Goal: Information Seeking & Learning: Compare options

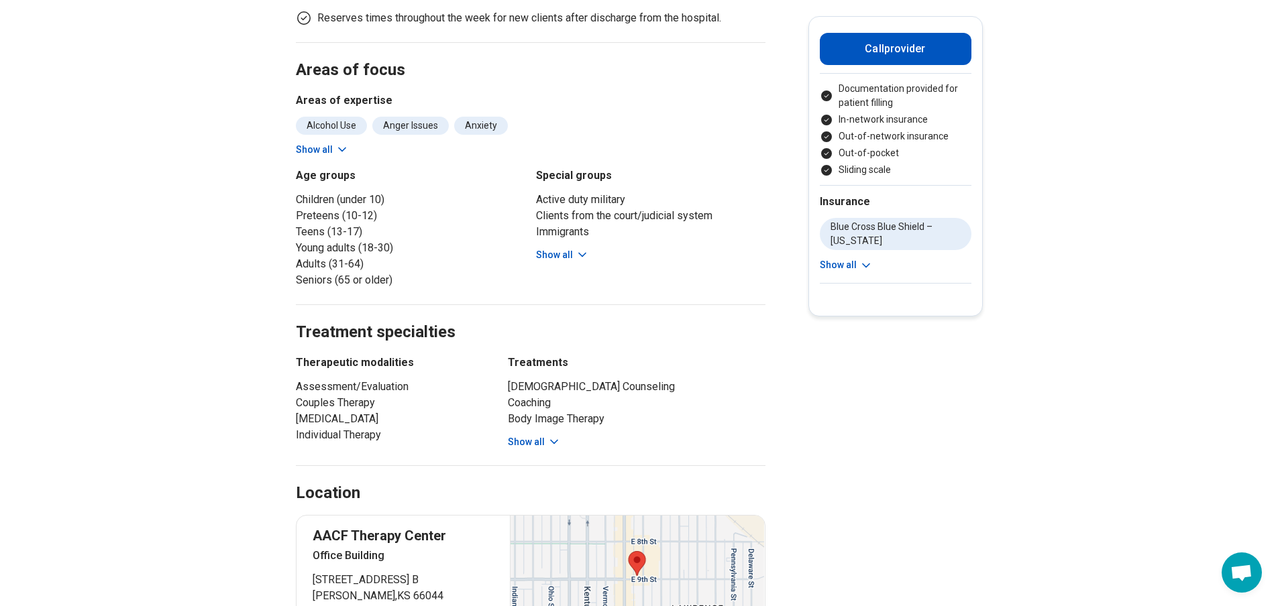
scroll to position [604, 0]
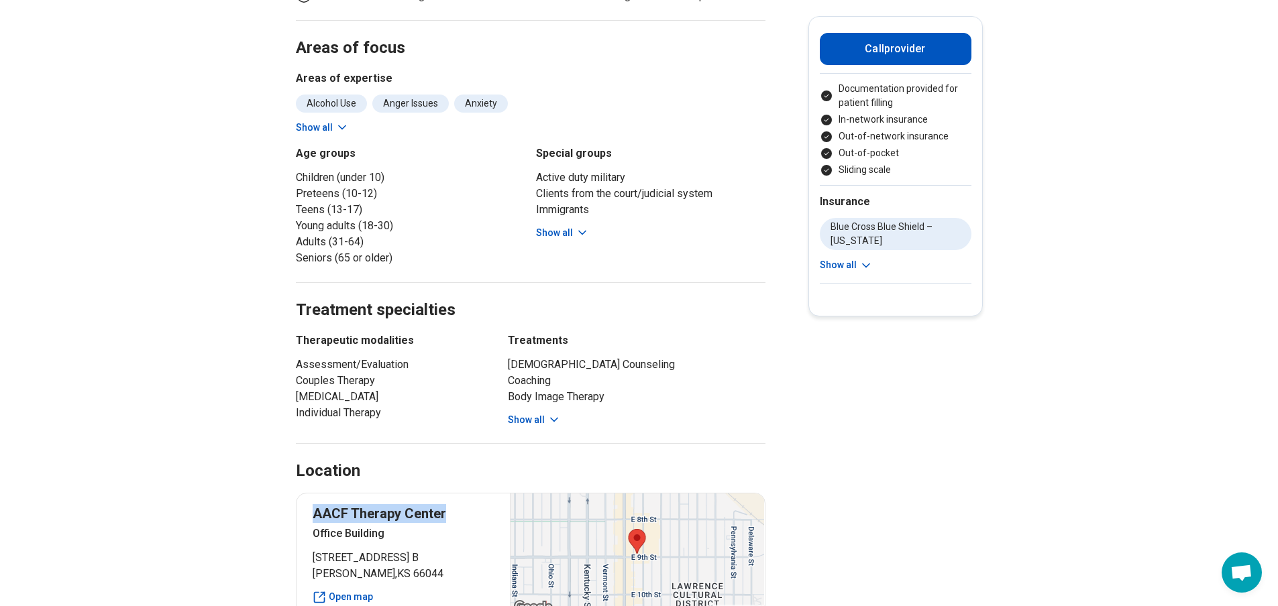
drag, startPoint x: 321, startPoint y: 443, endPoint x: 445, endPoint y: 439, distance: 124.8
click at [445, 504] on p "AACF Therapy Center" at bounding box center [404, 513] width 182 height 19
copy p "AACF Therapy Center"
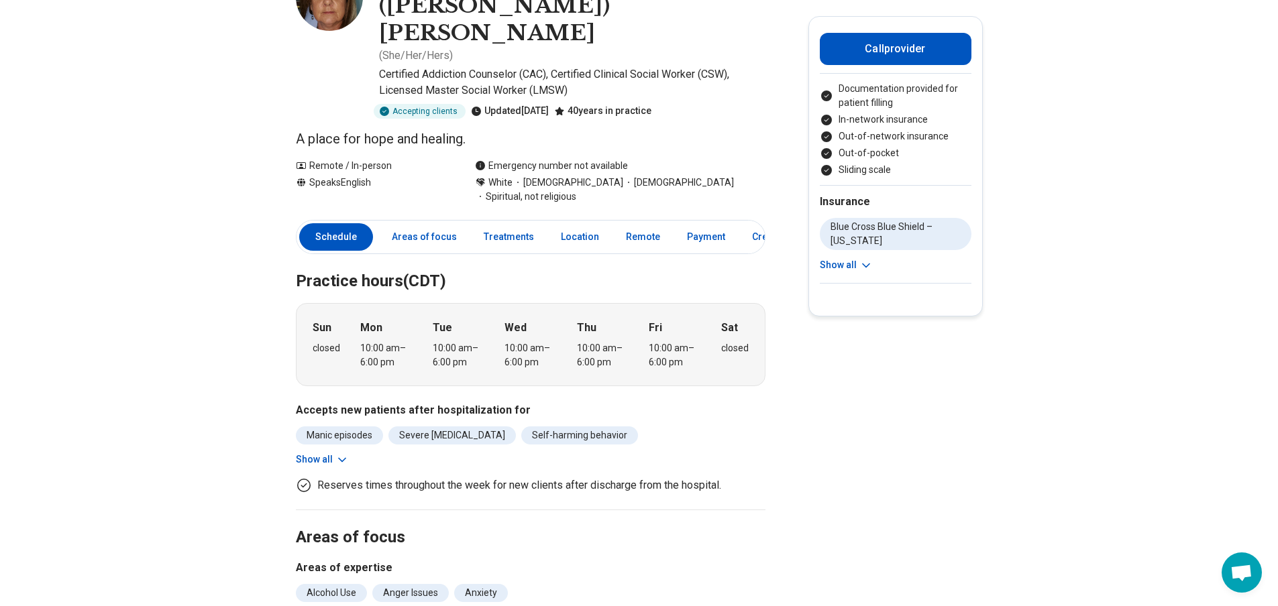
scroll to position [0, 0]
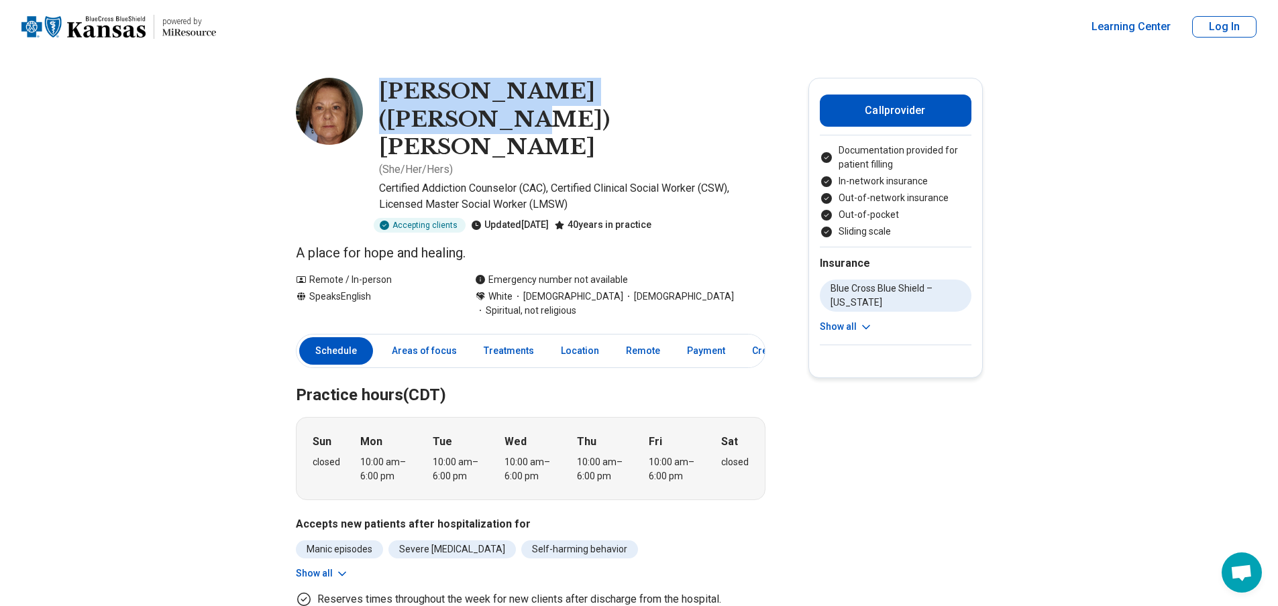
drag, startPoint x: 390, startPoint y: 89, endPoint x: 668, endPoint y: 83, distance: 278.4
click at [668, 83] on h1 "[PERSON_NAME] ([PERSON_NAME]) [PERSON_NAME]" at bounding box center [572, 120] width 386 height 84
copy h1 "[PERSON_NAME] ([PERSON_NAME]) [PERSON_NAME]"
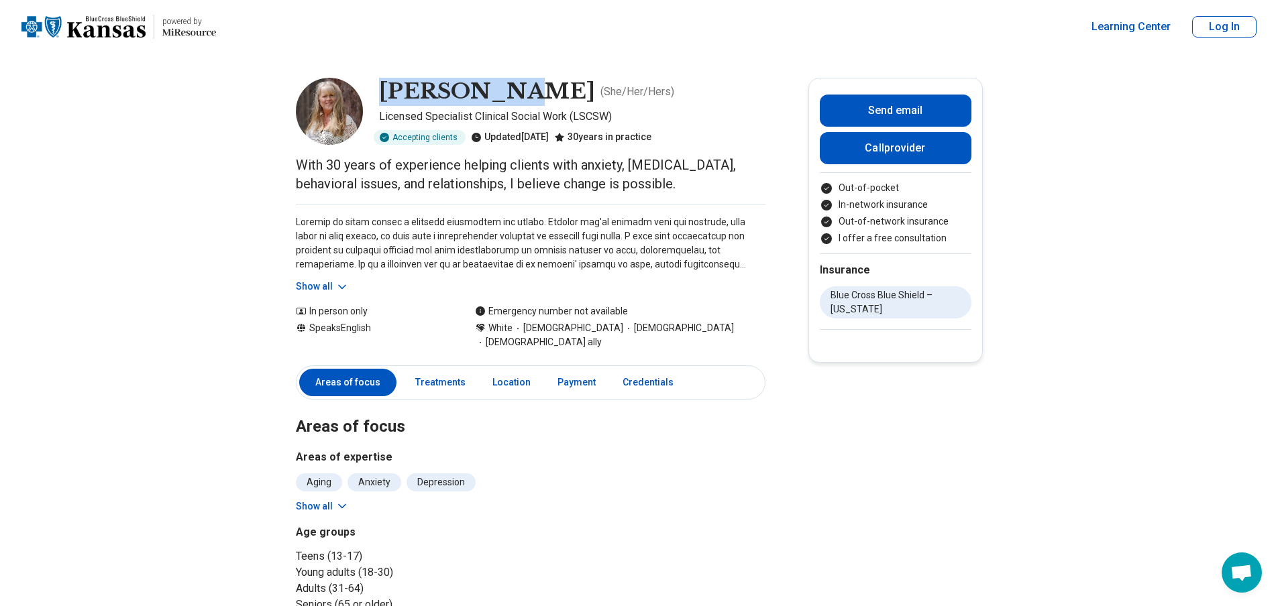
drag, startPoint x: 396, startPoint y: 88, endPoint x: 500, endPoint y: 92, distance: 104.0
click at [500, 92] on div "Julie Ohse ( She/Her/Hers ) Licensed Specialist Clinical Social Work (LSCSW) Ac…" at bounding box center [531, 111] width 470 height 67
copy h1 "Julie Ohse"
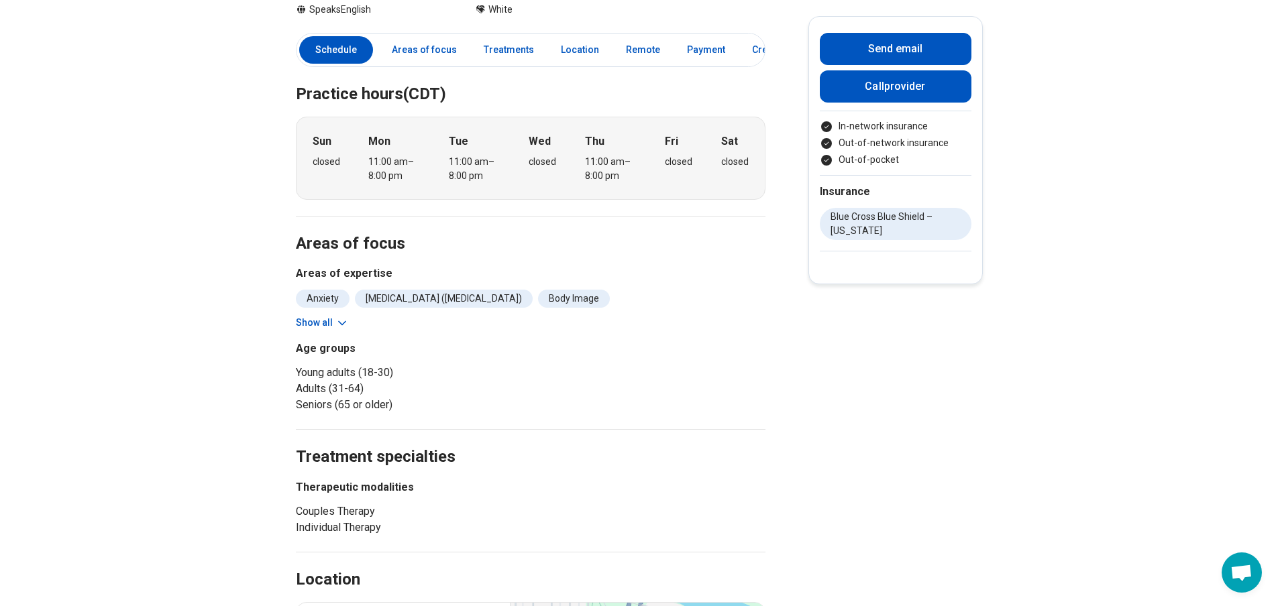
scroll to position [537, 0]
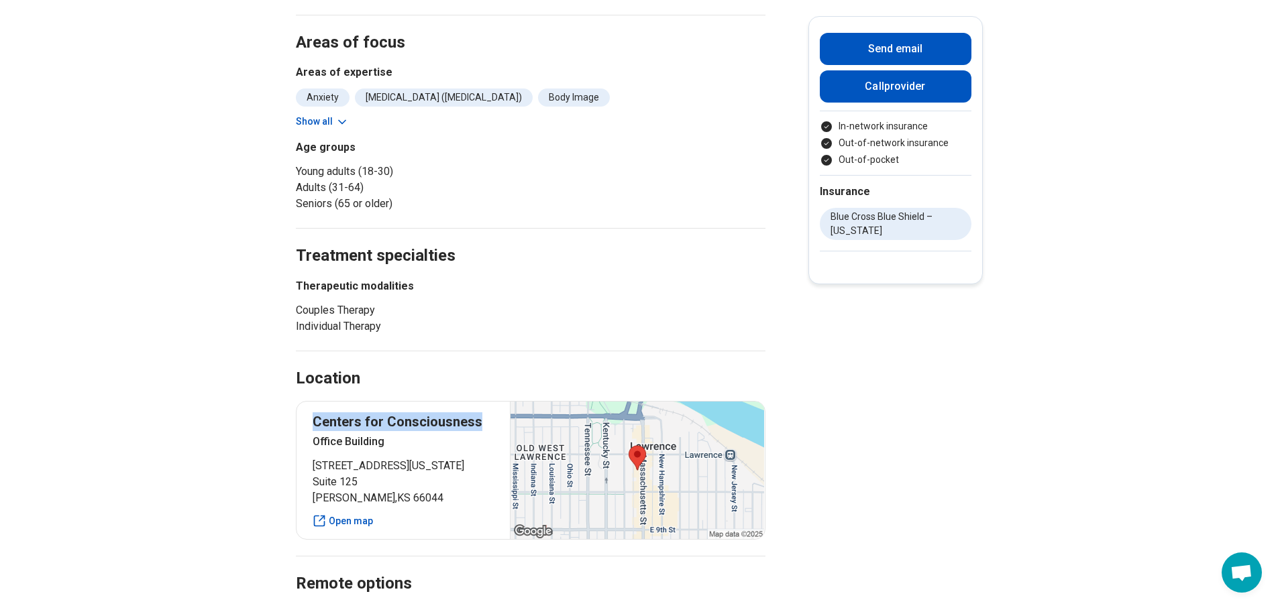
drag, startPoint x: 486, startPoint y: 417, endPoint x: 319, endPoint y: 417, distance: 167.7
click at [319, 417] on p "Centers for Consciousness" at bounding box center [404, 421] width 182 height 19
copy p "Centers for Consciousness"
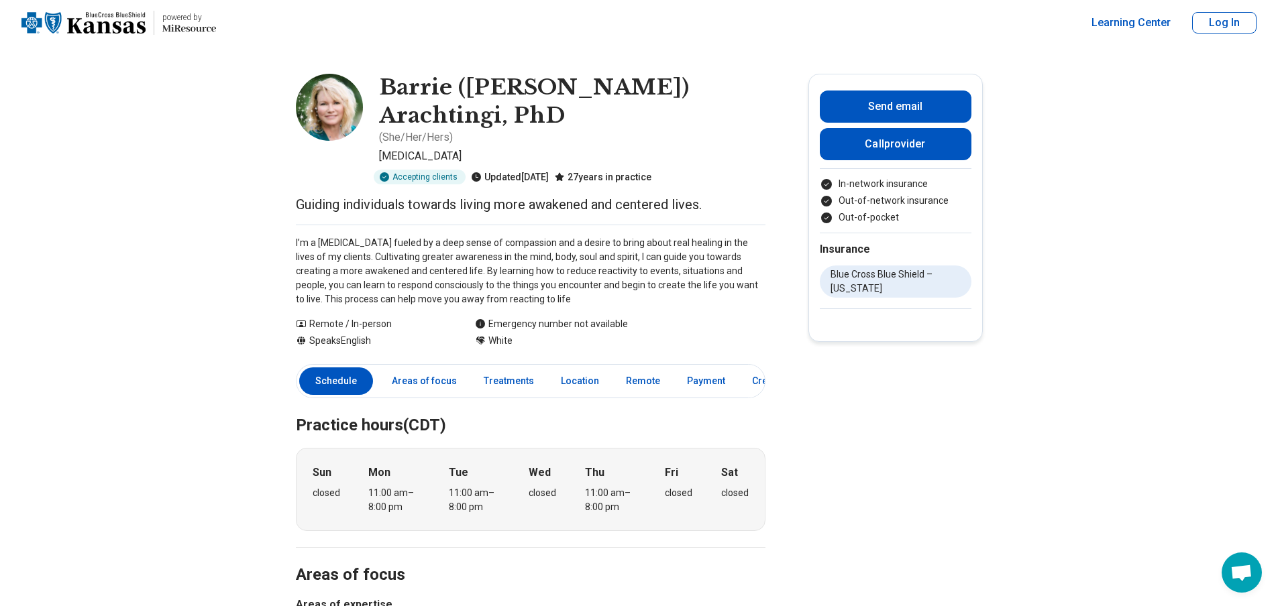
scroll to position [0, 0]
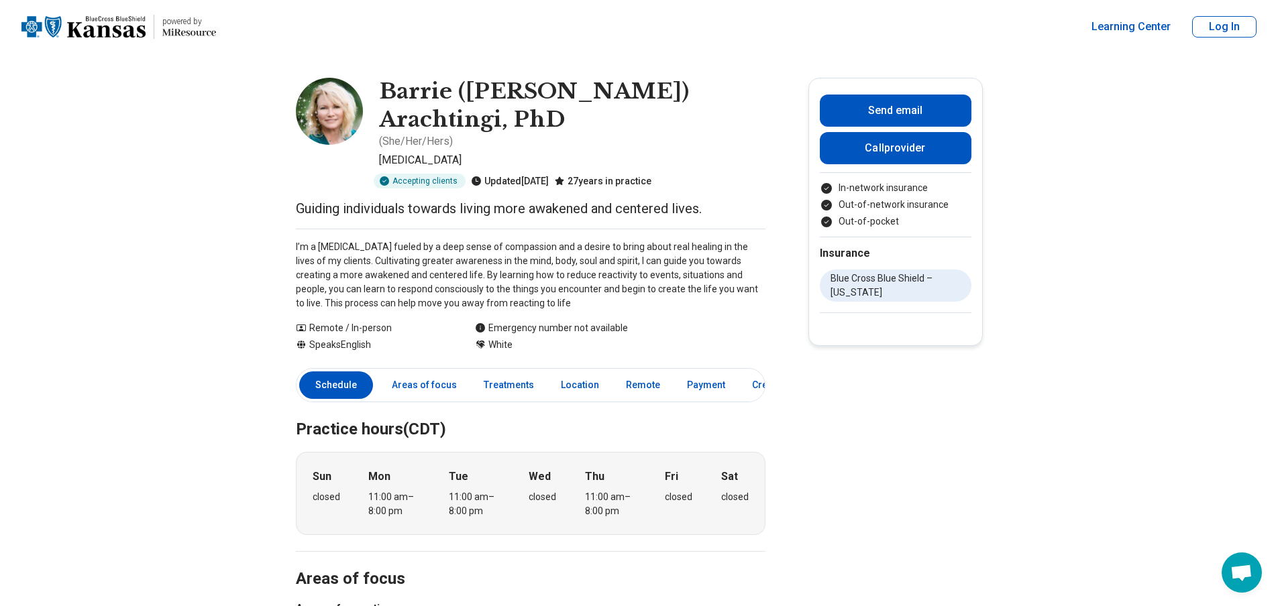
click at [519, 128] on h1 "Barrie (Dr. Barrie) Arachtingi, PhD" at bounding box center [572, 106] width 386 height 56
drag, startPoint x: 471, startPoint y: 87, endPoint x: 581, endPoint y: 87, distance: 110.0
click at [581, 87] on h1 "Barrie (Dr. Barrie) Arachtingi, PhD" at bounding box center [572, 106] width 386 height 56
copy h1 "Dr. Barrie"
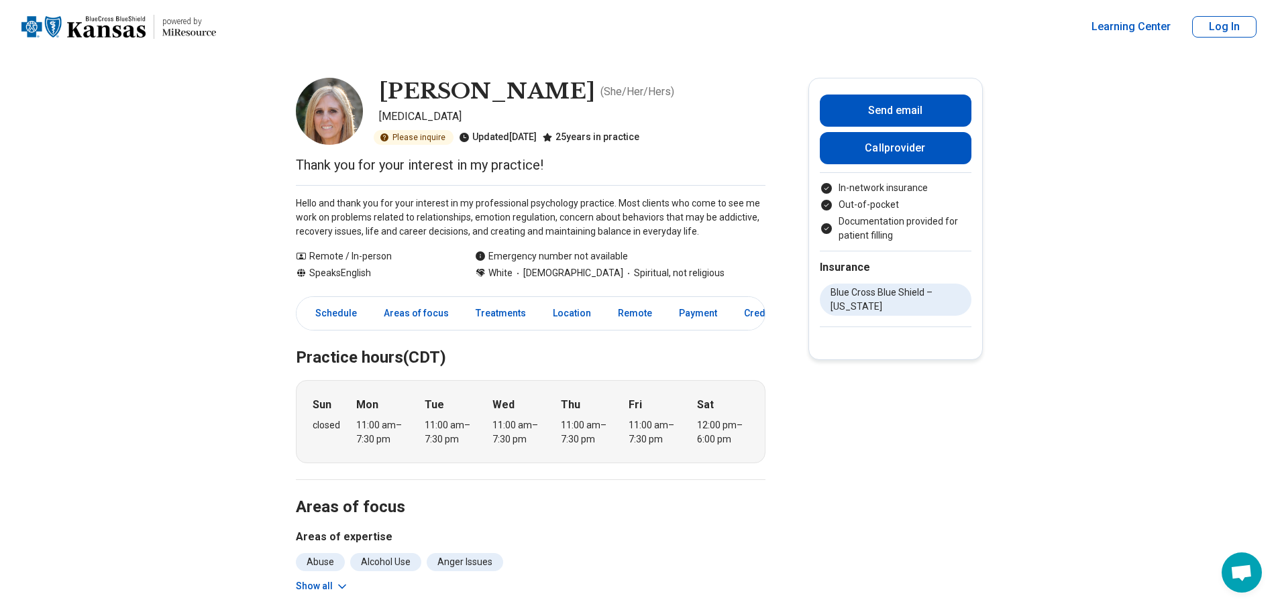
drag, startPoint x: 413, startPoint y: 89, endPoint x: 579, endPoint y: 89, distance: 165.7
click at [579, 89] on div "Marciana Vequist ( She/Her/Hers ) Psychologist Please inquire Updated 2 days ag…" at bounding box center [531, 111] width 470 height 67
copy h1 "[PERSON_NAME]"
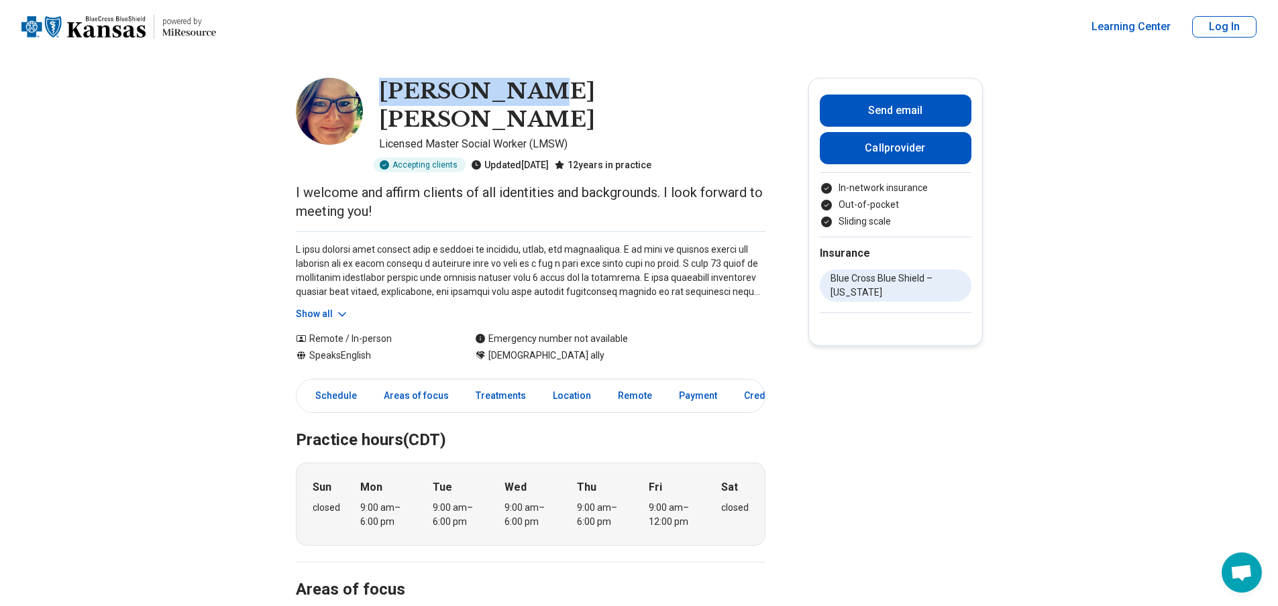
drag, startPoint x: 427, startPoint y: 87, endPoint x: 540, endPoint y: 89, distance: 113.4
click at [540, 89] on div "[PERSON_NAME] [PERSON_NAME]" at bounding box center [572, 106] width 386 height 56
copy h1 "[PERSON_NAME] [PERSON_NAME]"
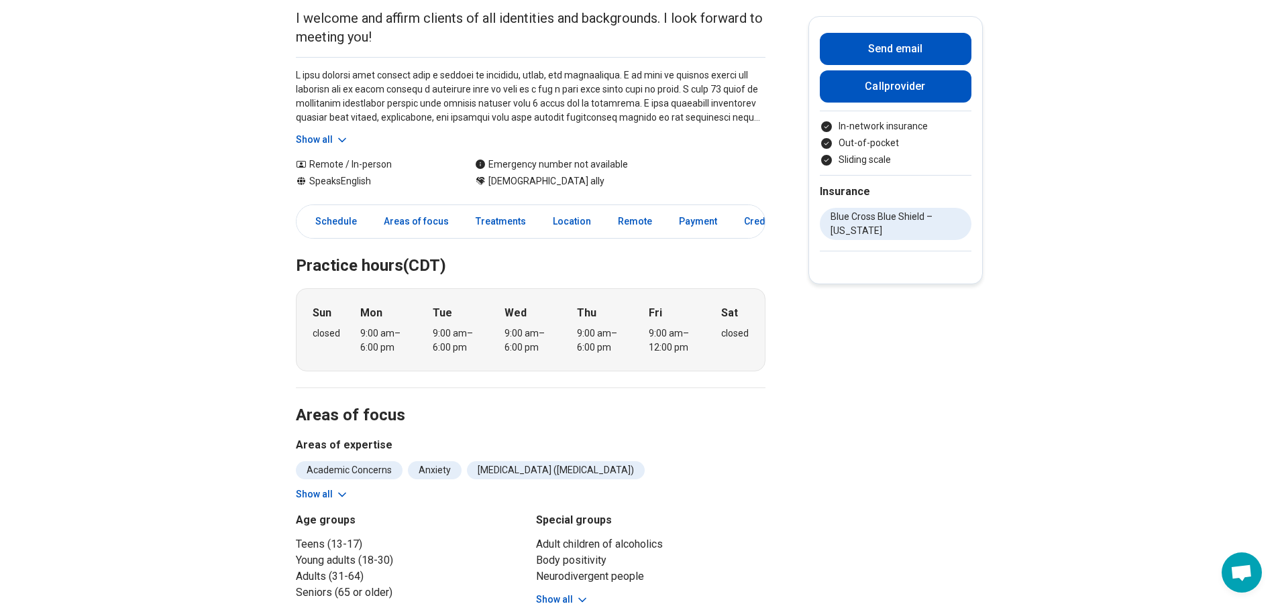
scroll to position [201, 0]
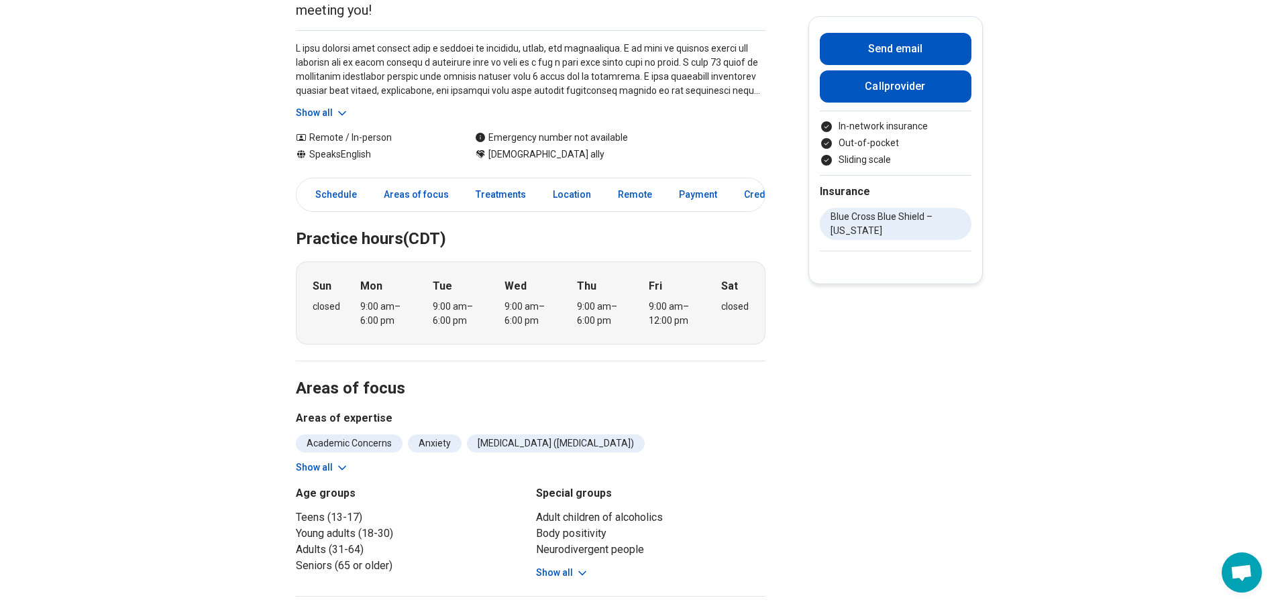
click at [333, 435] on div "Academic Concerns Anxiety Attention Deficit Hyperactivity Disorder (ADHD) Burno…" at bounding box center [531, 455] width 470 height 40
click at [333, 461] on button "Show all" at bounding box center [322, 468] width 53 height 14
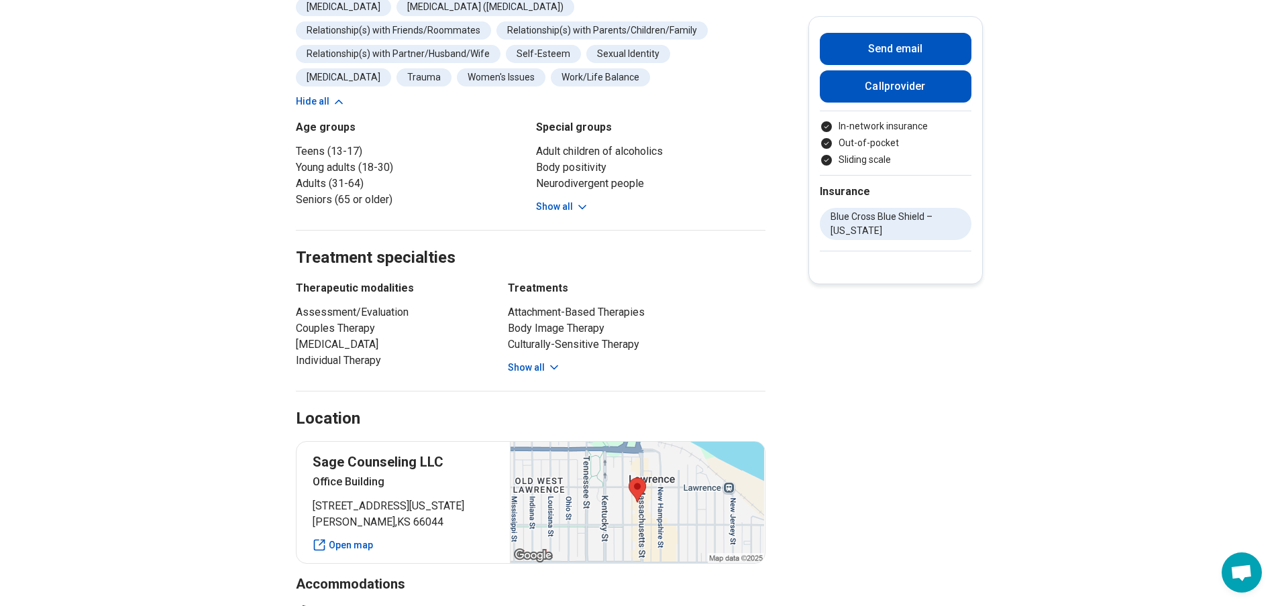
scroll to position [738, 0]
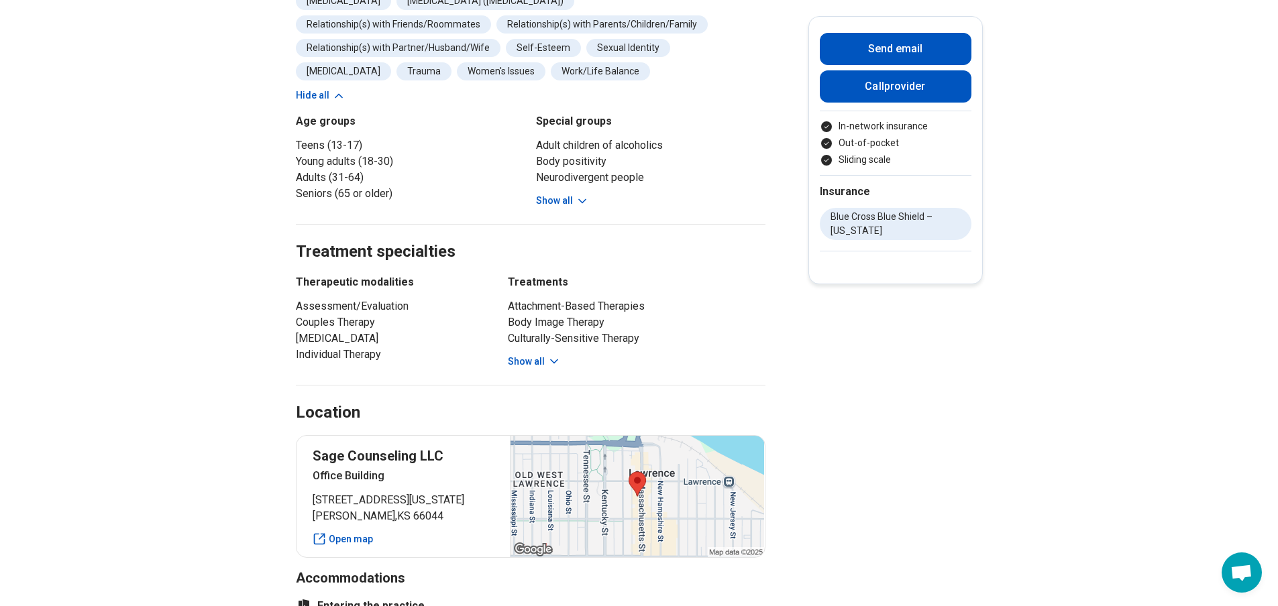
drag, startPoint x: 673, startPoint y: 235, endPoint x: 713, endPoint y: 266, distance: 51.1
click at [674, 235] on h2 "Treatment specialties" at bounding box center [531, 236] width 470 height 55
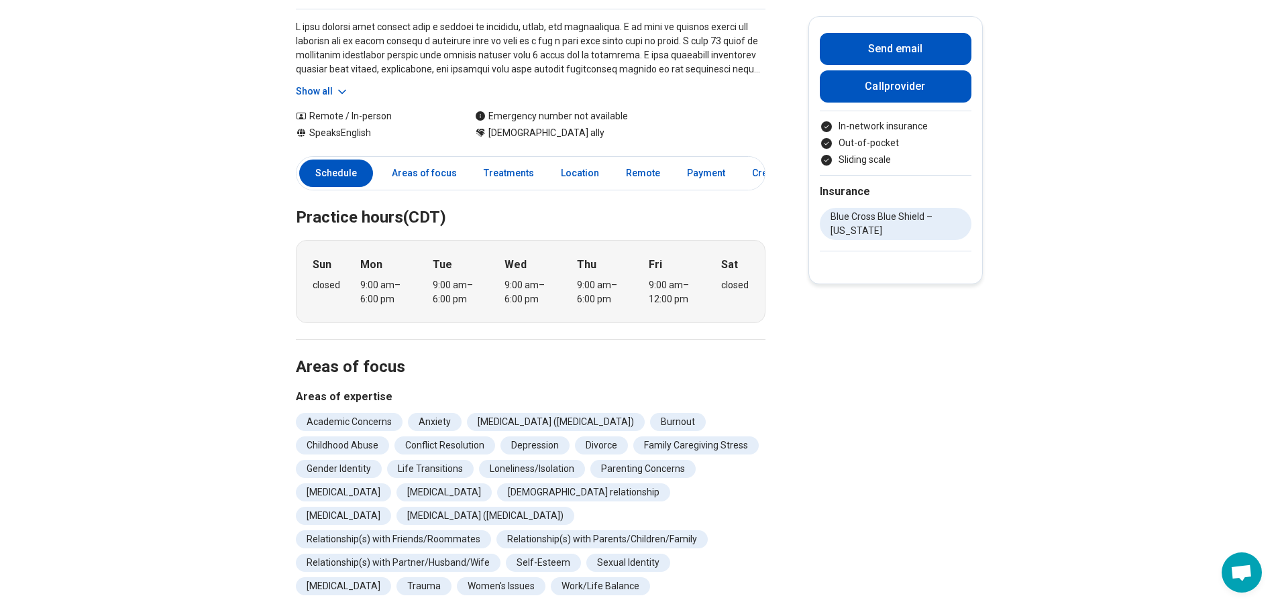
scroll to position [0, 0]
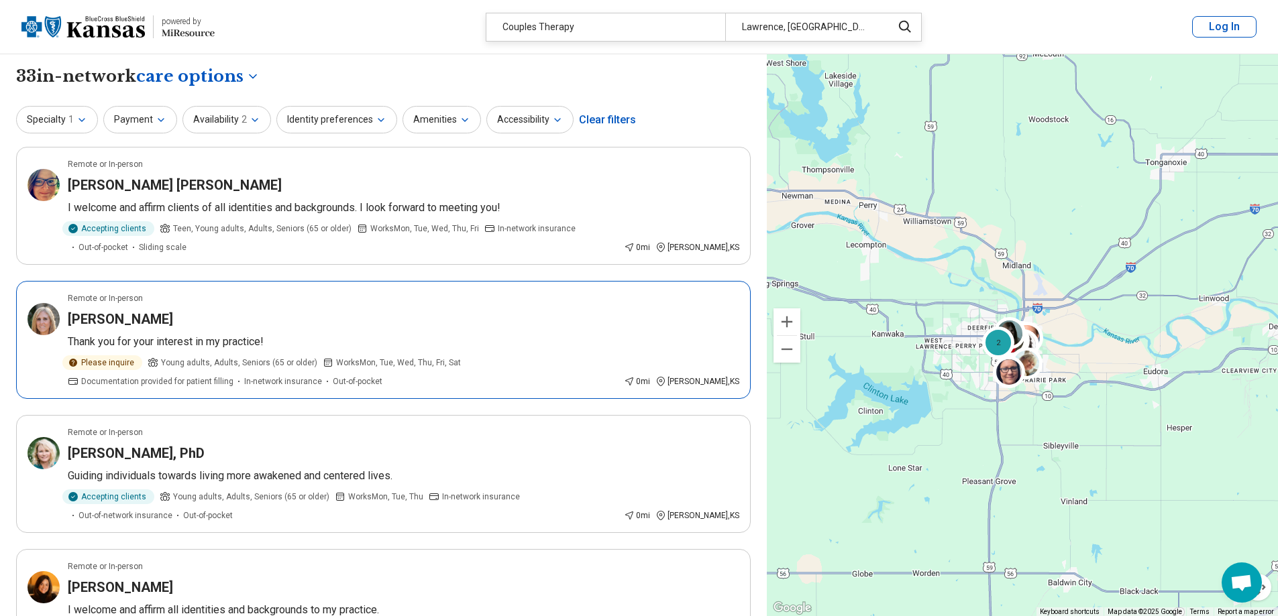
select select "***"
click at [84, 112] on button "Specialty 1" at bounding box center [57, 119] width 82 height 27
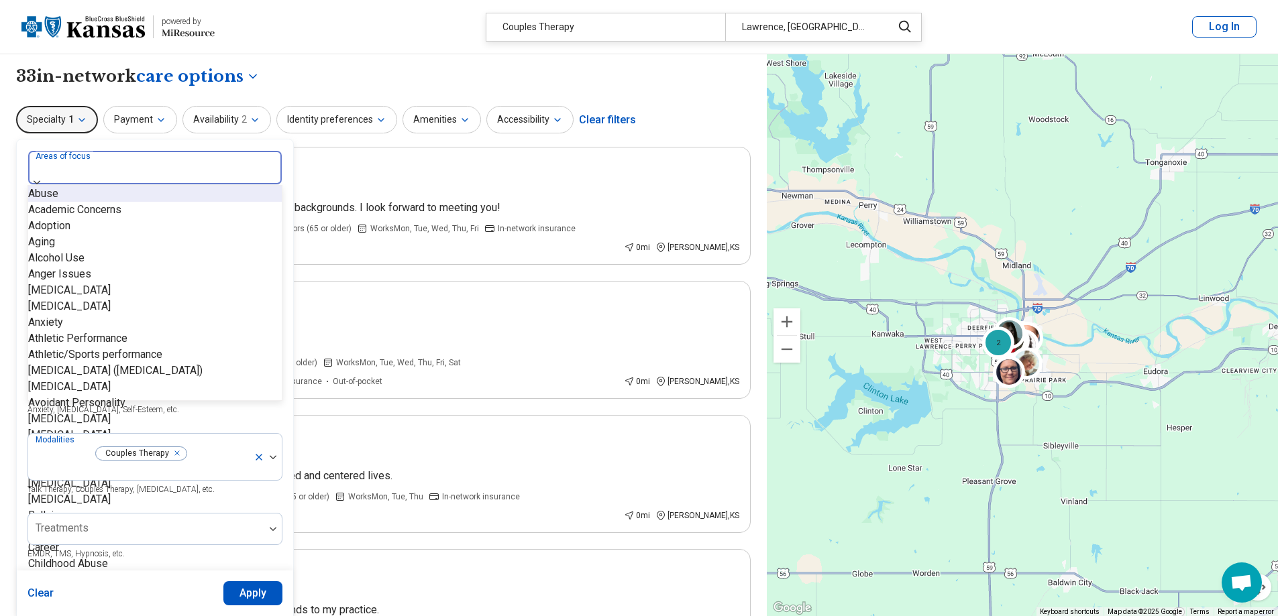
click at [160, 174] on div at bounding box center [155, 171] width 243 height 19
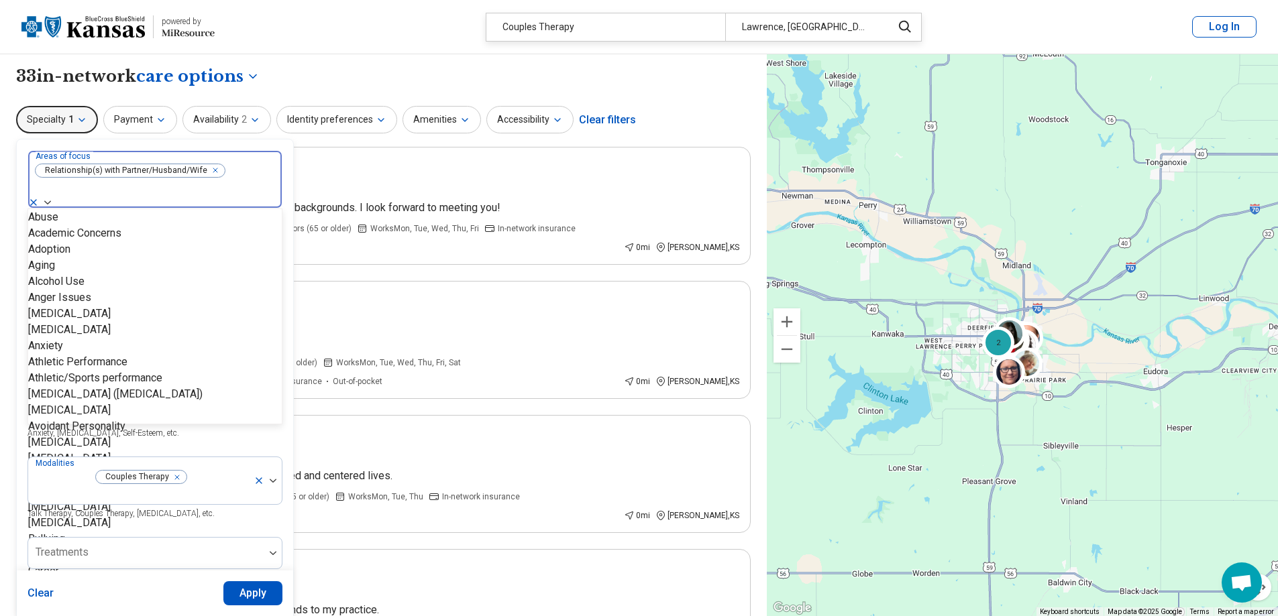
click at [39, 197] on icon at bounding box center [33, 202] width 11 height 11
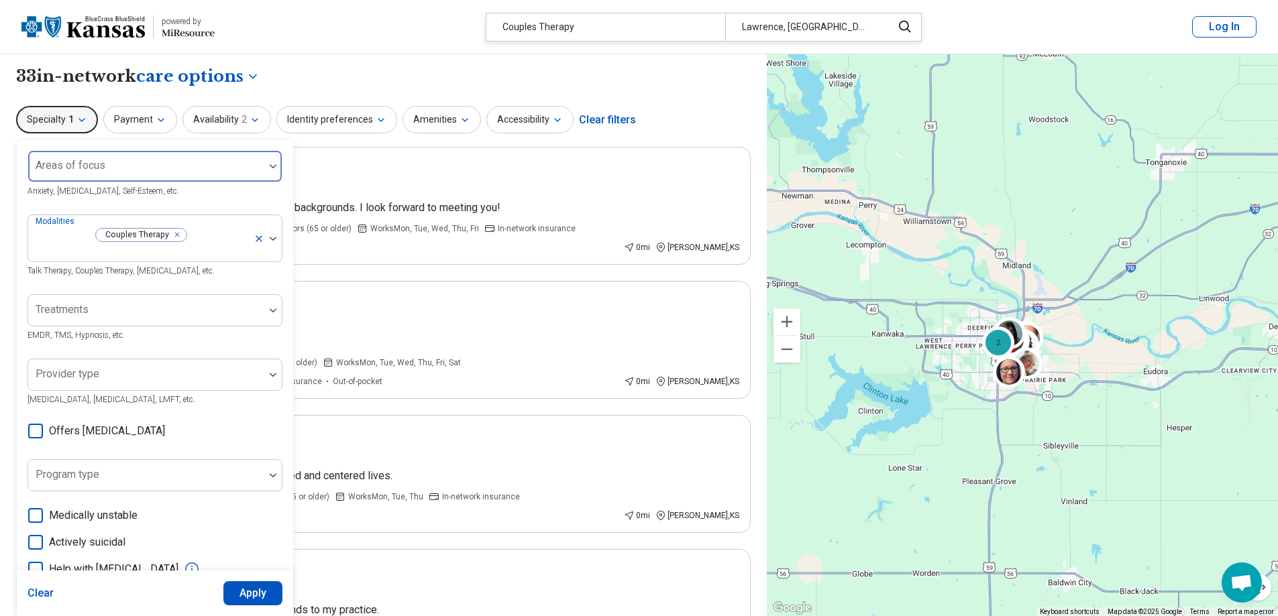
click at [259, 586] on button "Apply" at bounding box center [253, 594] width 60 height 24
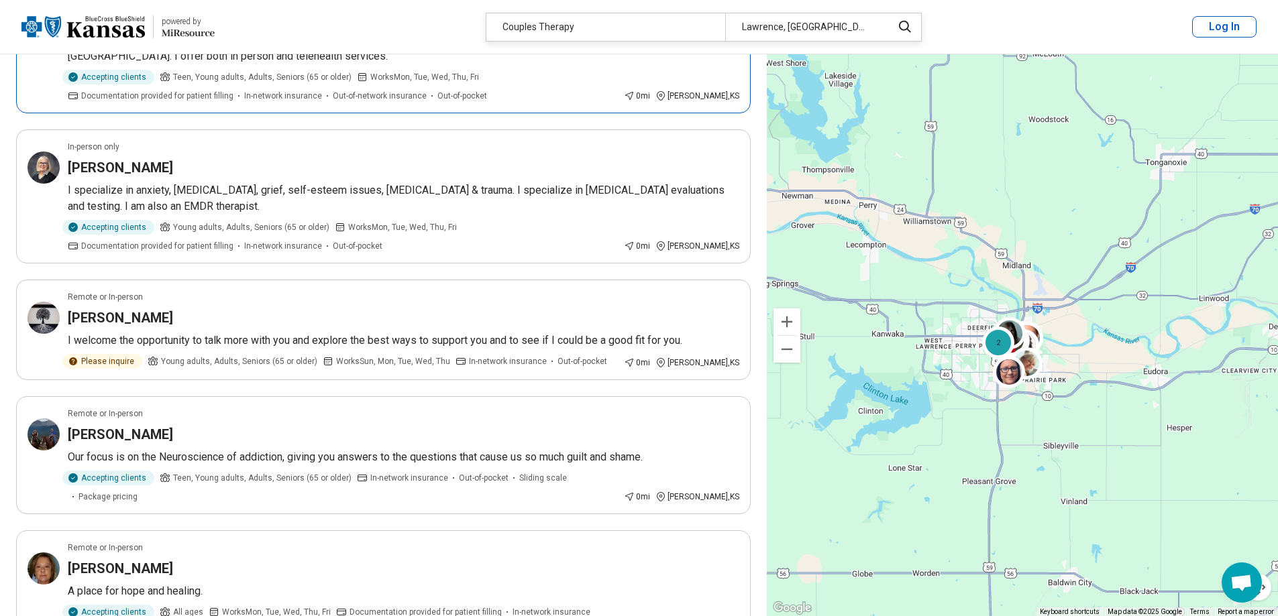
scroll to position [939, 0]
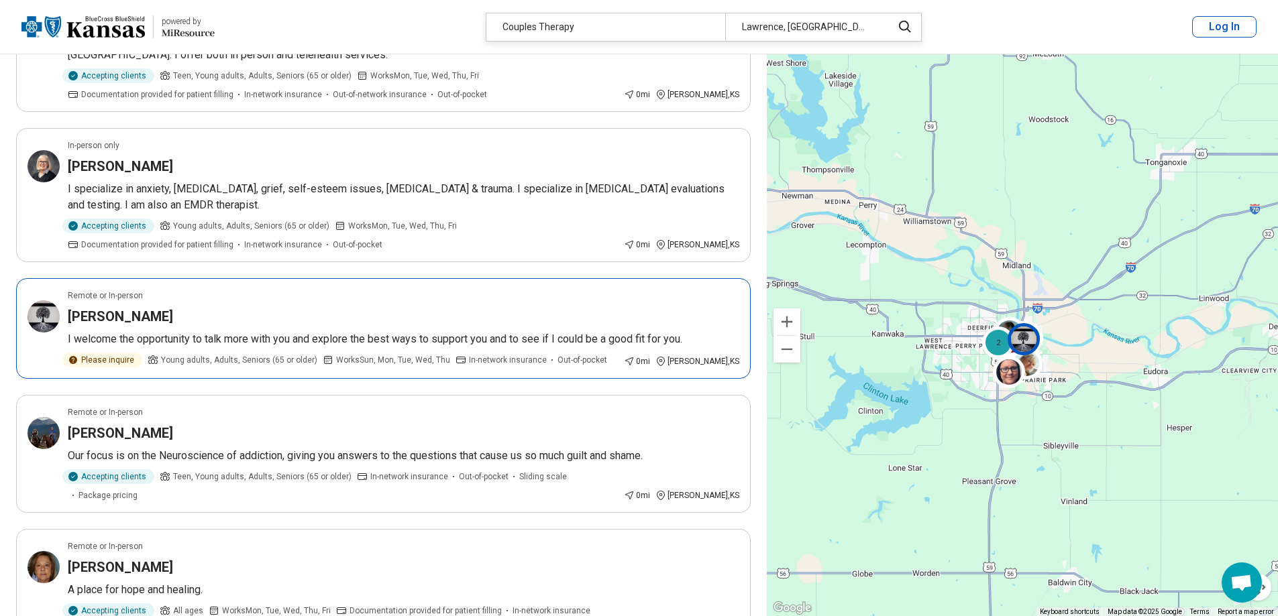
drag, startPoint x: 235, startPoint y: 327, endPoint x: 180, endPoint y: 304, distance: 59.5
click at [180, 304] on article "Remote or In-person Toni Detherage I welcome the opportunity to talk more with …" at bounding box center [383, 328] width 734 height 101
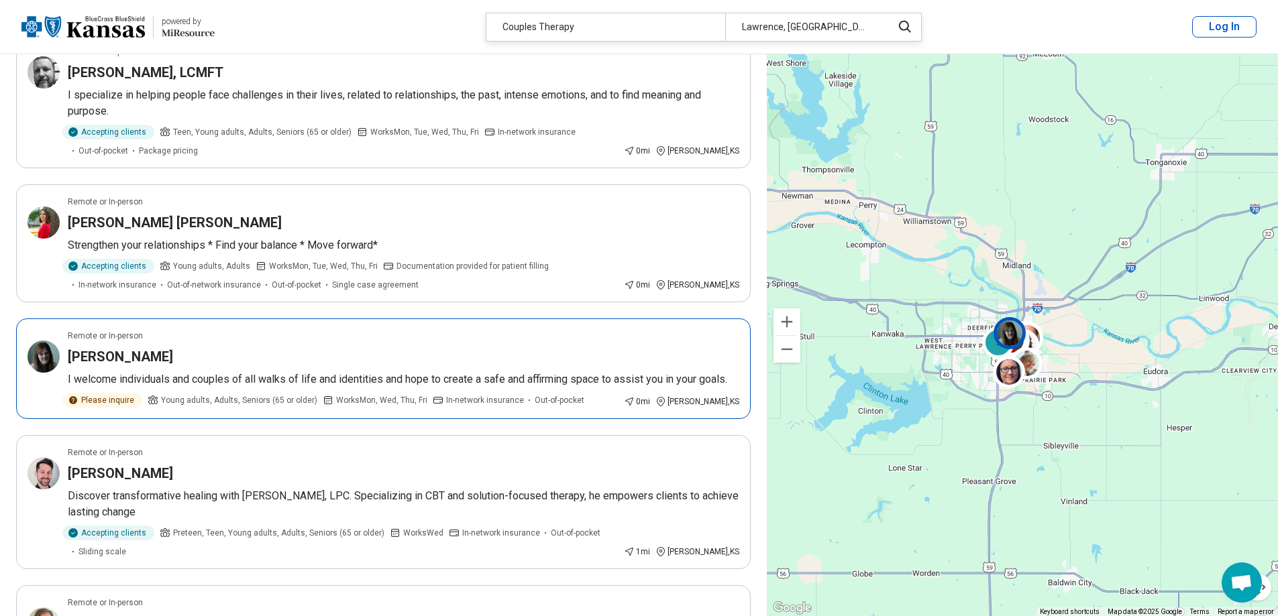
scroll to position [1811, 0]
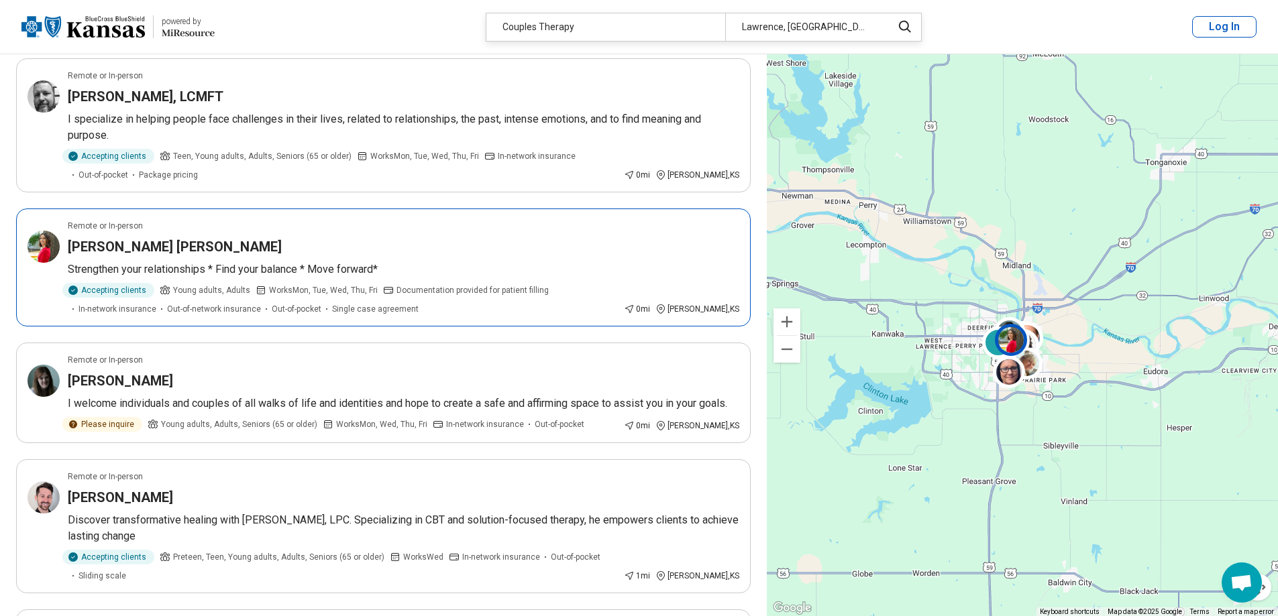
click at [343, 239] on article "Remote or In-person Crystal McComas Franklin Strengthen your relationships * Fi…" at bounding box center [383, 268] width 734 height 118
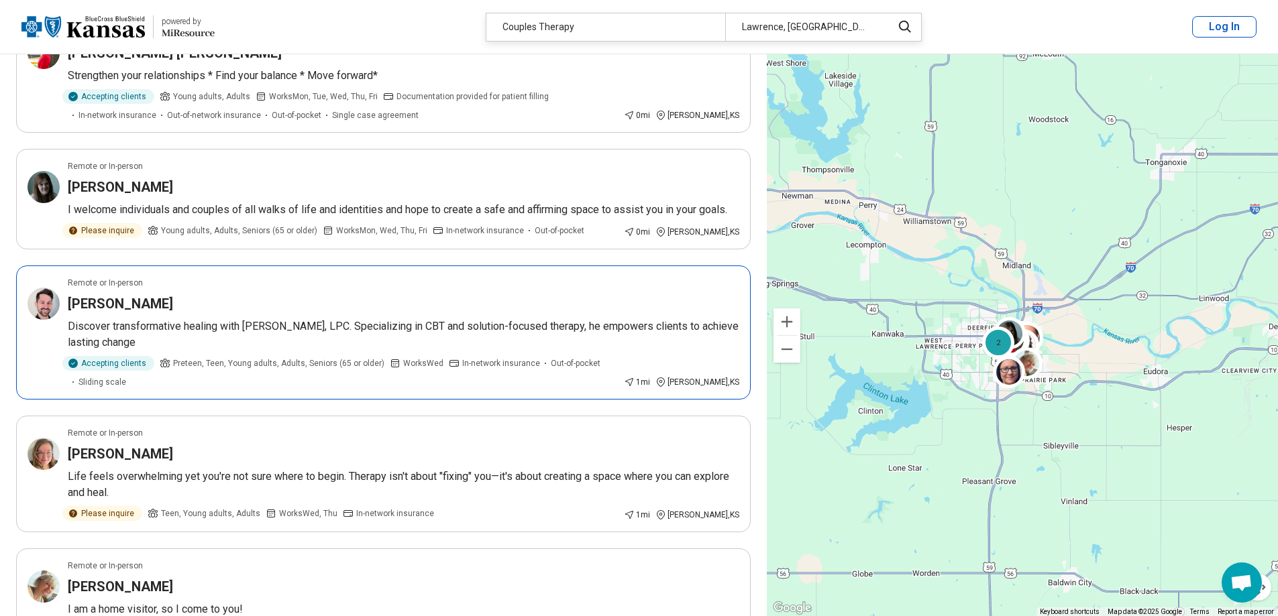
scroll to position [2079, 0]
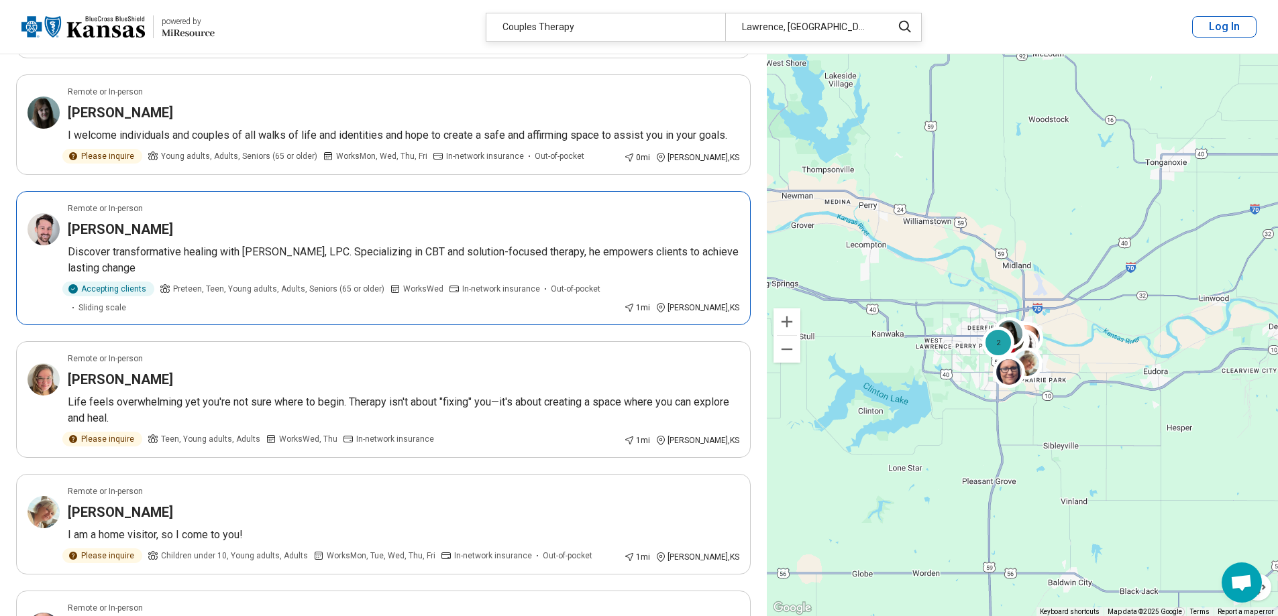
click at [205, 220] on div "[PERSON_NAME]" at bounding box center [403, 229] width 671 height 19
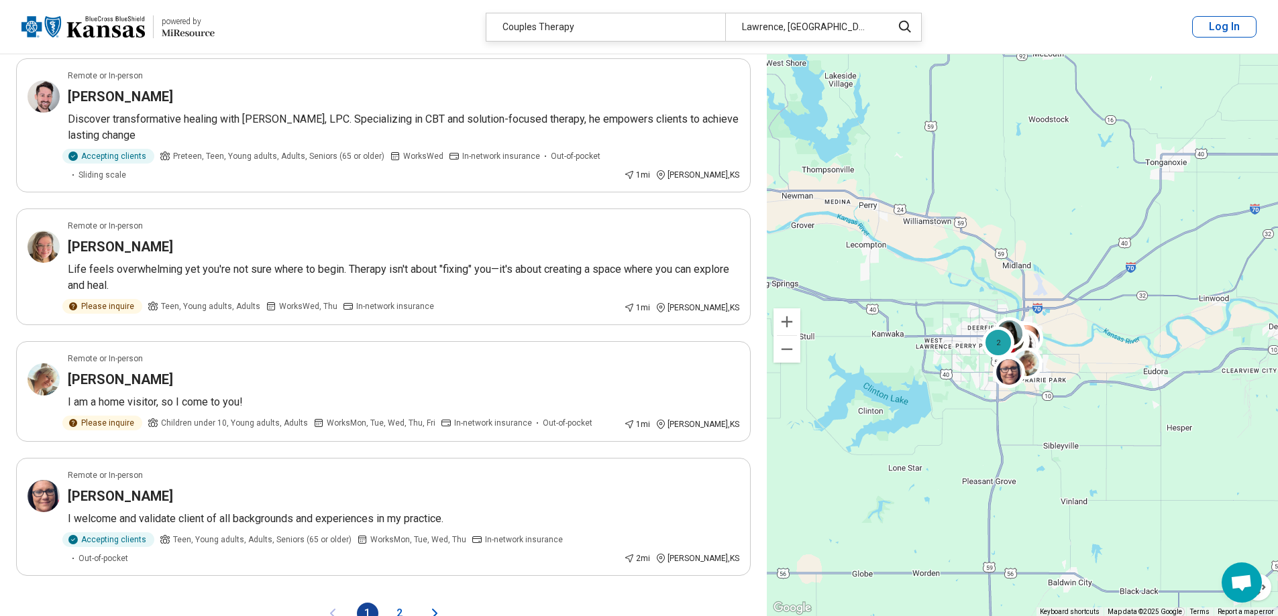
scroll to position [2213, 0]
click at [394, 602] on button "2" at bounding box center [399, 612] width 21 height 21
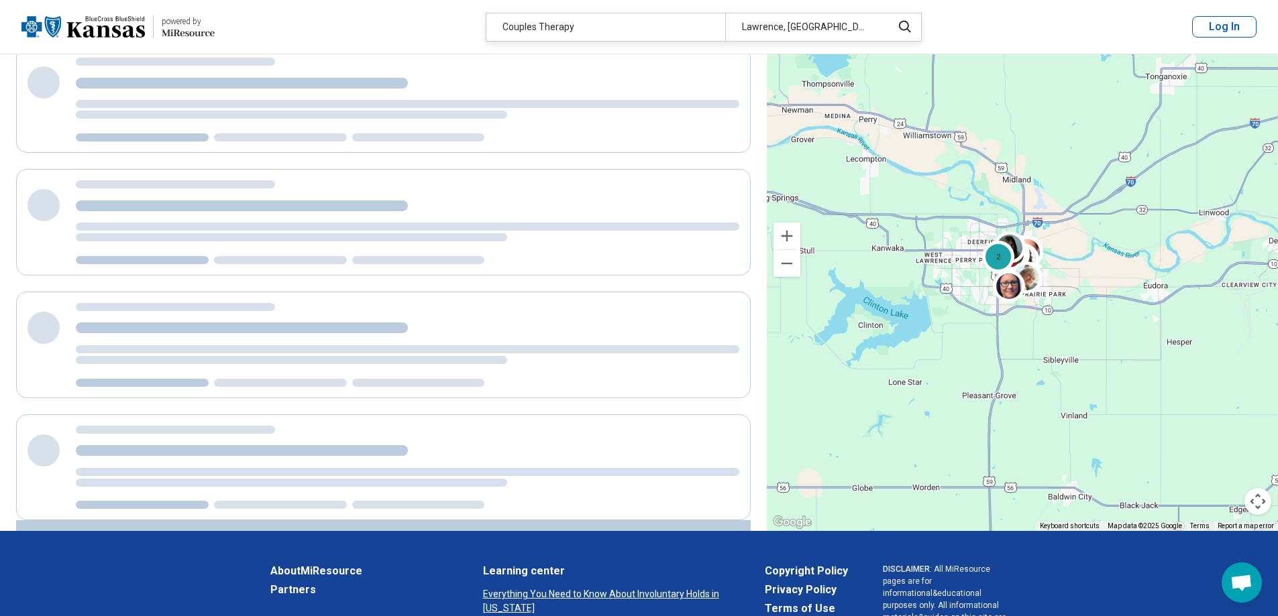
scroll to position [0, 0]
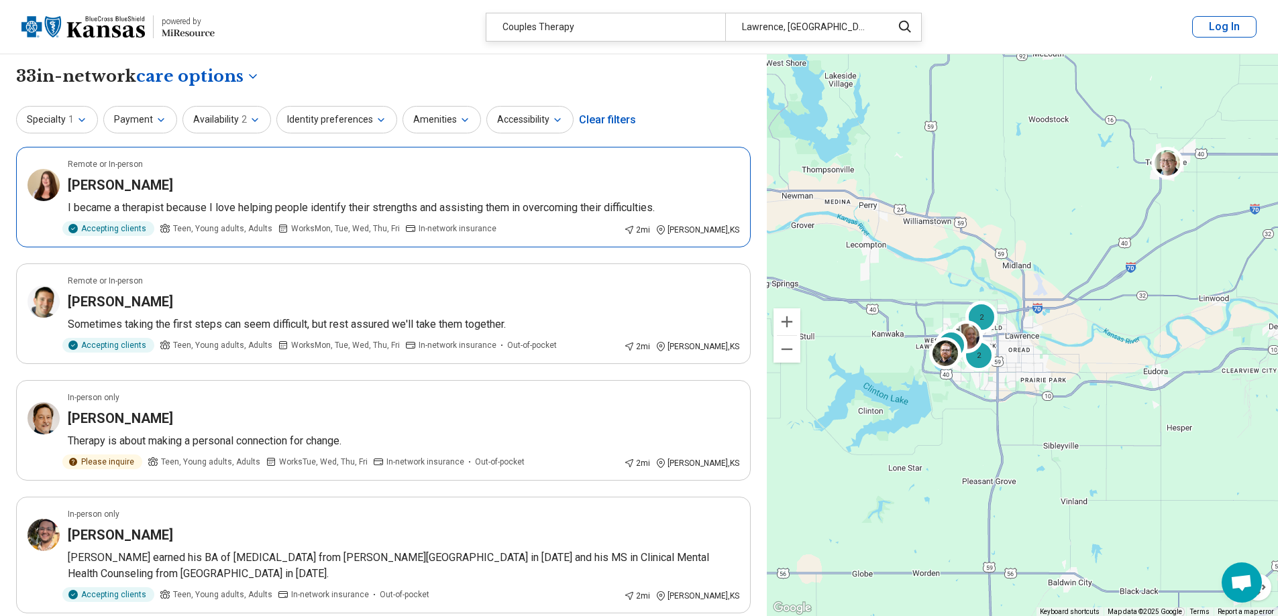
click at [203, 203] on p "I became a therapist because I love helping people identify their strengths and…" at bounding box center [403, 208] width 671 height 16
click at [344, 126] on button "Identity preferences" at bounding box center [336, 119] width 121 height 27
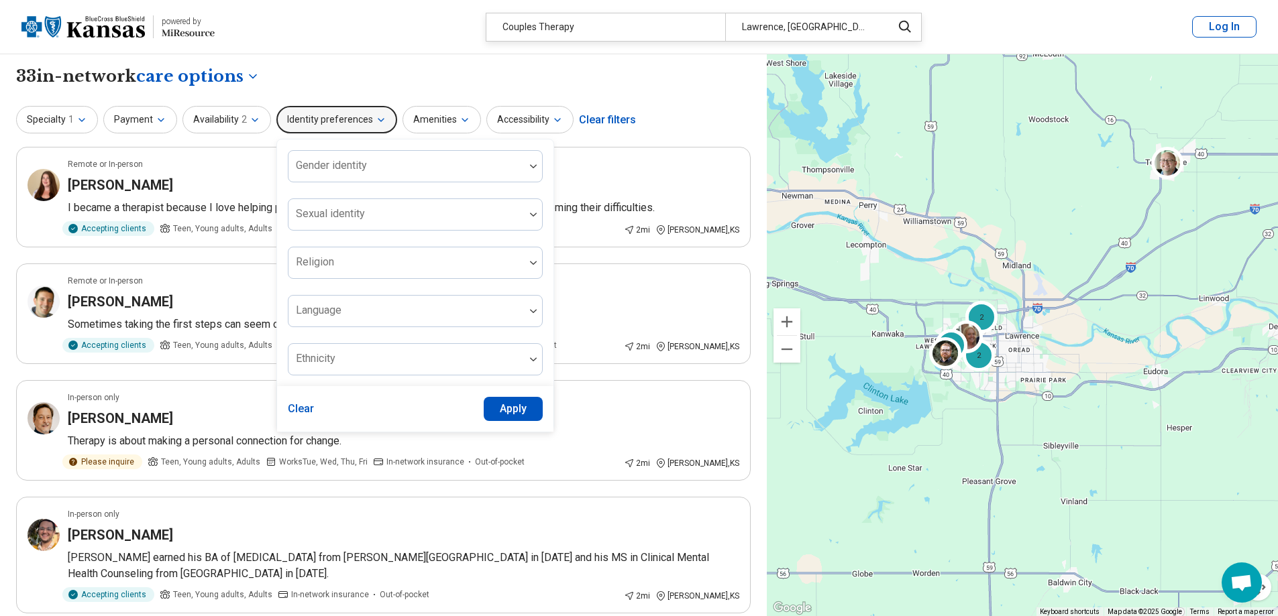
click at [344, 126] on button "Identity preferences" at bounding box center [336, 119] width 121 height 27
click at [251, 127] on button "Availability 2" at bounding box center [226, 119] width 89 height 27
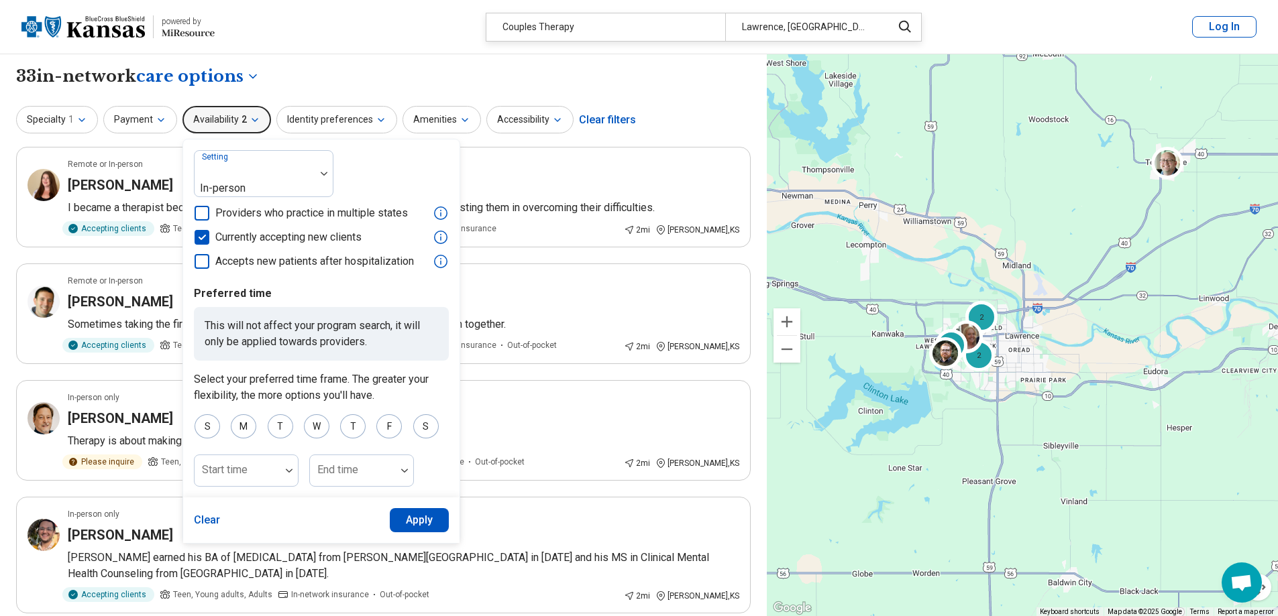
click at [251, 127] on button "Availability 2" at bounding box center [226, 119] width 89 height 27
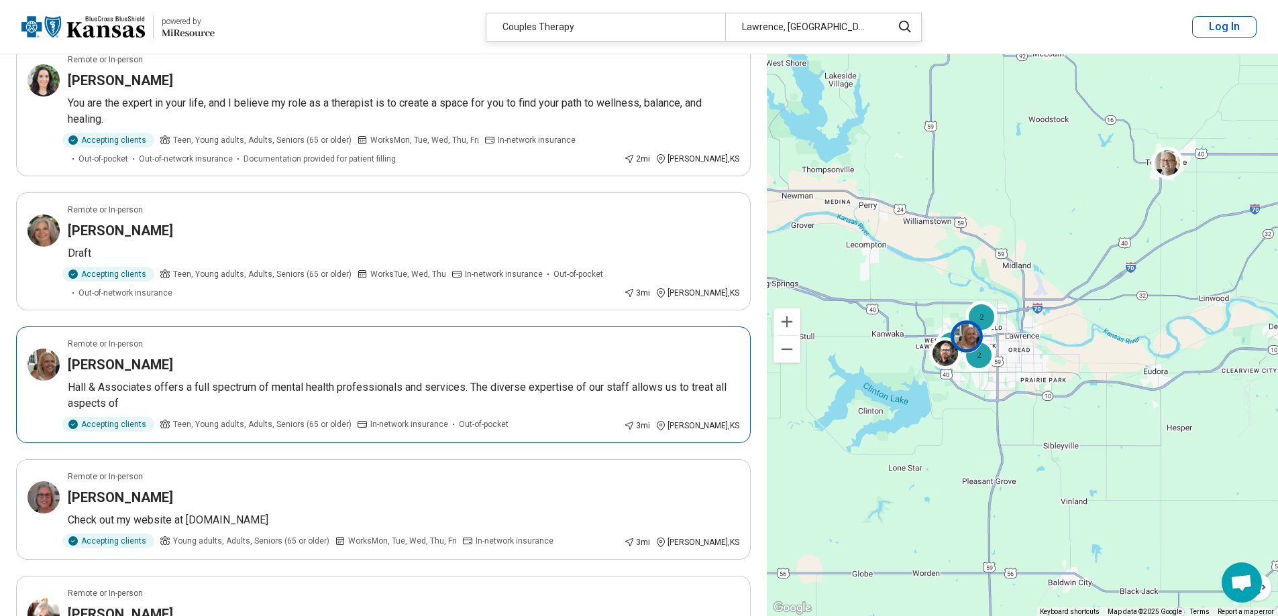
scroll to position [805, 0]
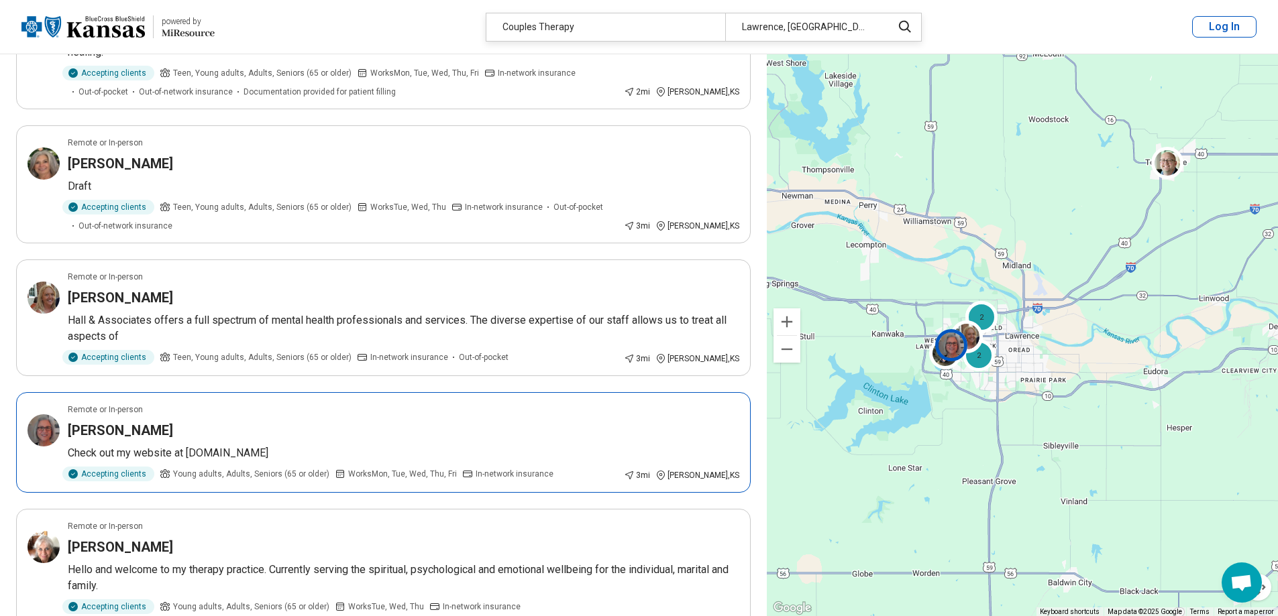
click at [199, 429] on div "[PERSON_NAME]" at bounding box center [403, 430] width 671 height 19
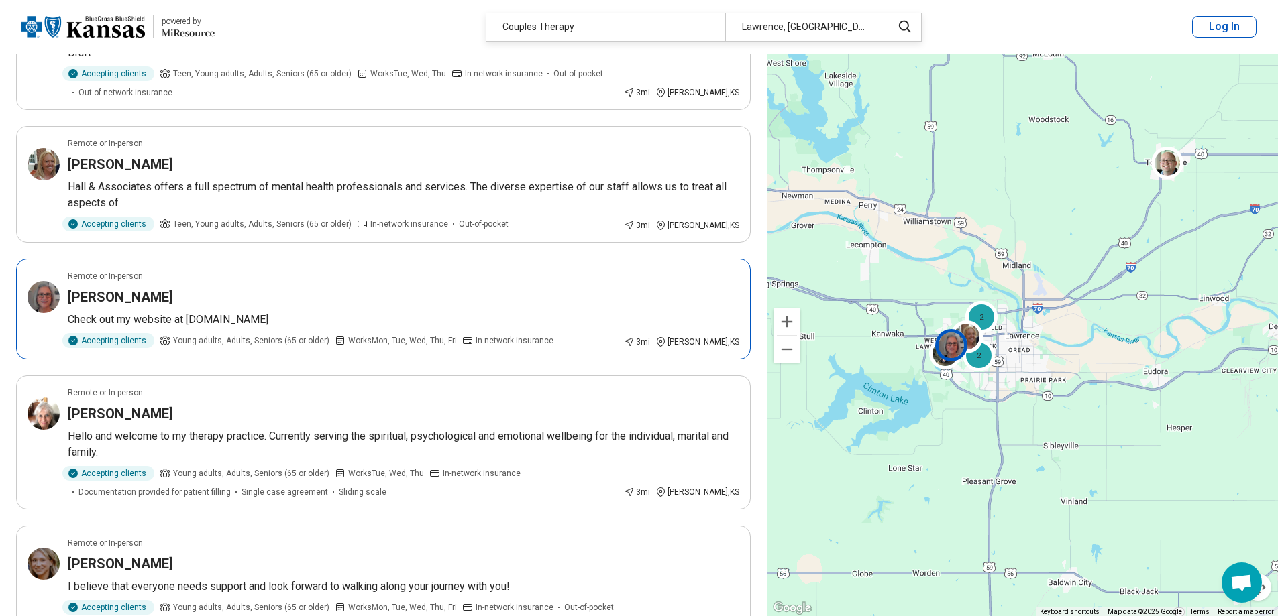
scroll to position [939, 0]
click at [268, 422] on div "Jennifer Groene" at bounding box center [403, 413] width 671 height 19
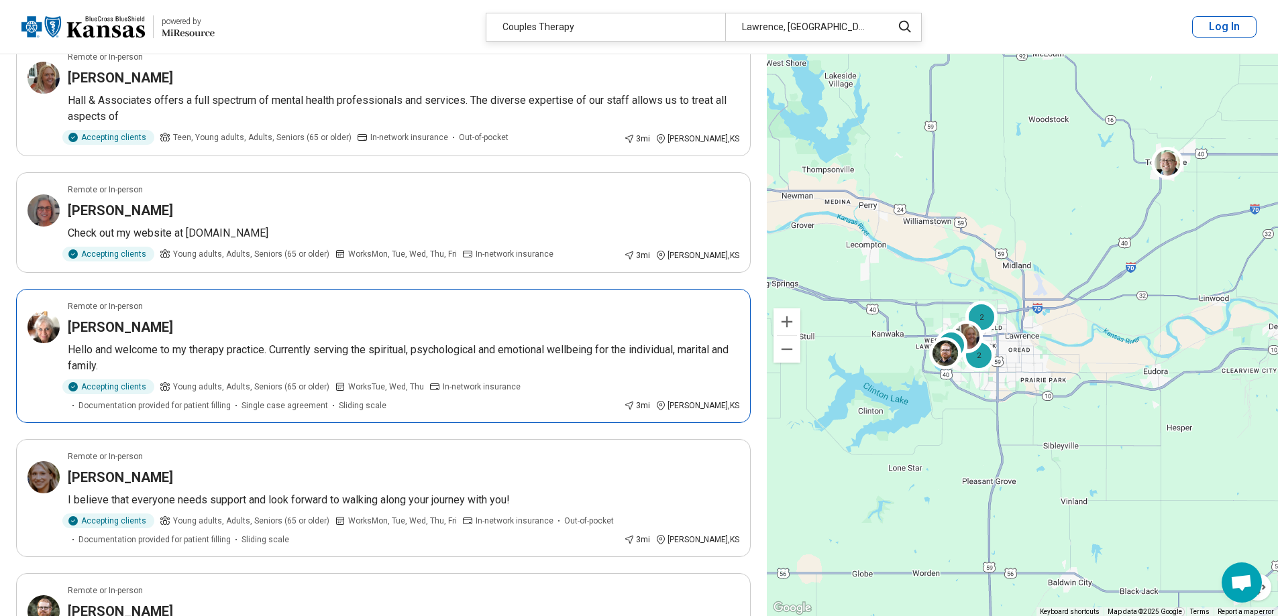
scroll to position [1207, 0]
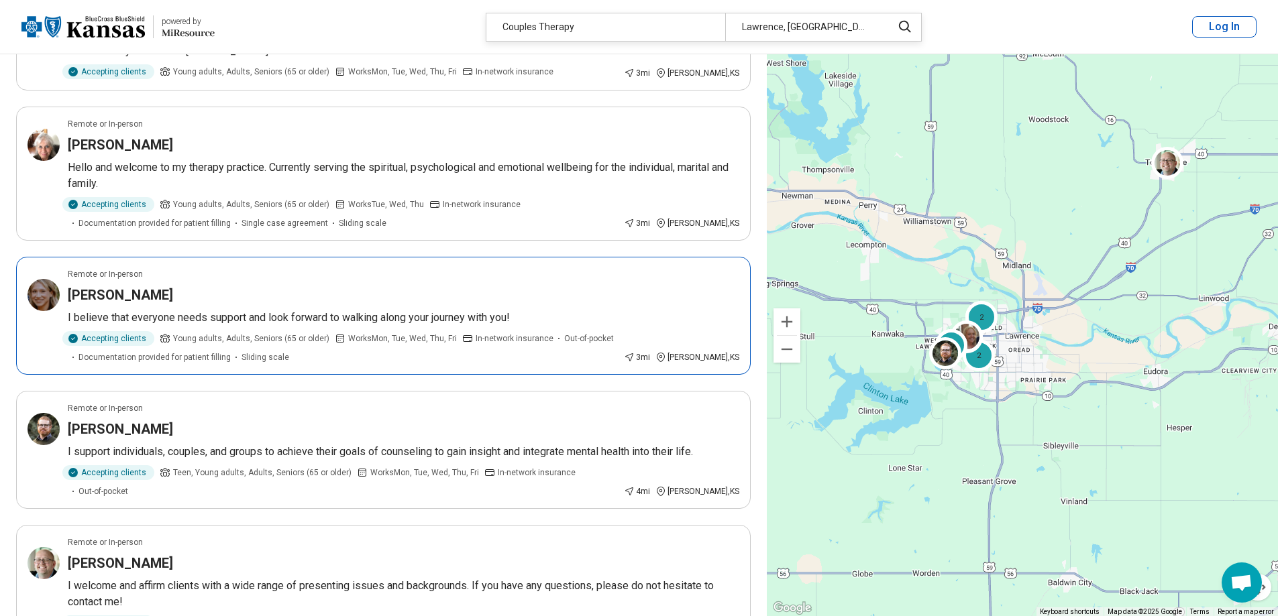
click at [262, 321] on p "I believe that everyone needs support and look forward to walking along your jo…" at bounding box center [403, 318] width 671 height 16
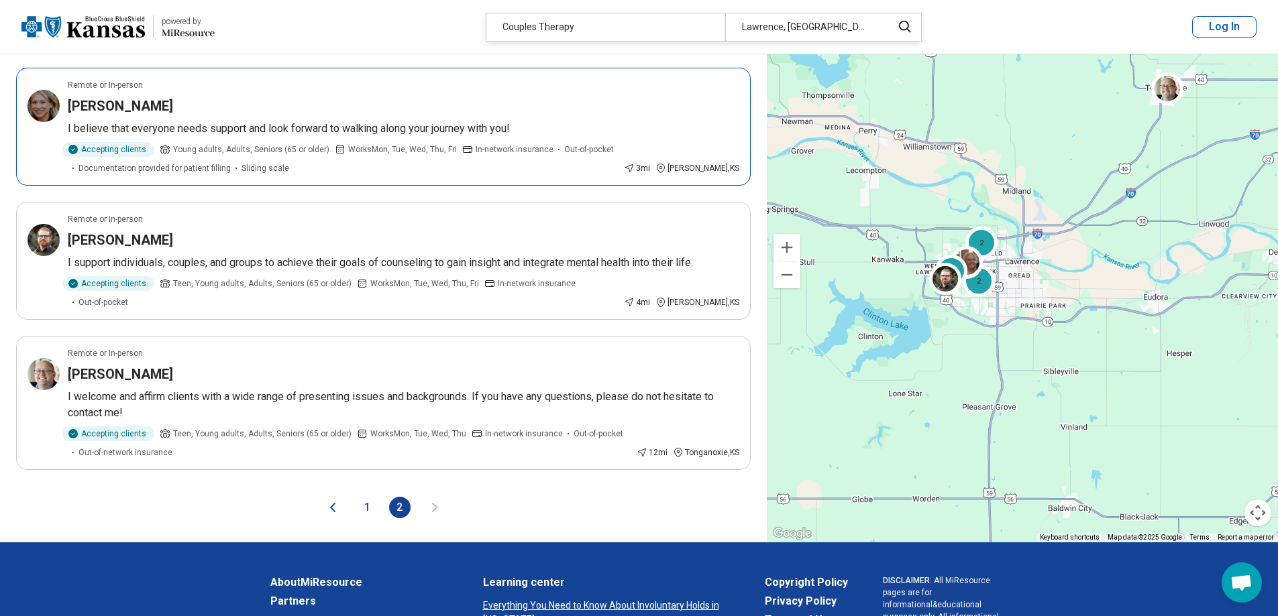
scroll to position [1409, 0]
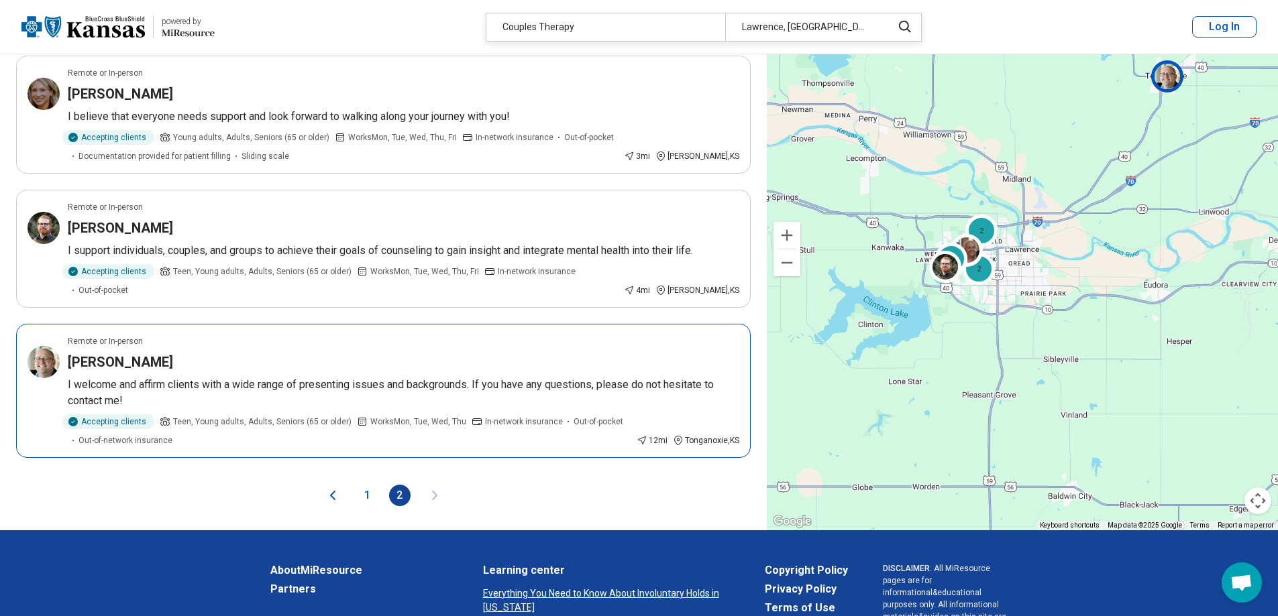
click at [254, 355] on article "Remote or In-person Christopher Rea I welcome and affirm clients with a wide ra…" at bounding box center [383, 391] width 734 height 134
click at [329, 230] on div "Justin Norton" at bounding box center [403, 228] width 671 height 19
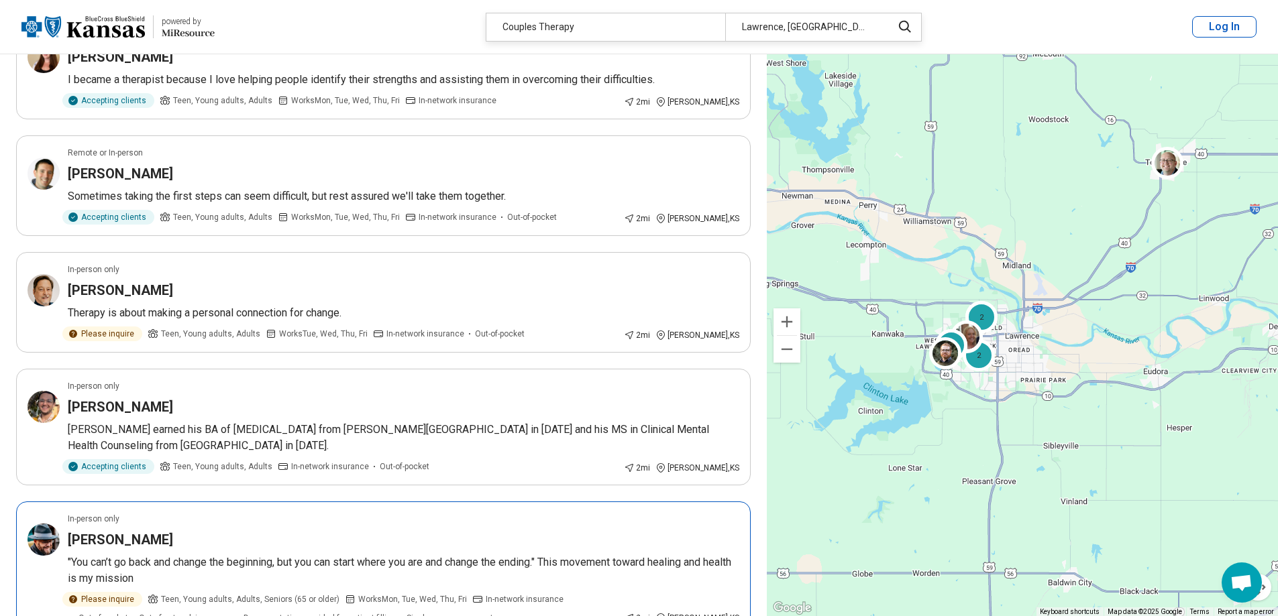
scroll to position [0, 0]
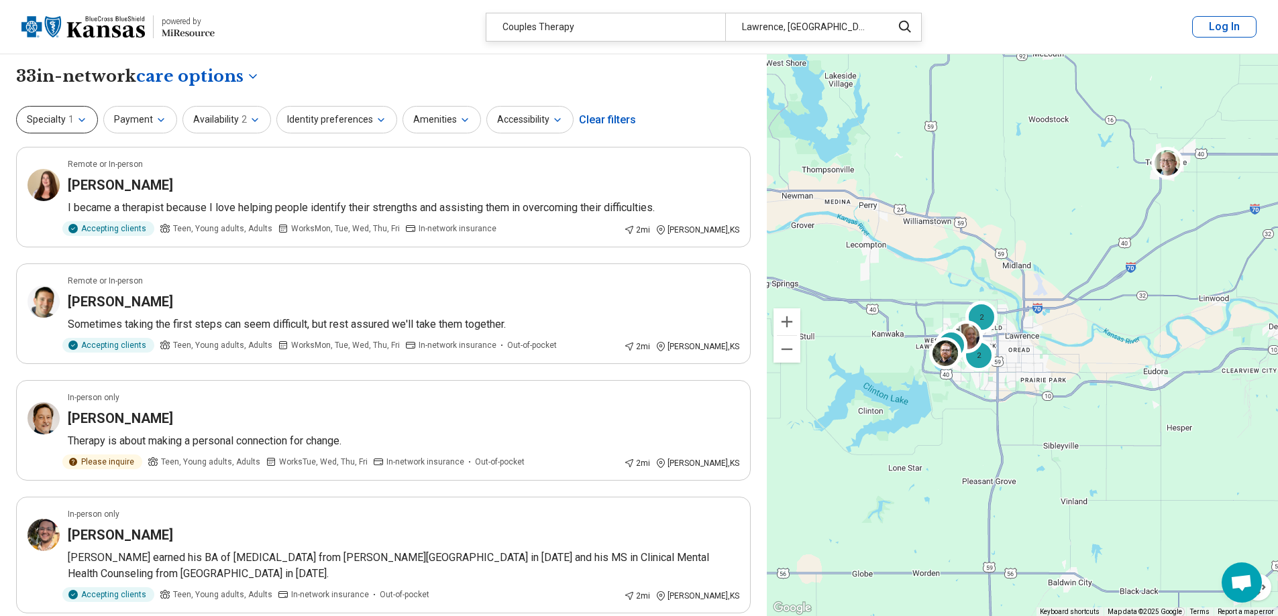
click at [91, 119] on button "Specialty 1" at bounding box center [57, 119] width 82 height 27
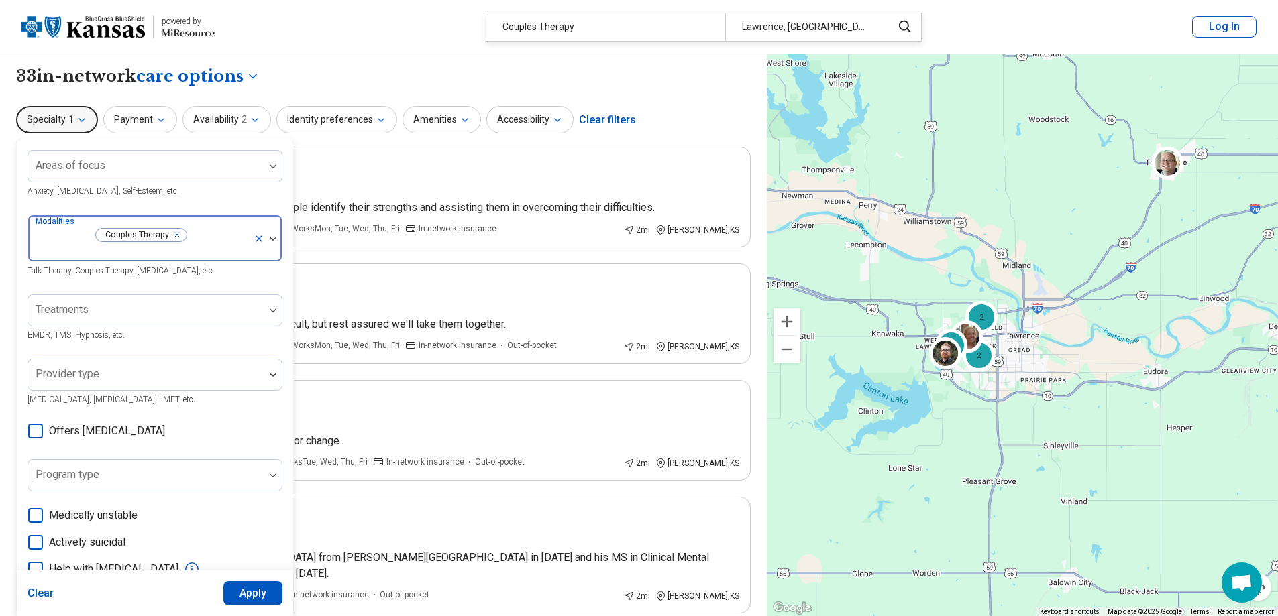
click at [166, 243] on div "Remove [object Object]" at bounding box center [174, 251] width 16 height 16
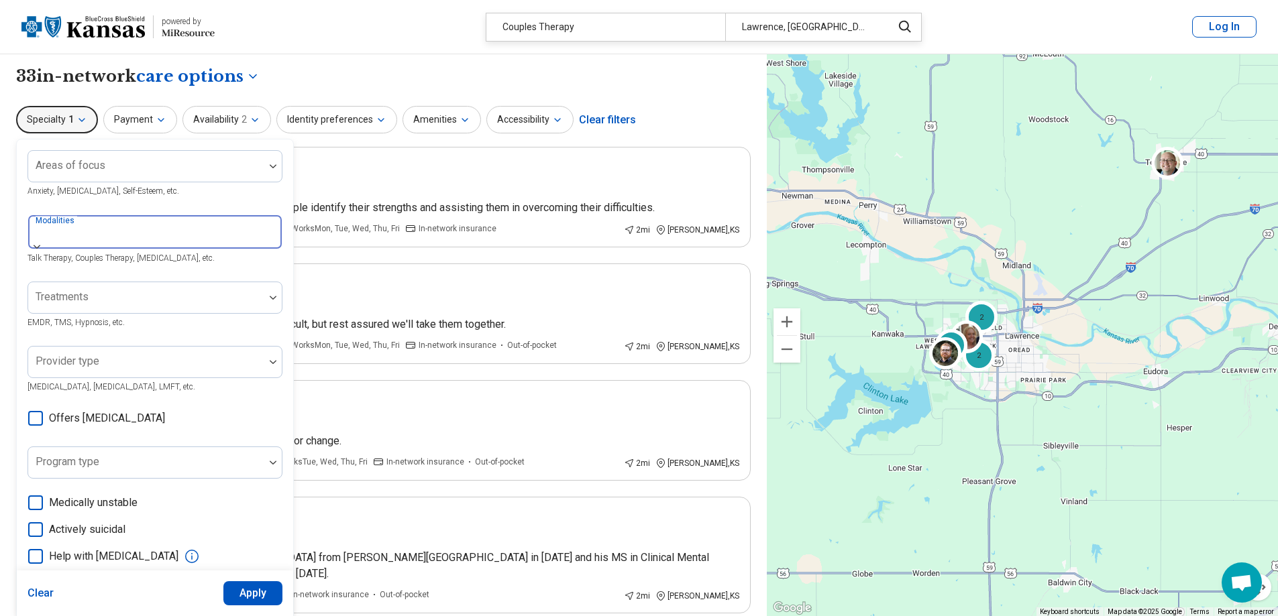
click at [40, 245] on img at bounding box center [37, 247] width 7 height 4
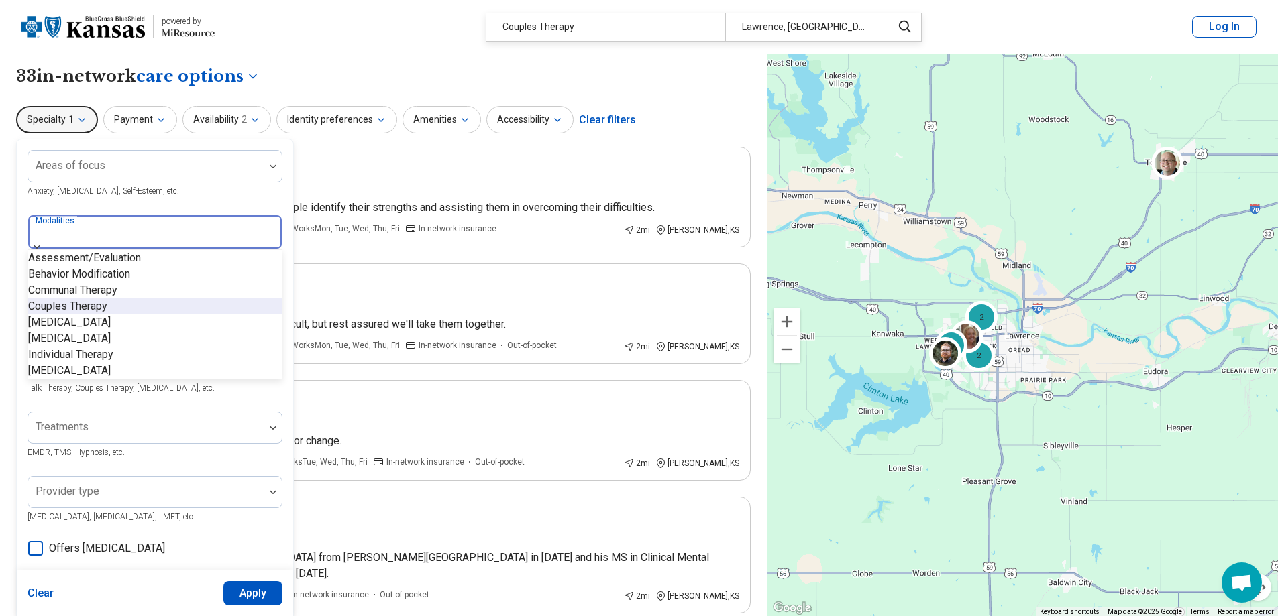
scroll to position [5, 0]
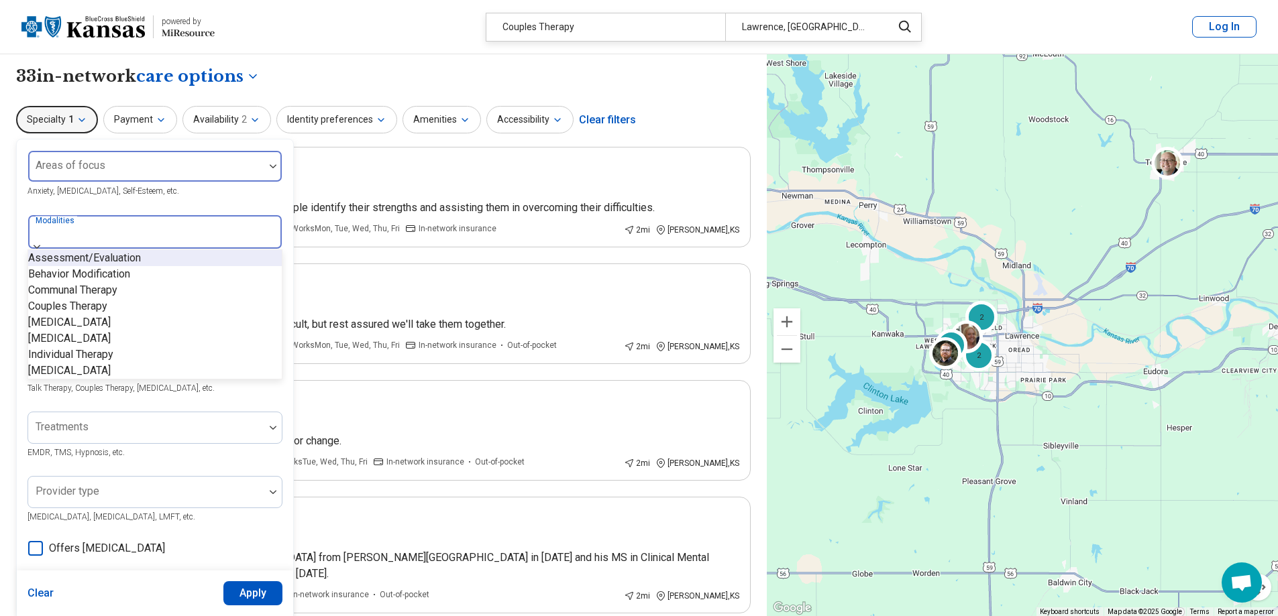
click at [117, 175] on div at bounding box center [146, 171] width 225 height 19
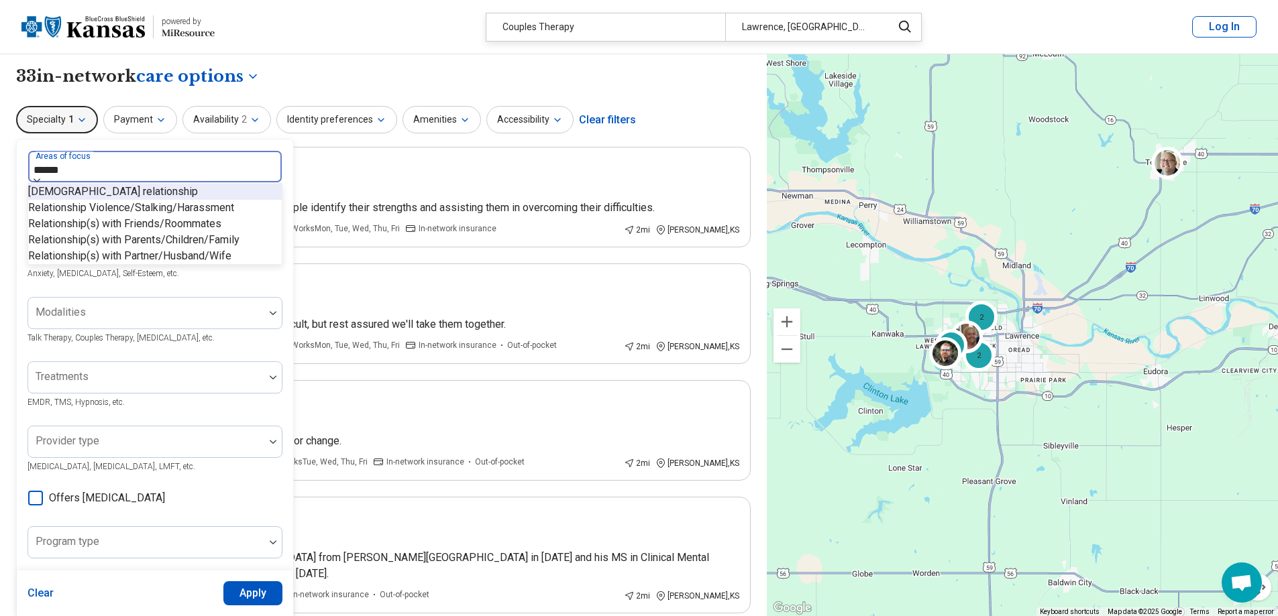
type input "*****"
click at [118, 197] on div "[DEMOGRAPHIC_DATA] relationship" at bounding box center [113, 192] width 170 height 16
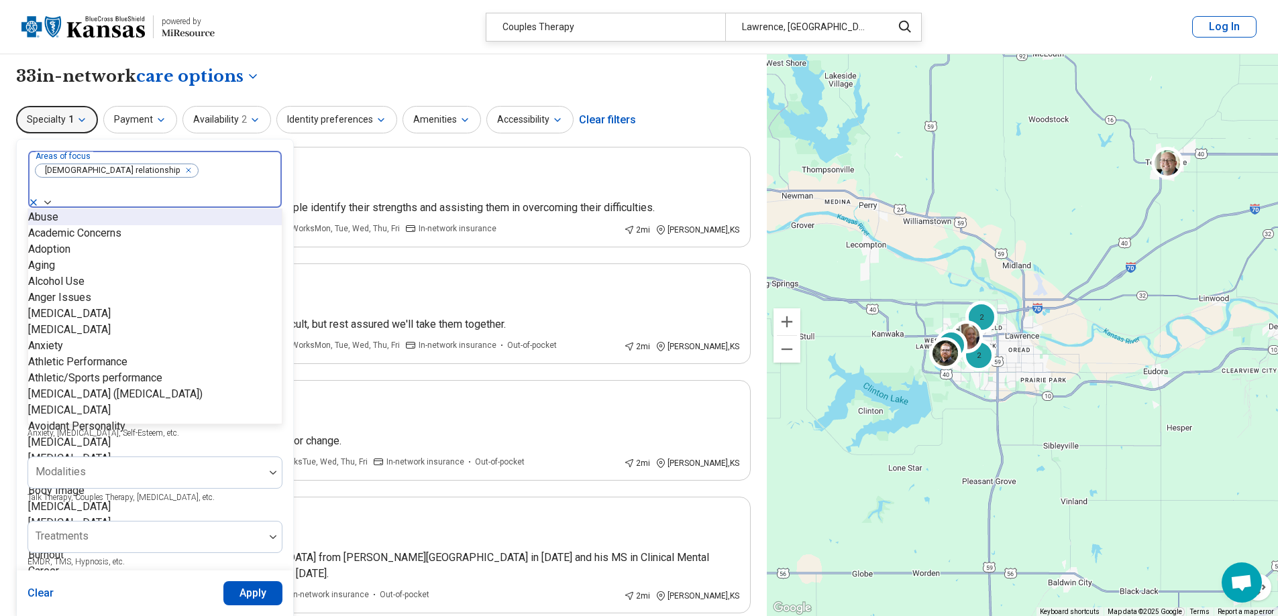
type input "*"
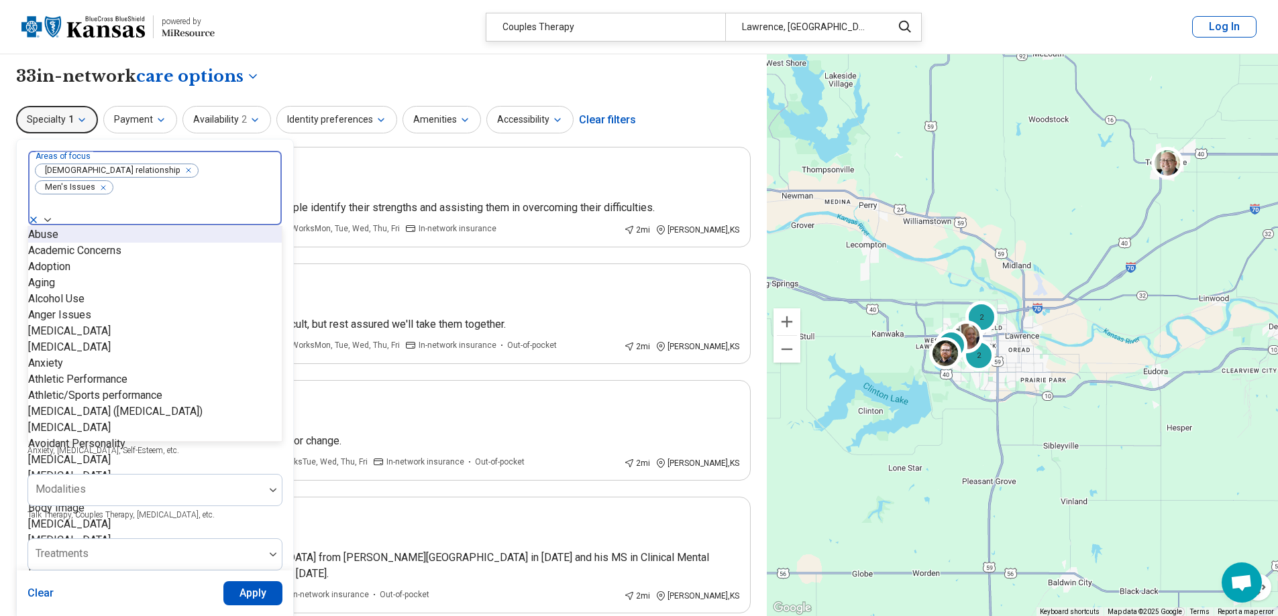
click at [255, 196] on icon "Remove [object Object]" at bounding box center [259, 200] width 9 height 9
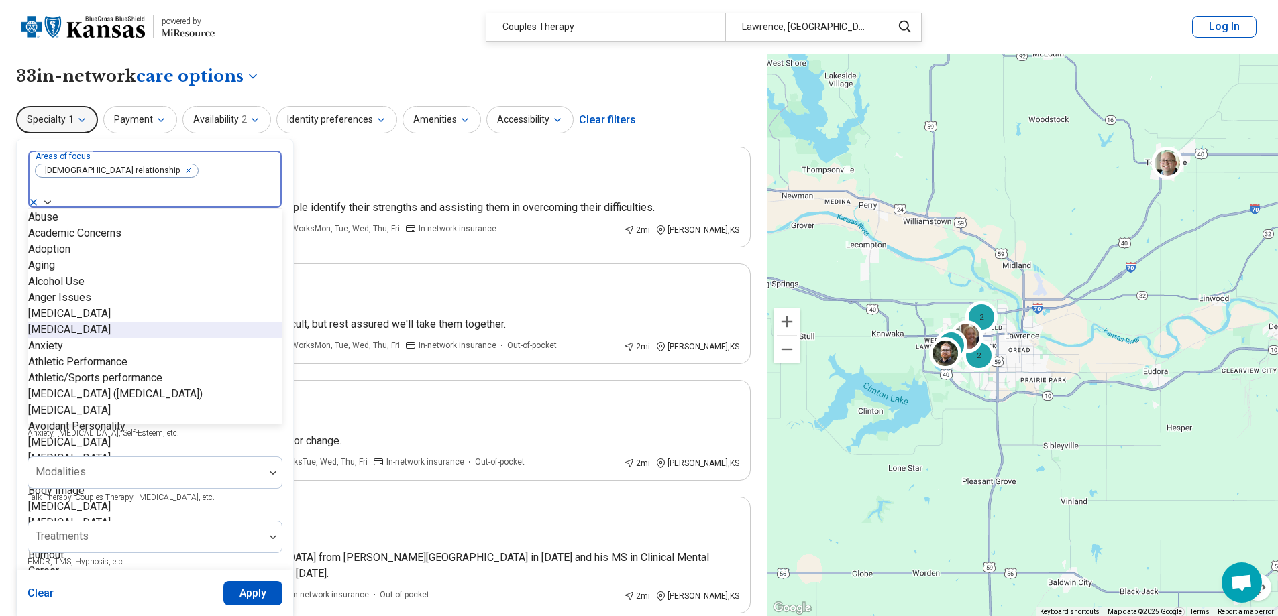
click at [255, 592] on button "Apply" at bounding box center [253, 594] width 60 height 24
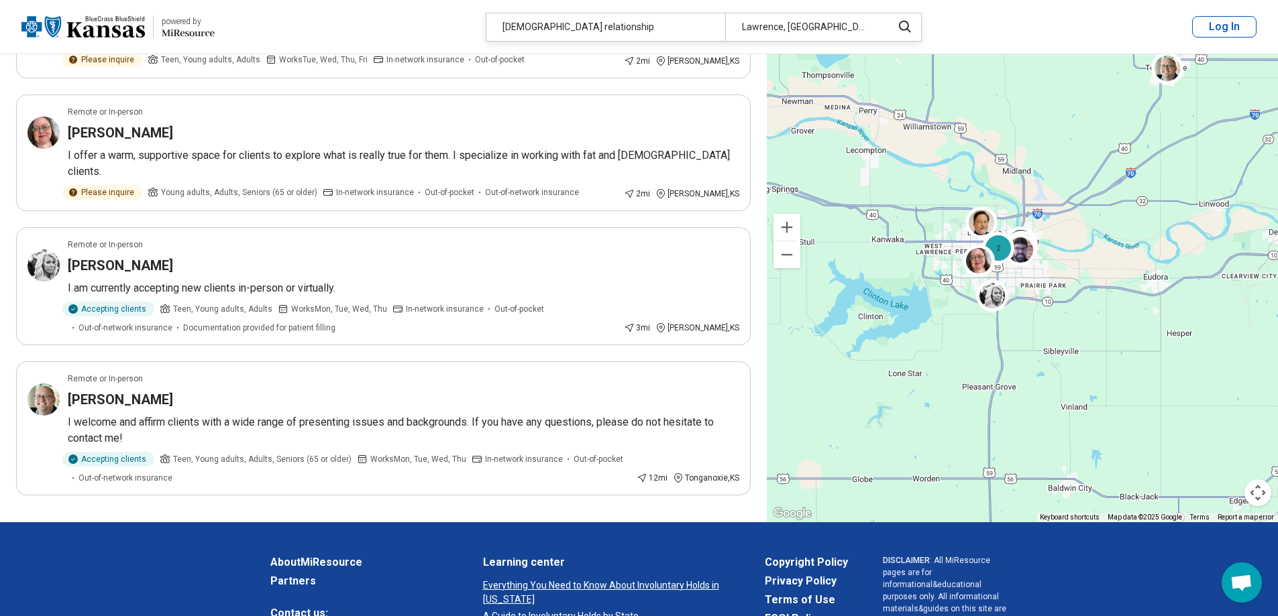
scroll to position [872, 0]
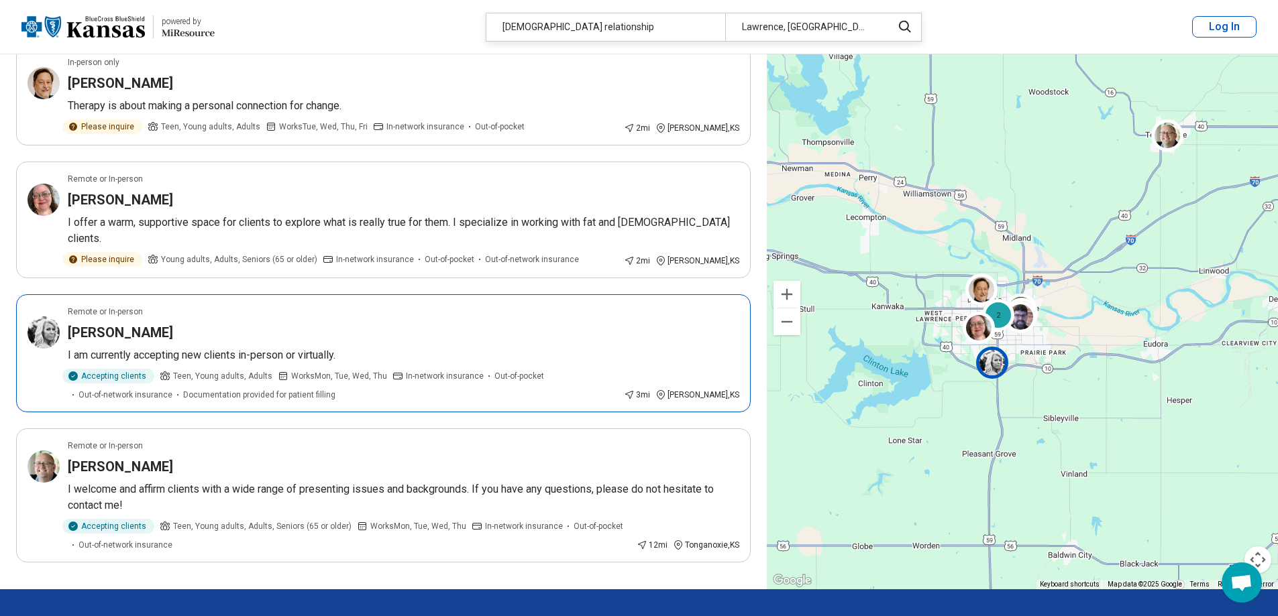
click at [219, 323] on div "[PERSON_NAME]" at bounding box center [403, 332] width 671 height 19
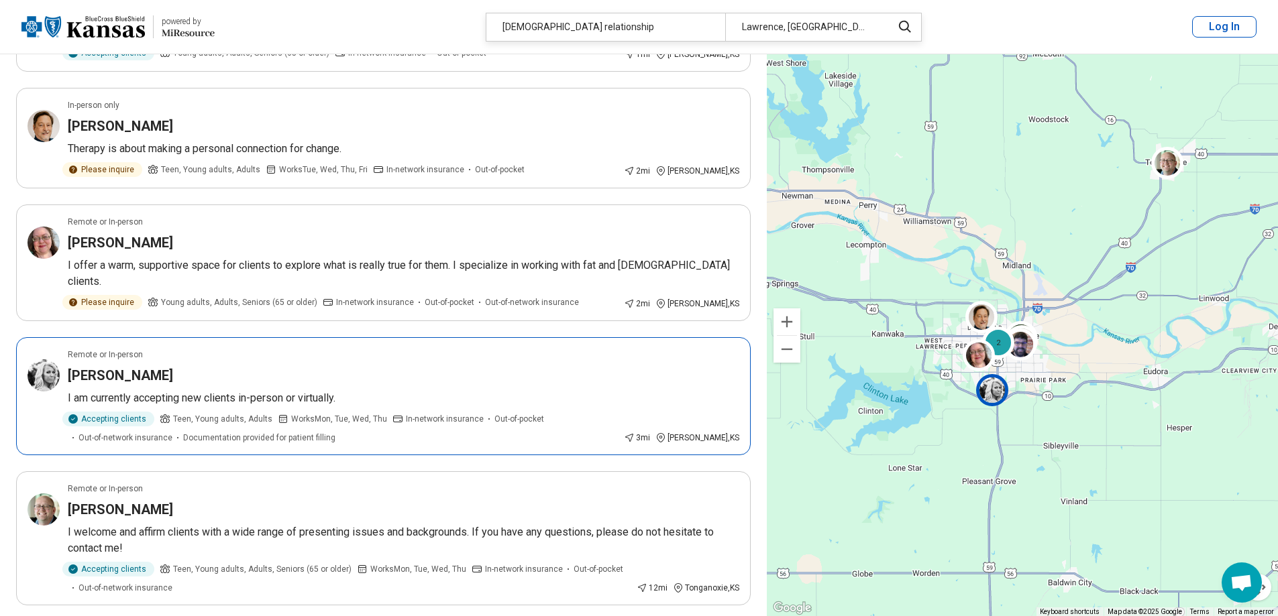
scroll to position [805, 0]
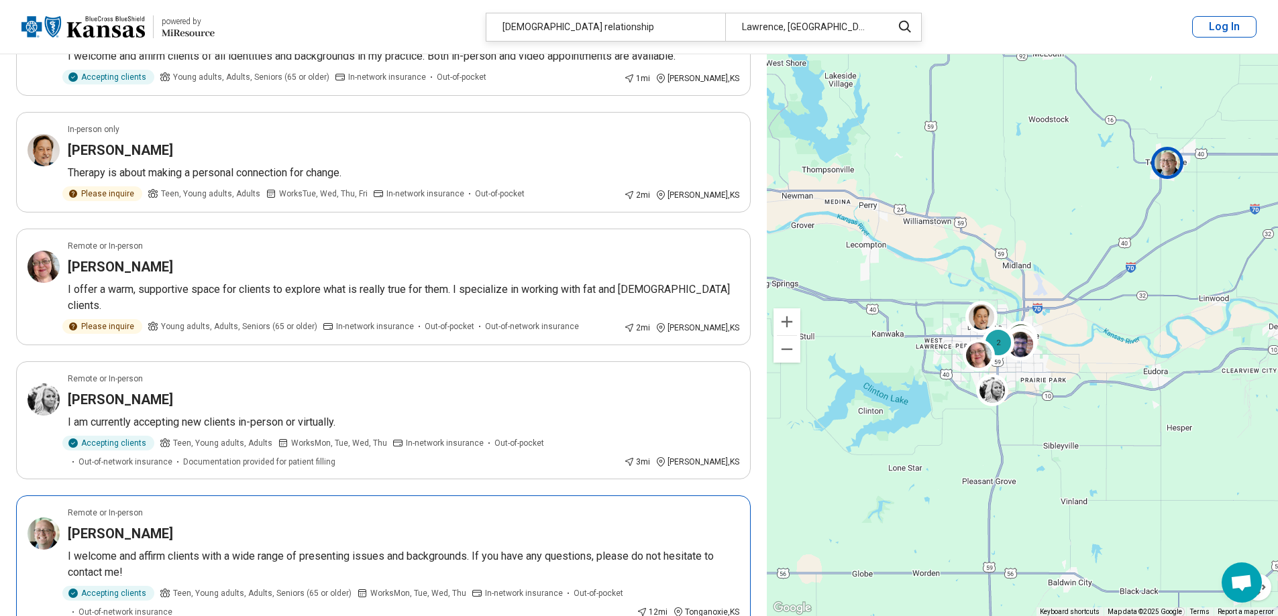
click at [315, 549] on p "I welcome and affirm clients with a wide range of presenting issues and backgro…" at bounding box center [403, 565] width 671 height 32
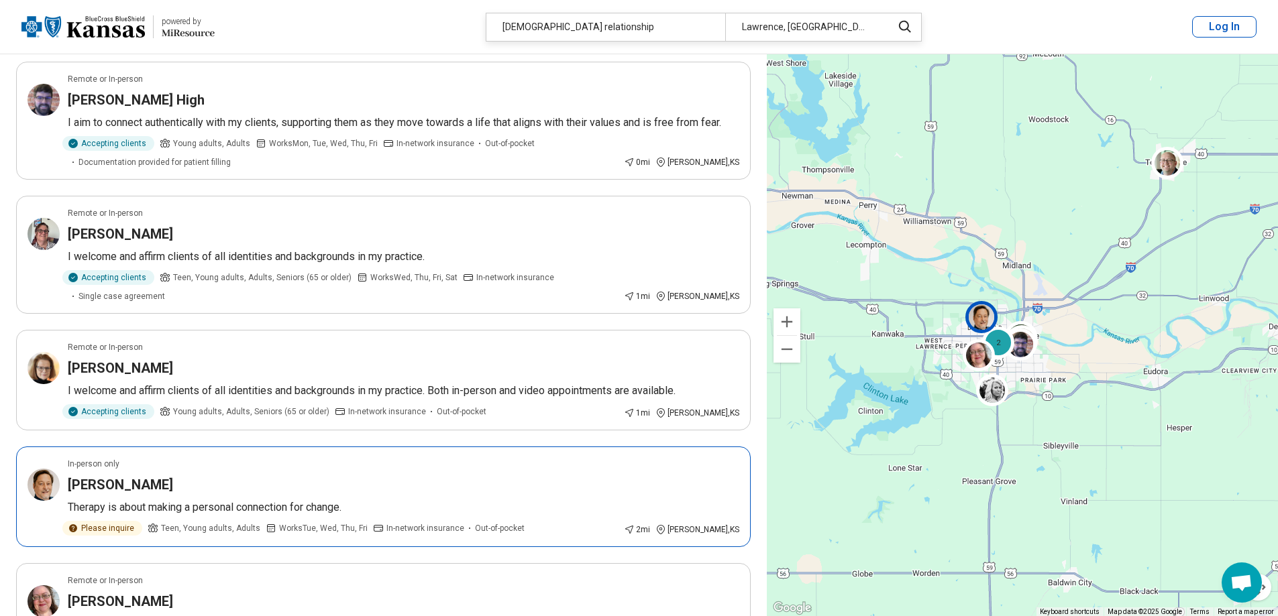
scroll to position [470, 0]
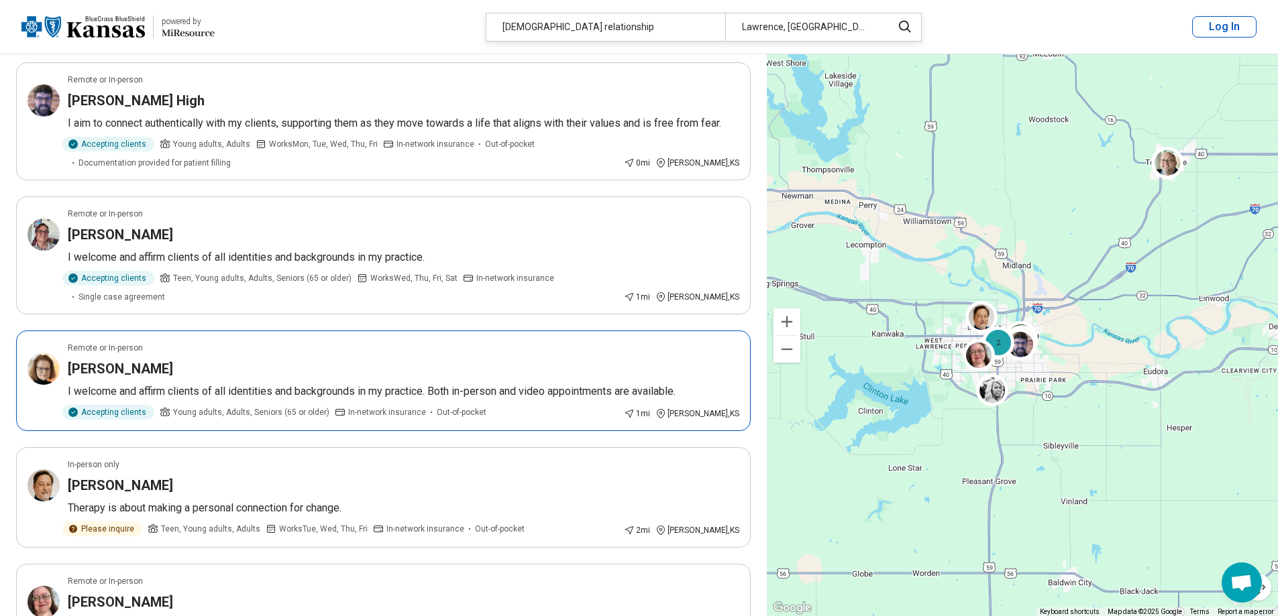
click at [219, 384] on p "I welcome and affirm clients of all identities and backgrounds in my practice. …" at bounding box center [403, 392] width 671 height 16
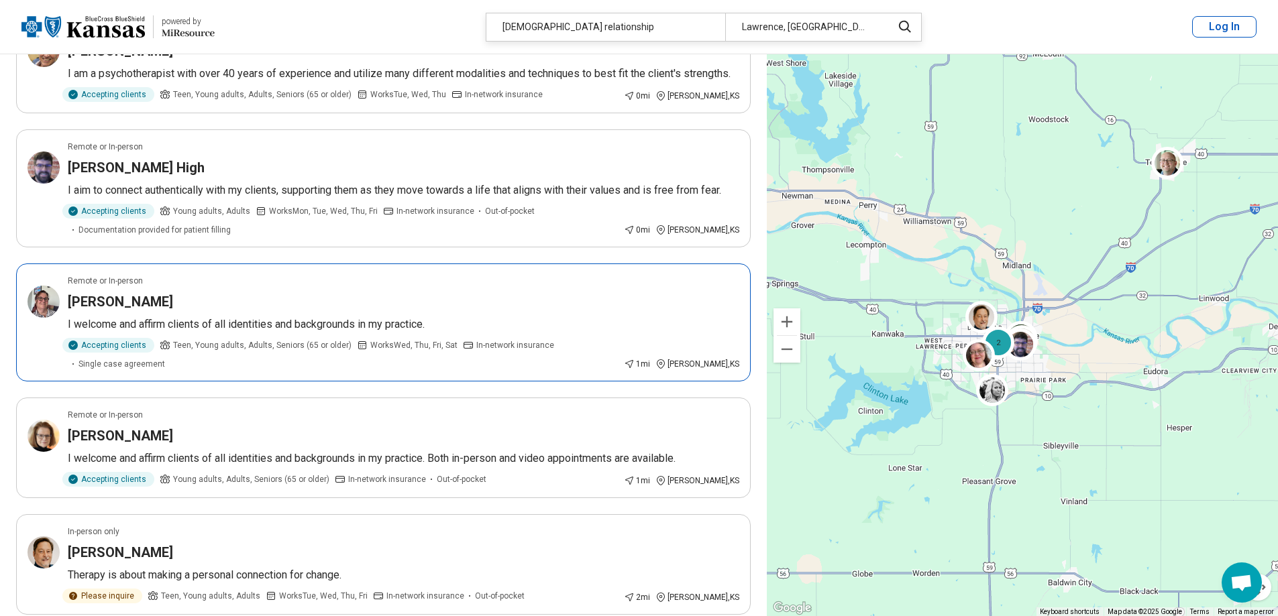
scroll to position [335, 0]
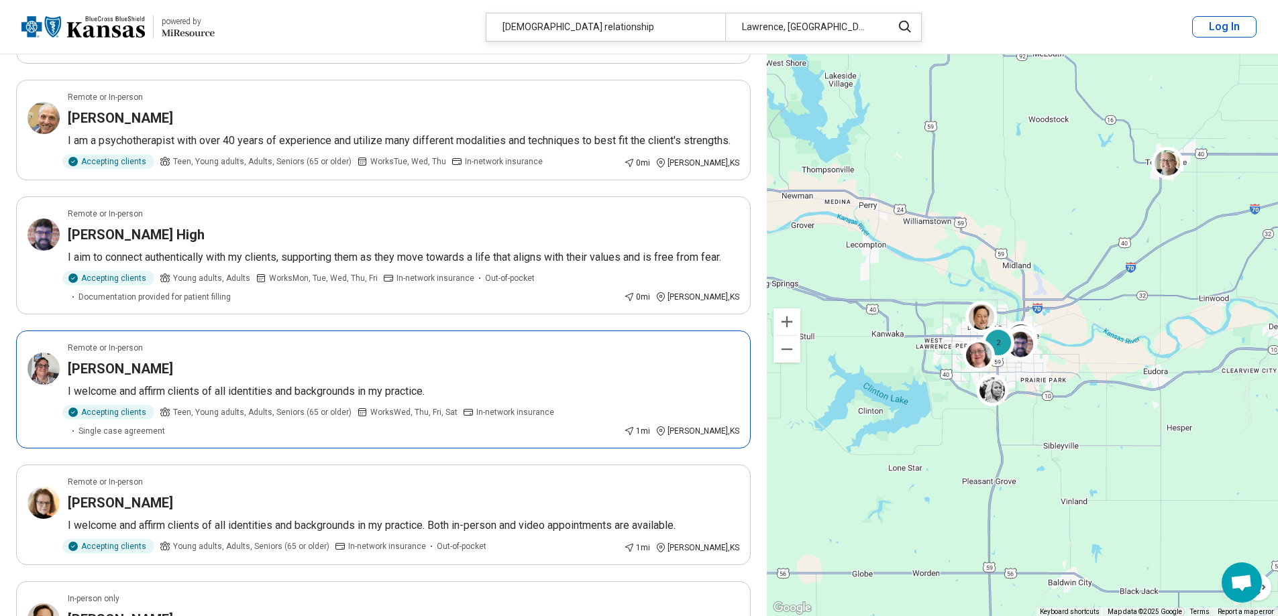
click at [259, 378] on div "Tracey Casey" at bounding box center [403, 369] width 671 height 19
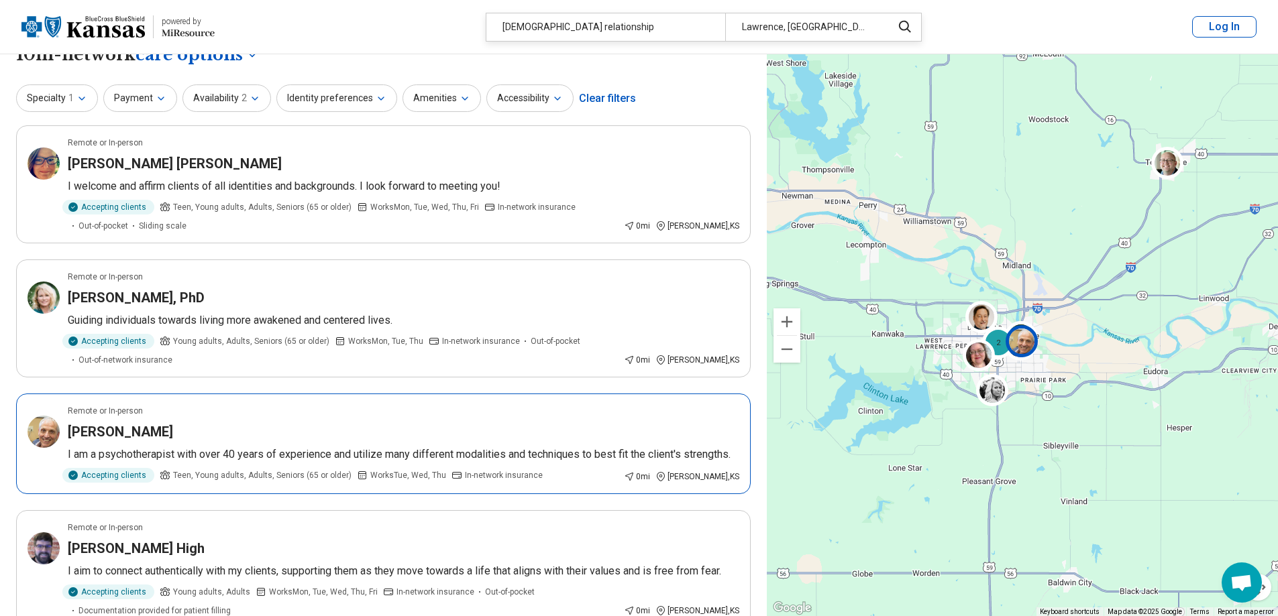
scroll to position [0, 0]
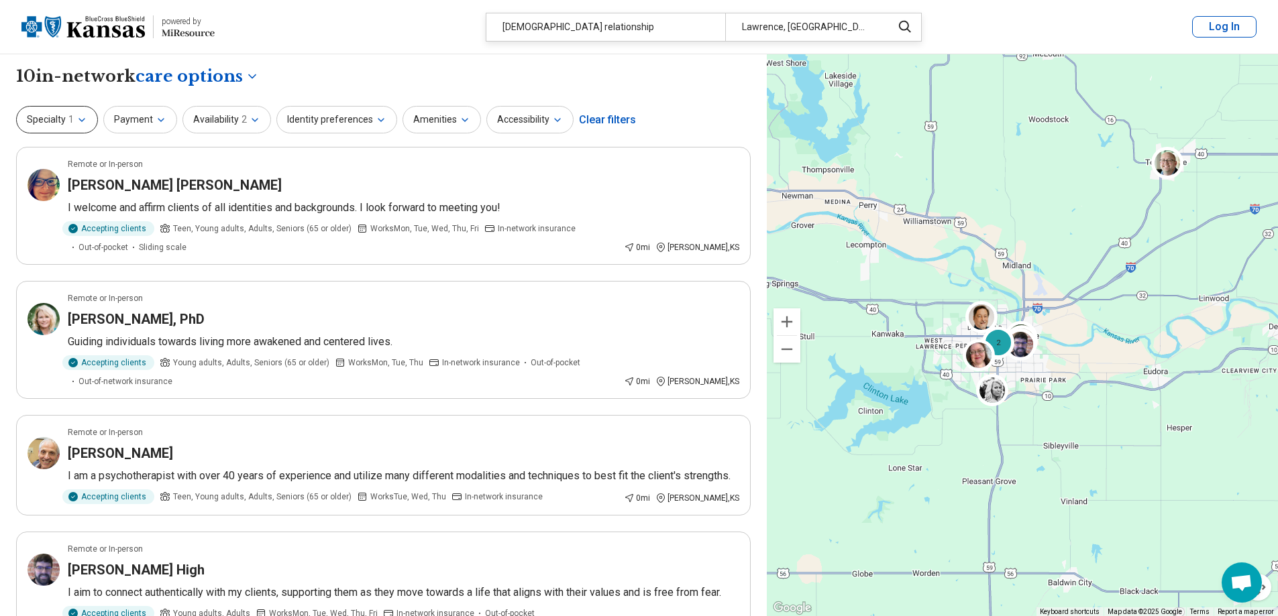
click at [92, 111] on button "Specialty 1" at bounding box center [57, 119] width 82 height 27
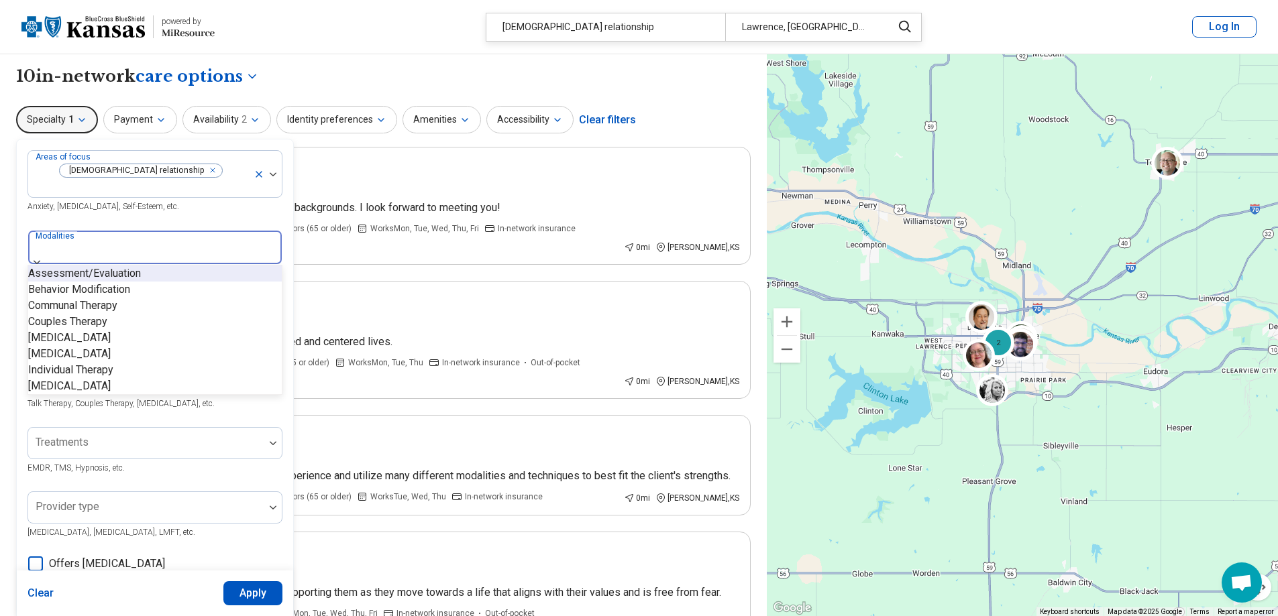
click at [107, 241] on div at bounding box center [155, 250] width 243 height 19
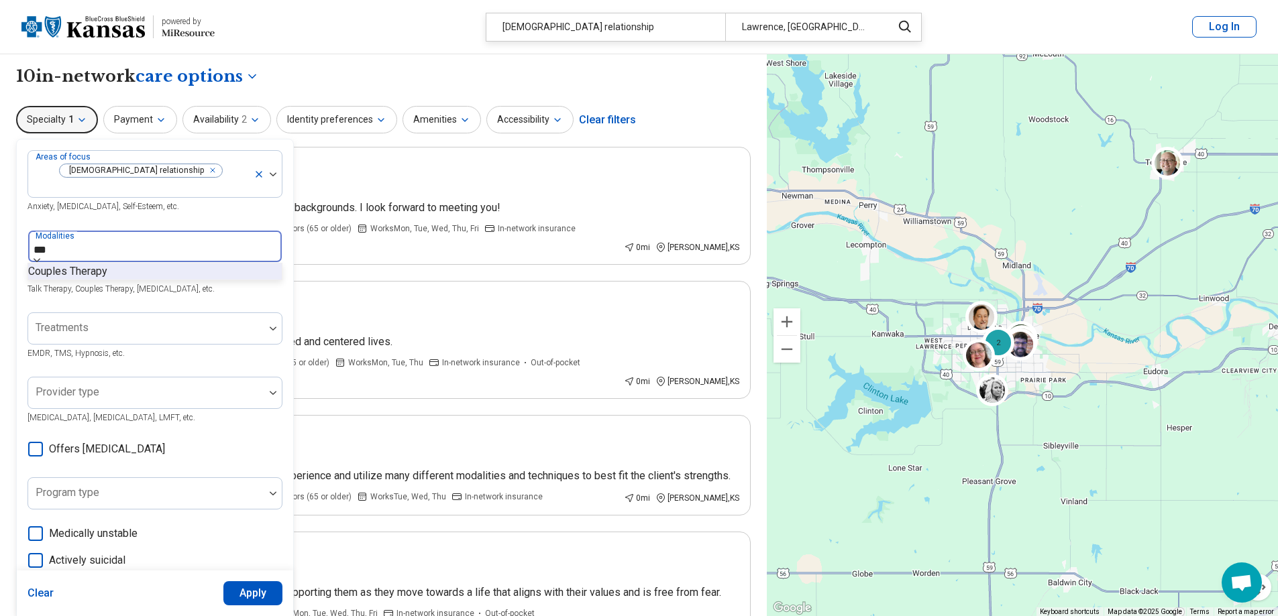
type input "****"
click at [125, 267] on div "Couples Therapy" at bounding box center [155, 272] width 254 height 16
click at [253, 591] on button "Apply" at bounding box center [253, 594] width 60 height 24
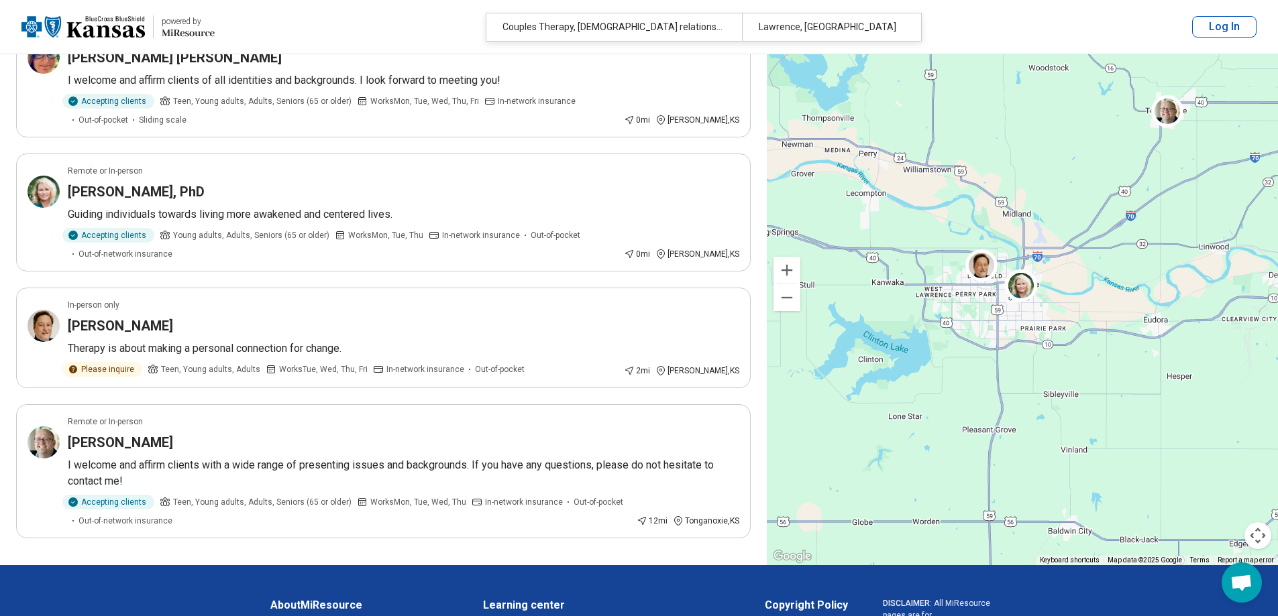
scroll to position [134, 0]
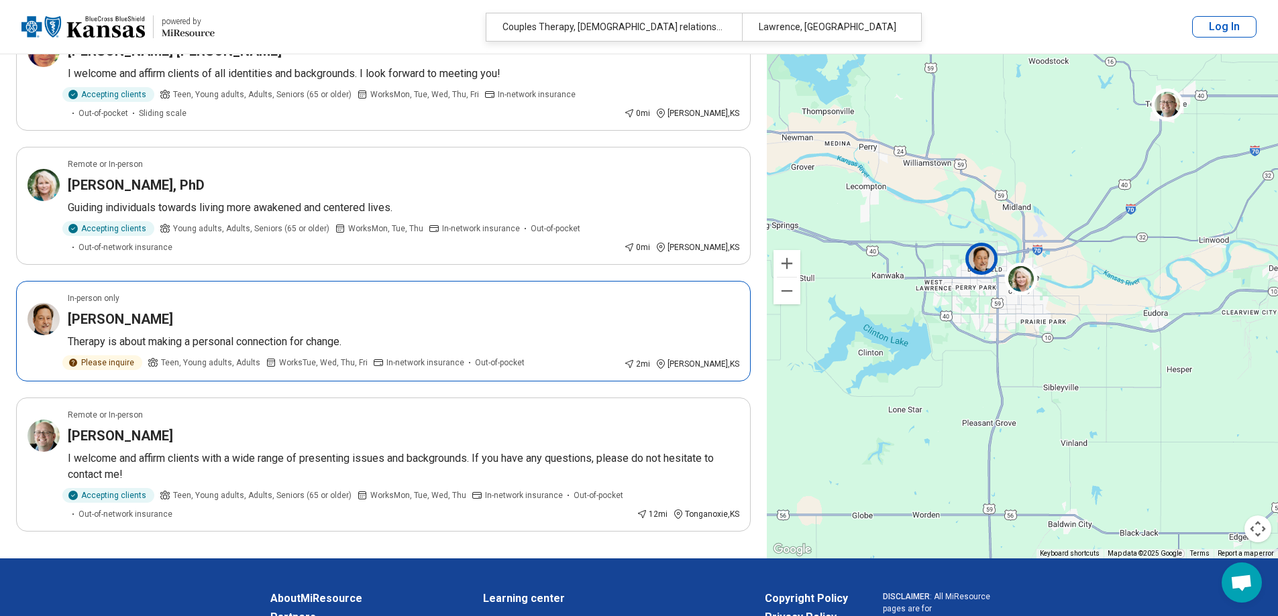
click at [208, 315] on div "Wesley Crenshaw" at bounding box center [403, 319] width 671 height 19
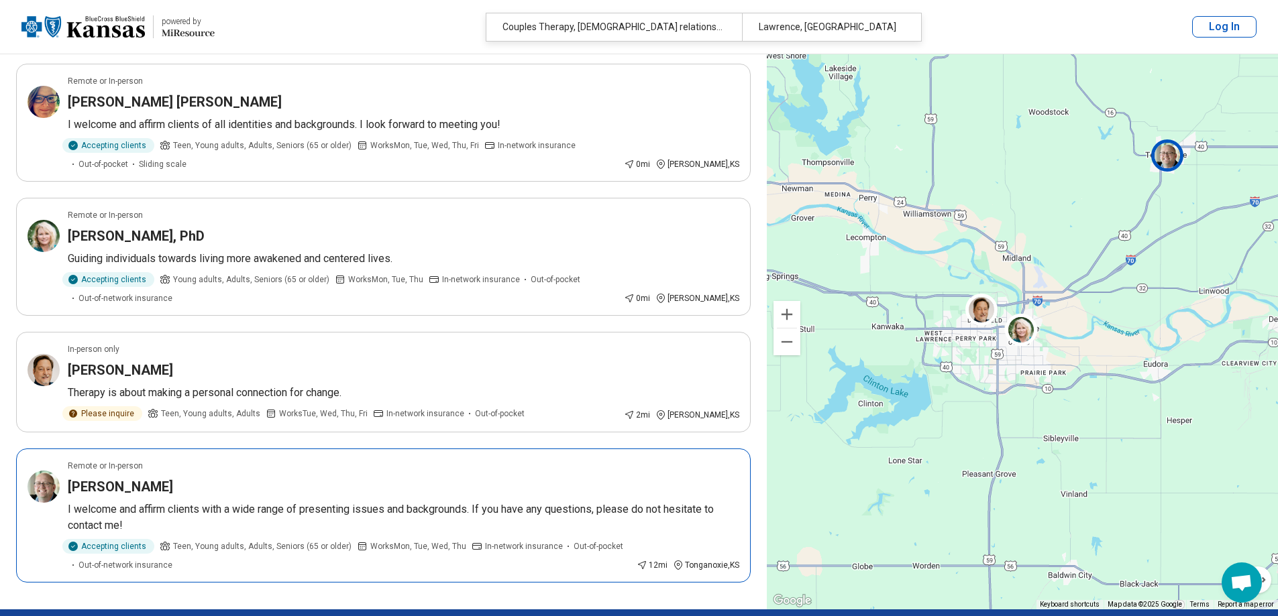
scroll to position [0, 0]
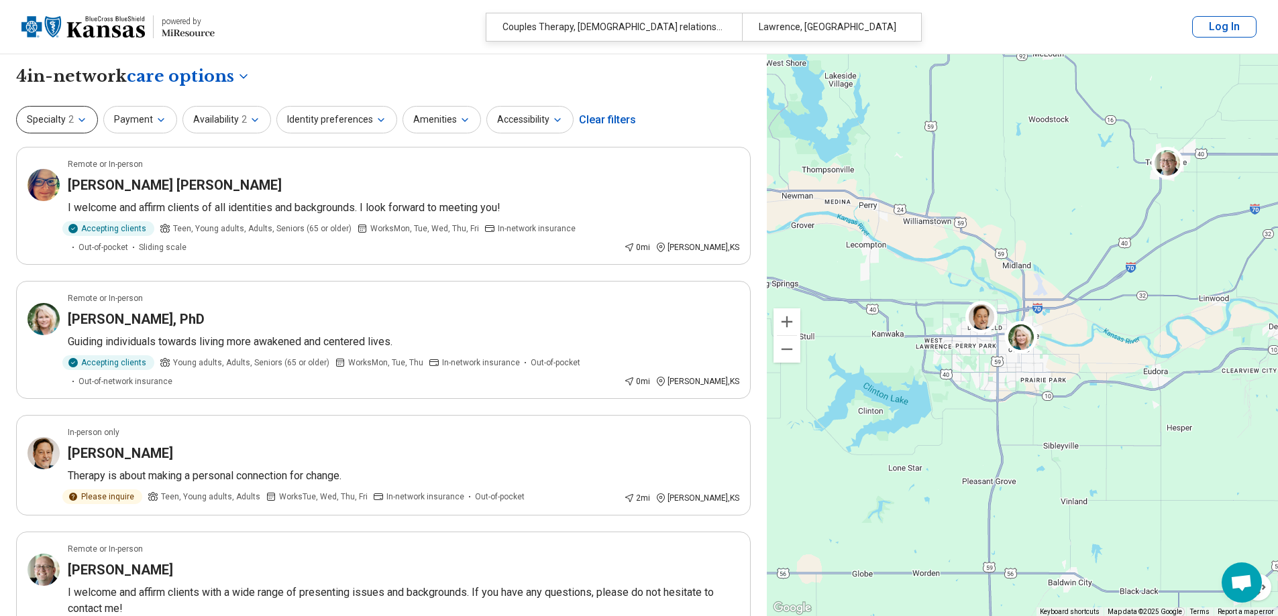
click at [95, 117] on button "Specialty 2" at bounding box center [57, 119] width 82 height 27
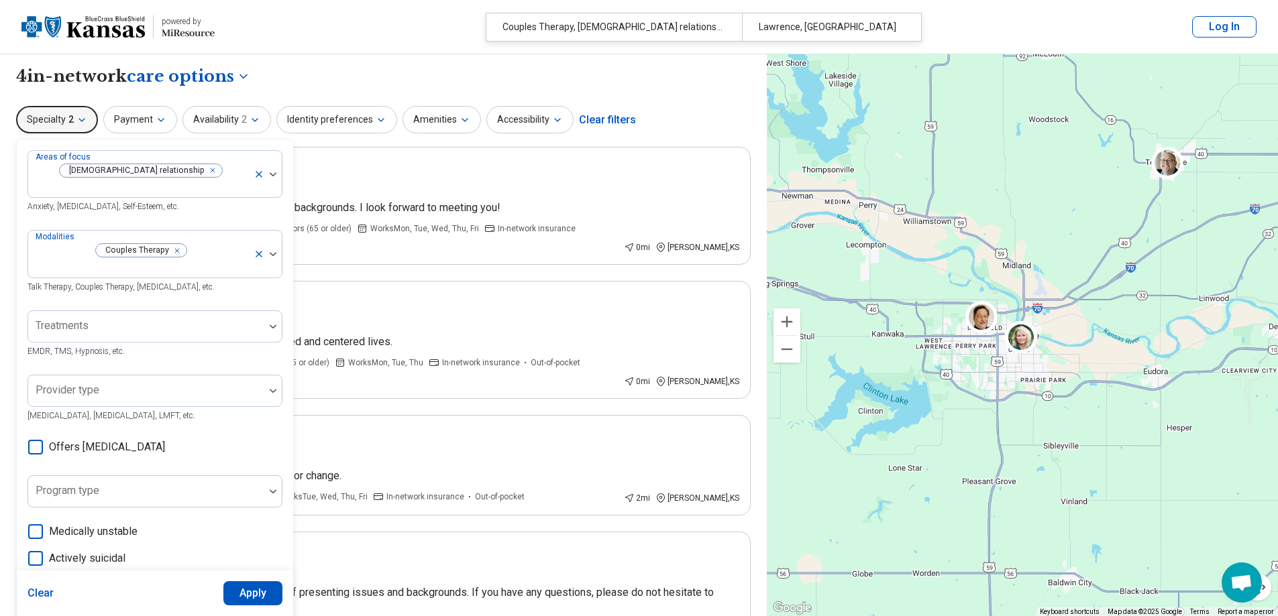
click at [95, 117] on button "Specialty 2" at bounding box center [57, 119] width 82 height 27
click at [353, 76] on div "**********" at bounding box center [383, 76] width 734 height 23
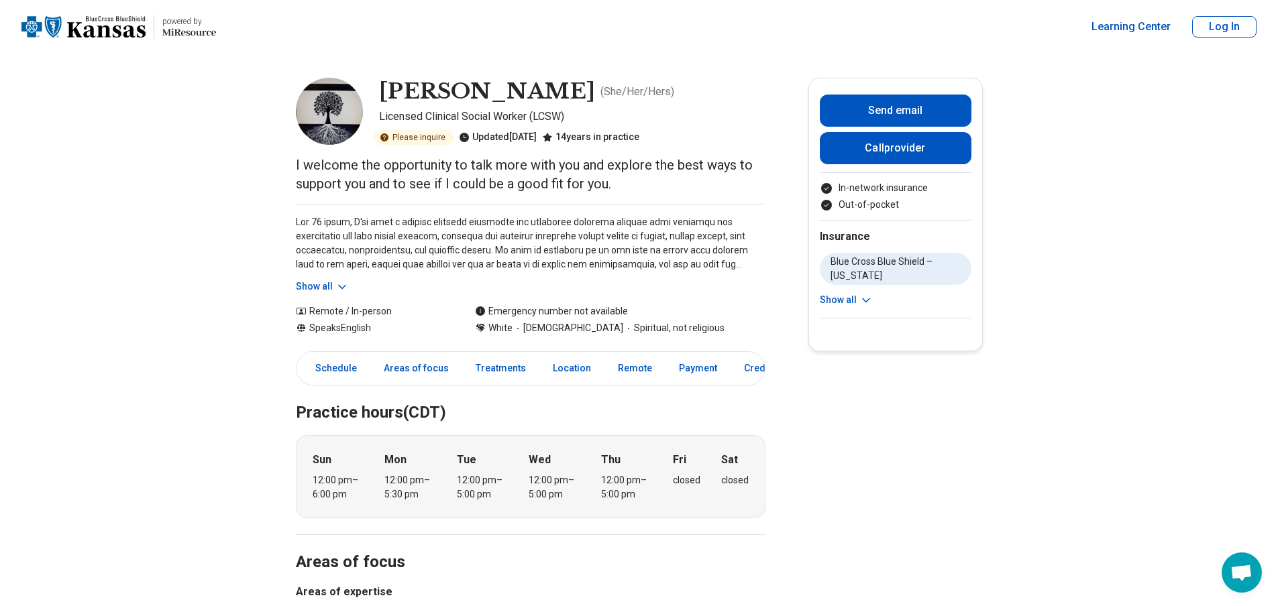
click at [321, 284] on button "Show all" at bounding box center [322, 287] width 53 height 14
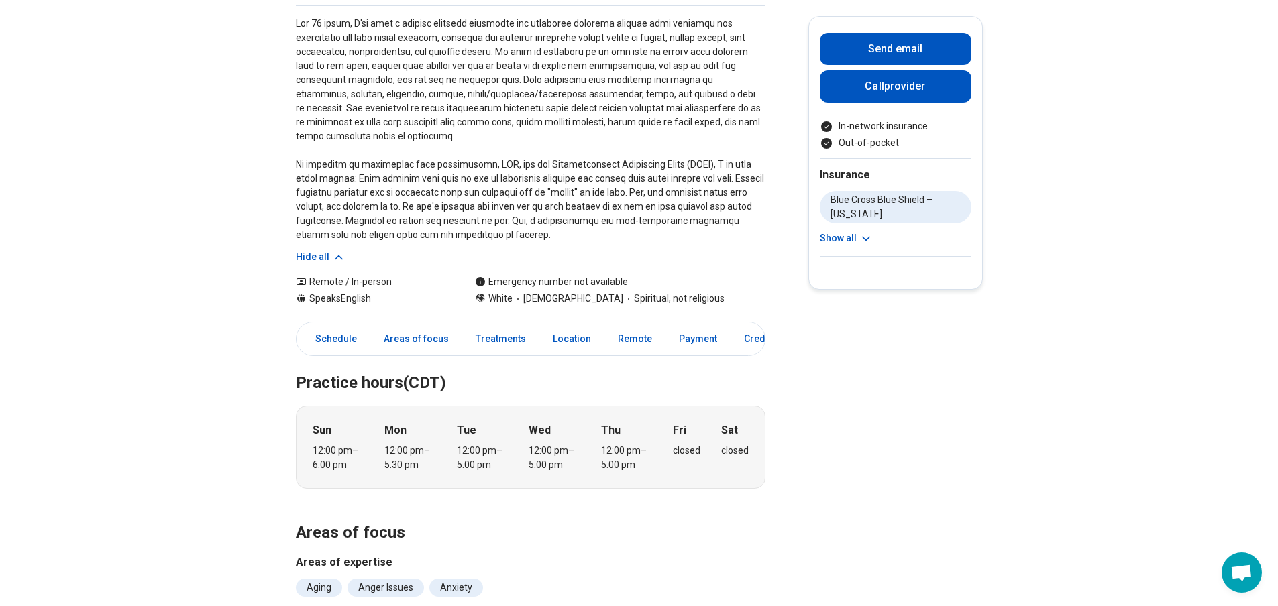
scroll to position [201, 0]
click at [410, 334] on link "Areas of focus" at bounding box center [416, 336] width 81 height 27
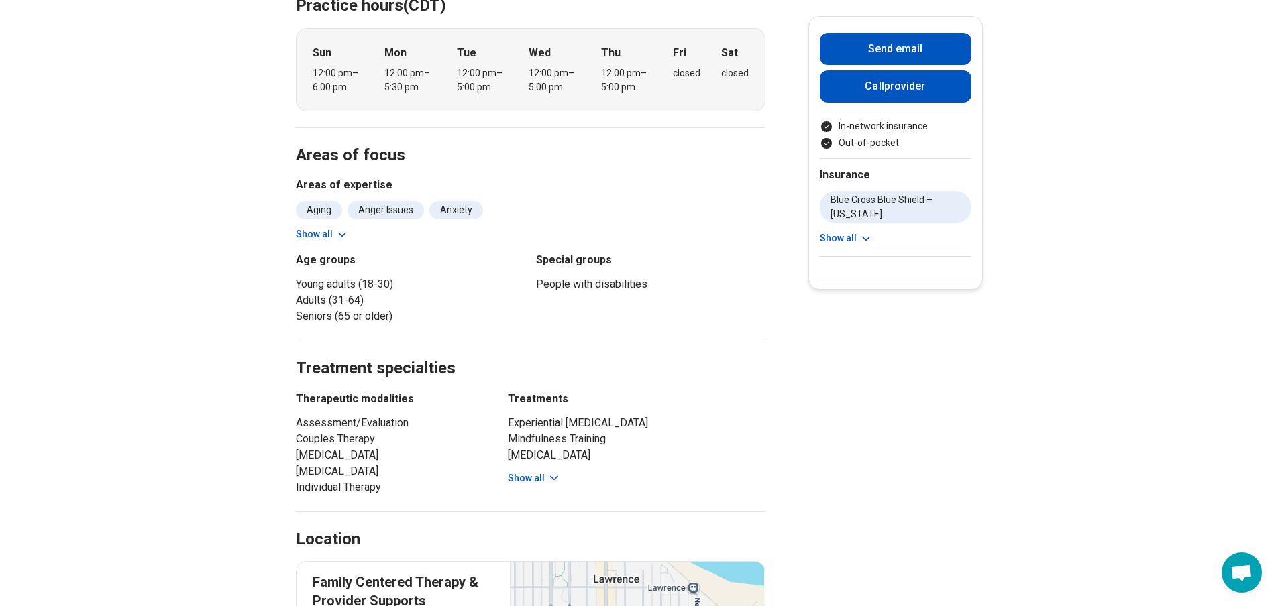
scroll to position [688, 0]
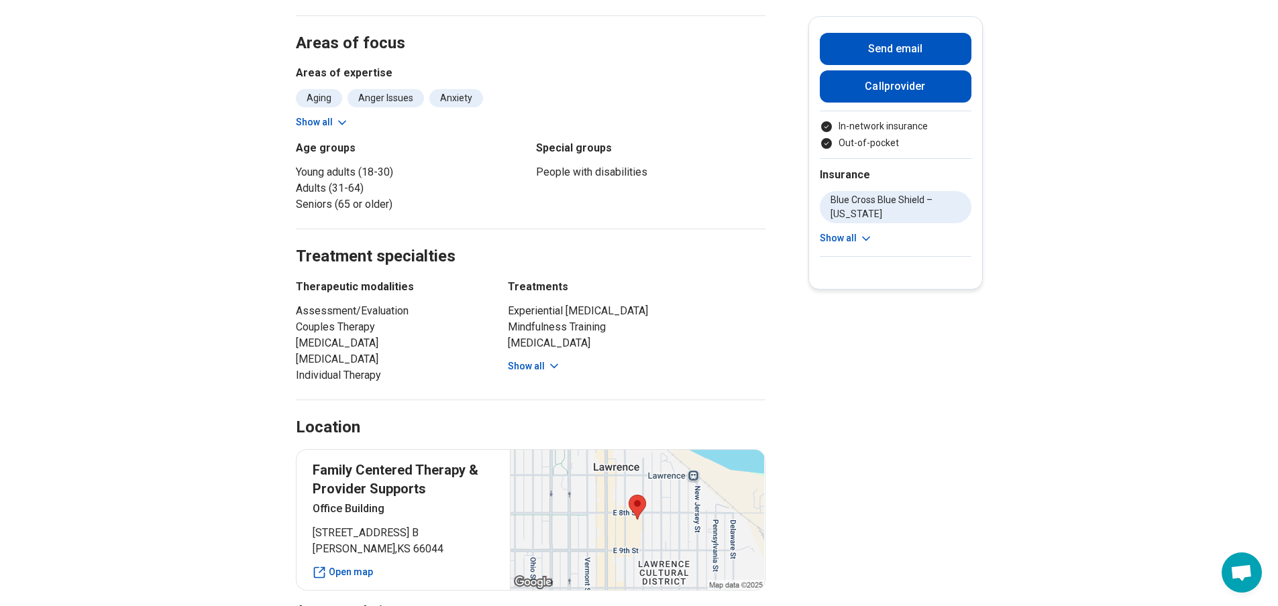
click at [339, 126] on icon at bounding box center [341, 122] width 13 height 13
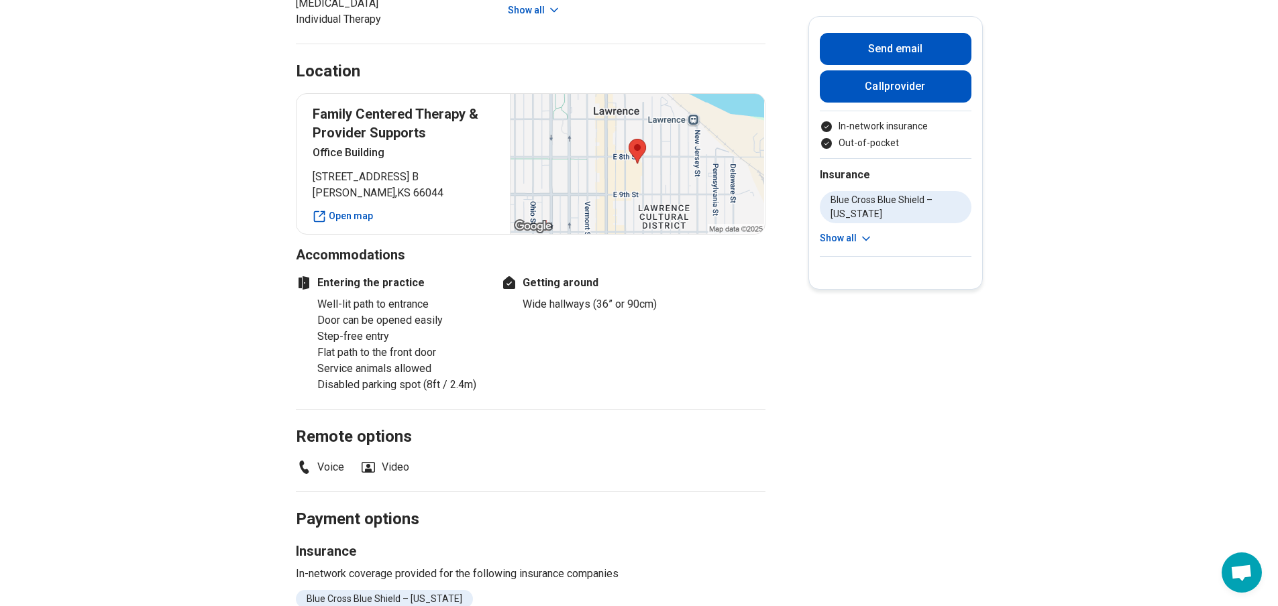
scroll to position [1359, 0]
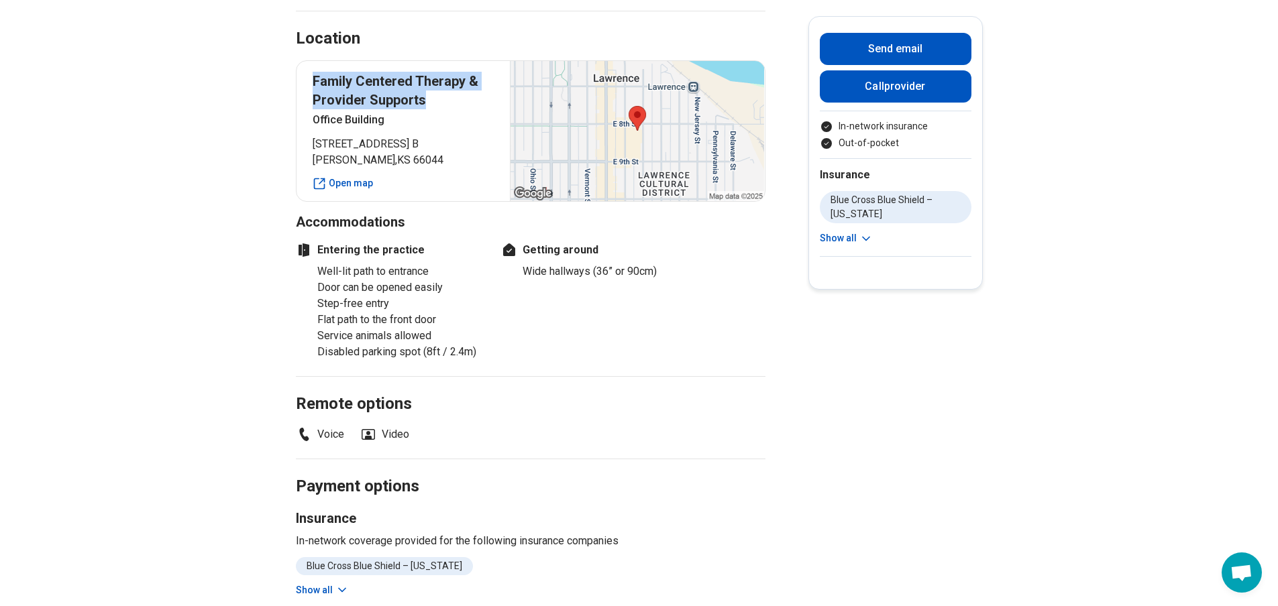
drag, startPoint x: 326, startPoint y: 80, endPoint x: 431, endPoint y: 105, distance: 107.5
click at [431, 105] on p "Family Centered Therapy & Provider Supports" at bounding box center [404, 91] width 182 height 38
copy p "Family Centered Therapy & Provider Supports"
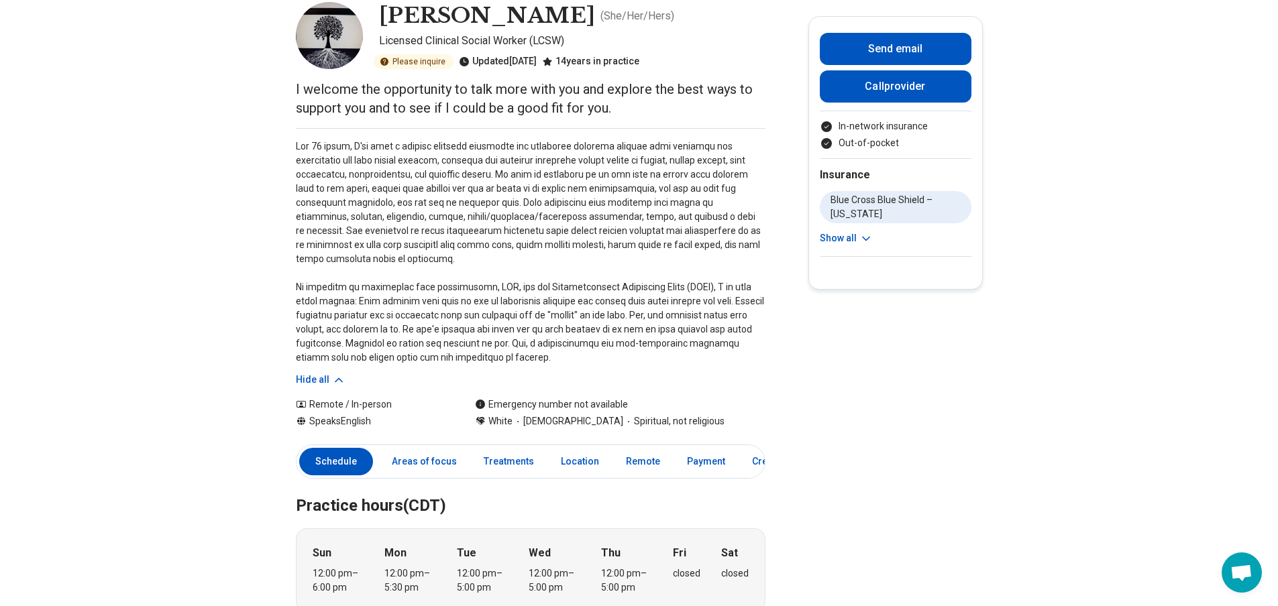
scroll to position [0, 0]
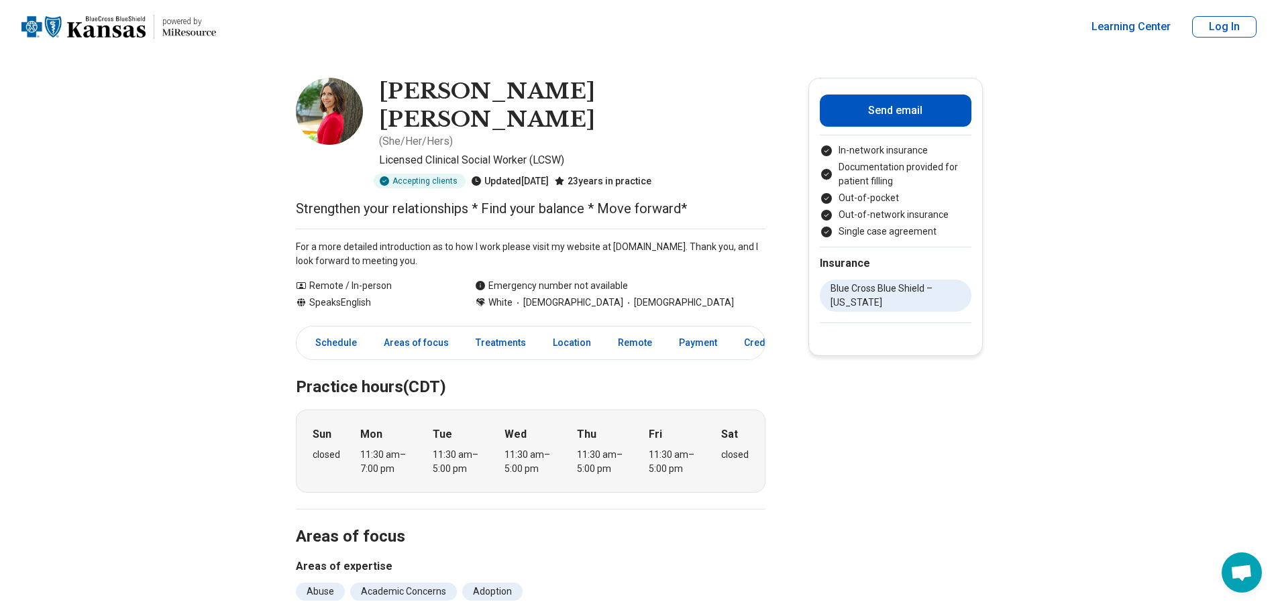
click at [613, 240] on p "For a more detailed introduction as to how I work please visit my website at [D…" at bounding box center [531, 254] width 470 height 28
drag, startPoint x: 616, startPoint y: 204, endPoint x: 708, endPoint y: 199, distance: 91.3
click at [708, 240] on p "For a more detailed introduction as to how I work please visit my website at cr…" at bounding box center [531, 254] width 470 height 28
copy p "crystalmccomas.com"
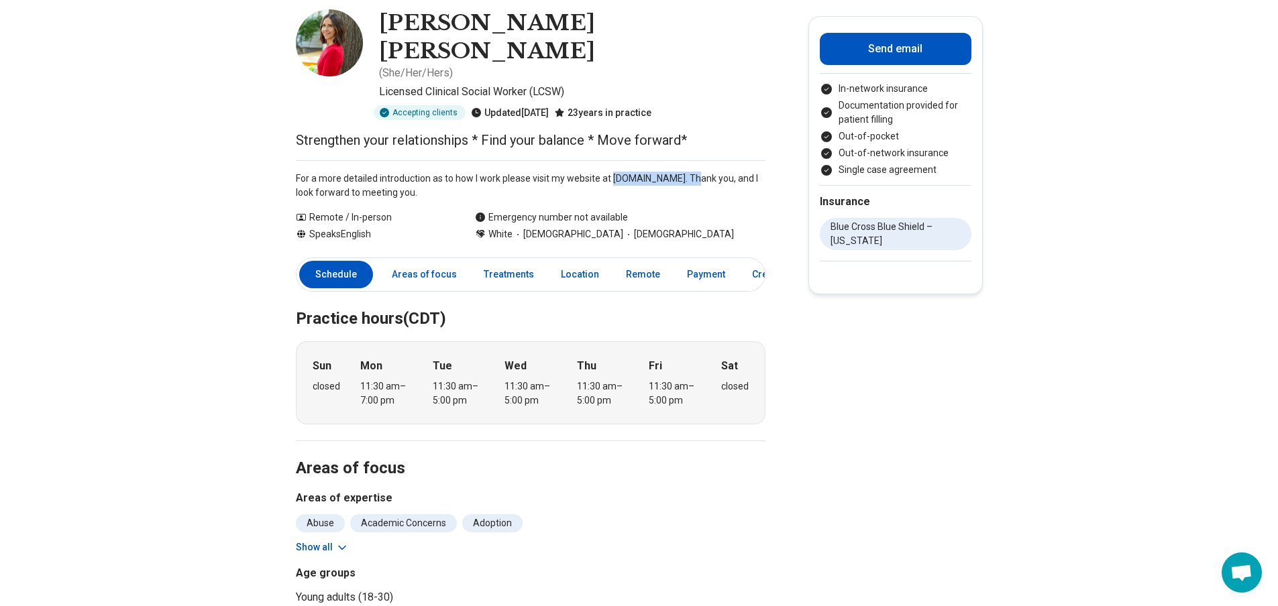
scroll to position [67, 0]
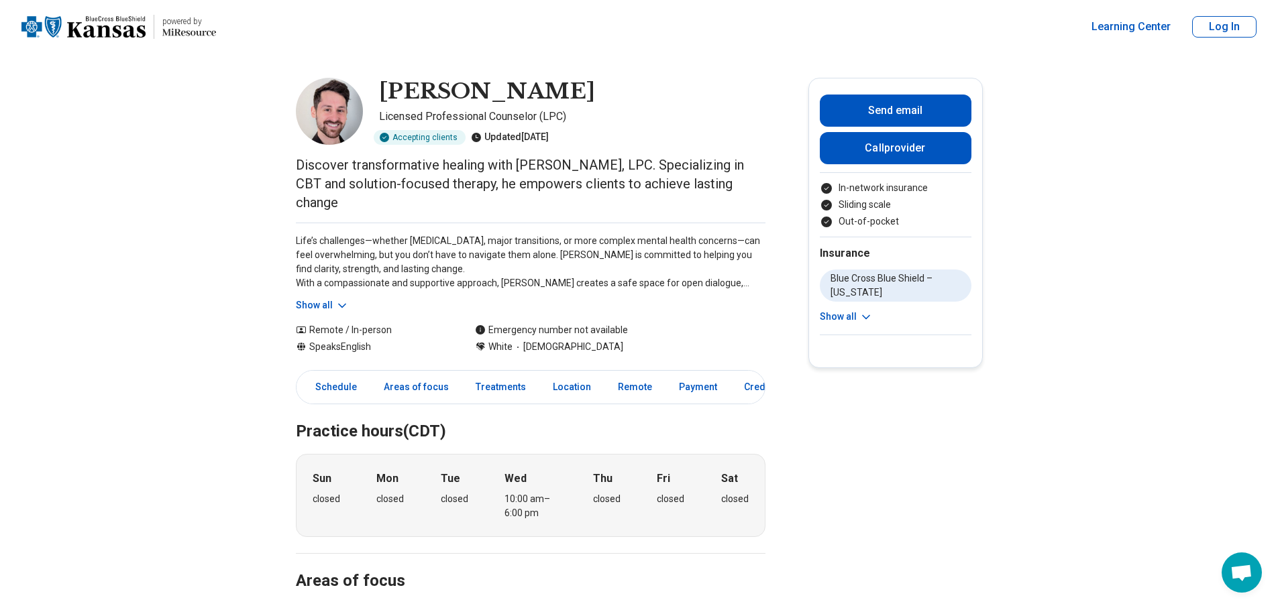
click at [316, 305] on button "Show all" at bounding box center [322, 305] width 53 height 14
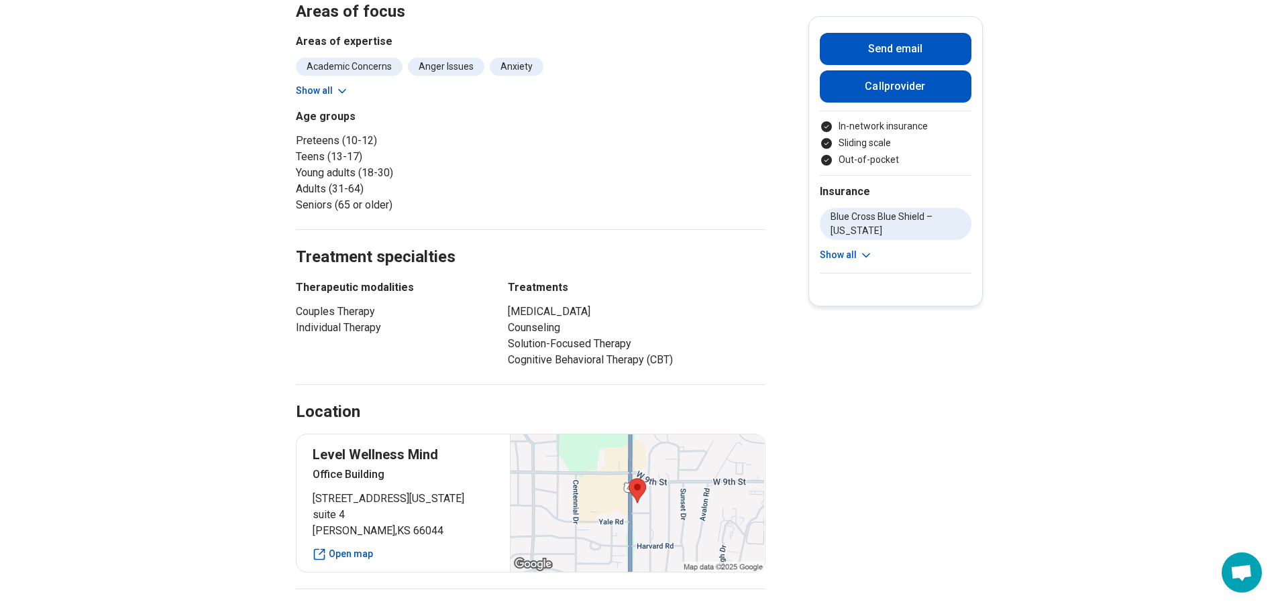
scroll to position [738, 0]
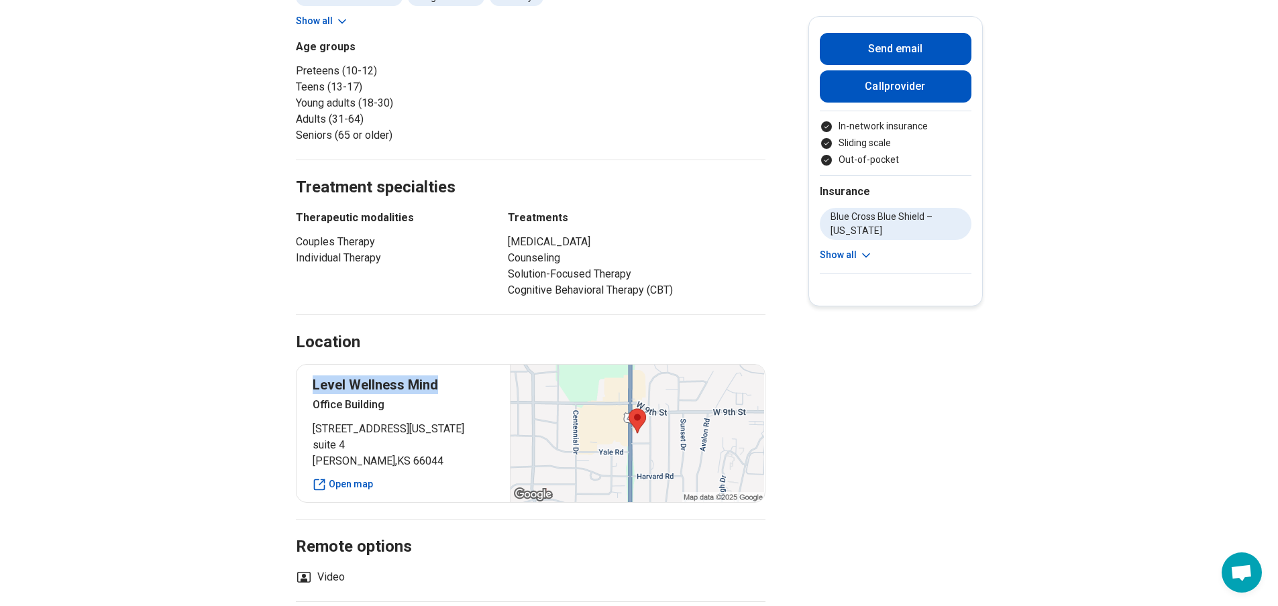
drag, startPoint x: 453, startPoint y: 369, endPoint x: 319, endPoint y: 363, distance: 134.3
click at [319, 376] on p "Level Wellness Mind" at bounding box center [404, 385] width 182 height 19
copy p "Level Wellness Mind"
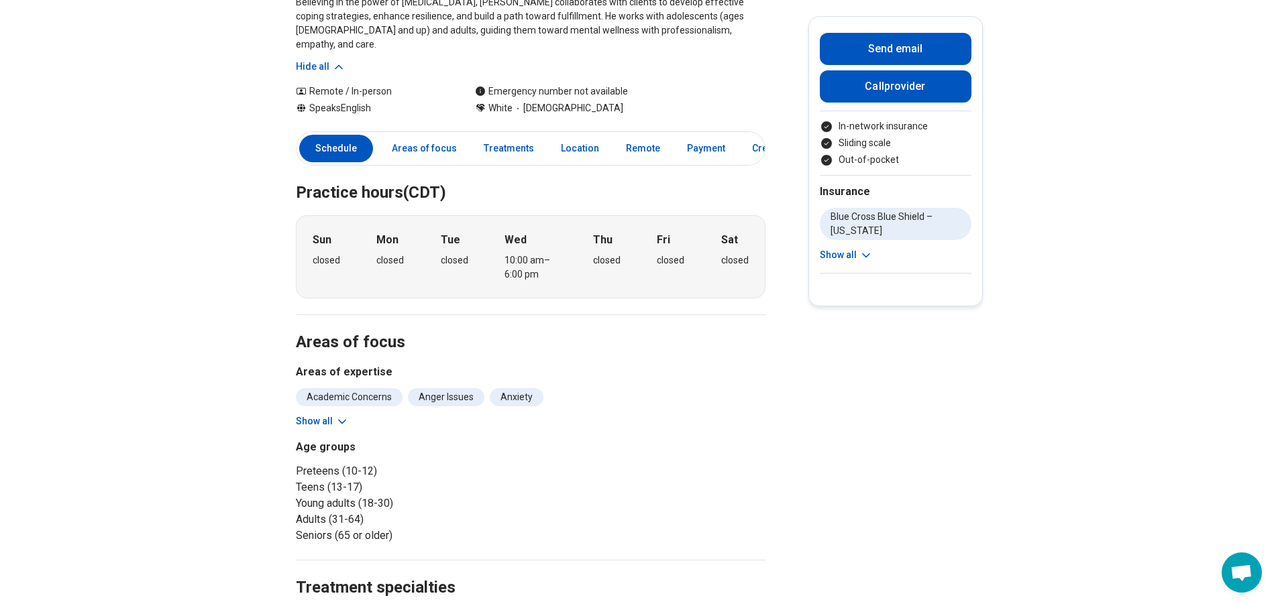
scroll to position [671, 0]
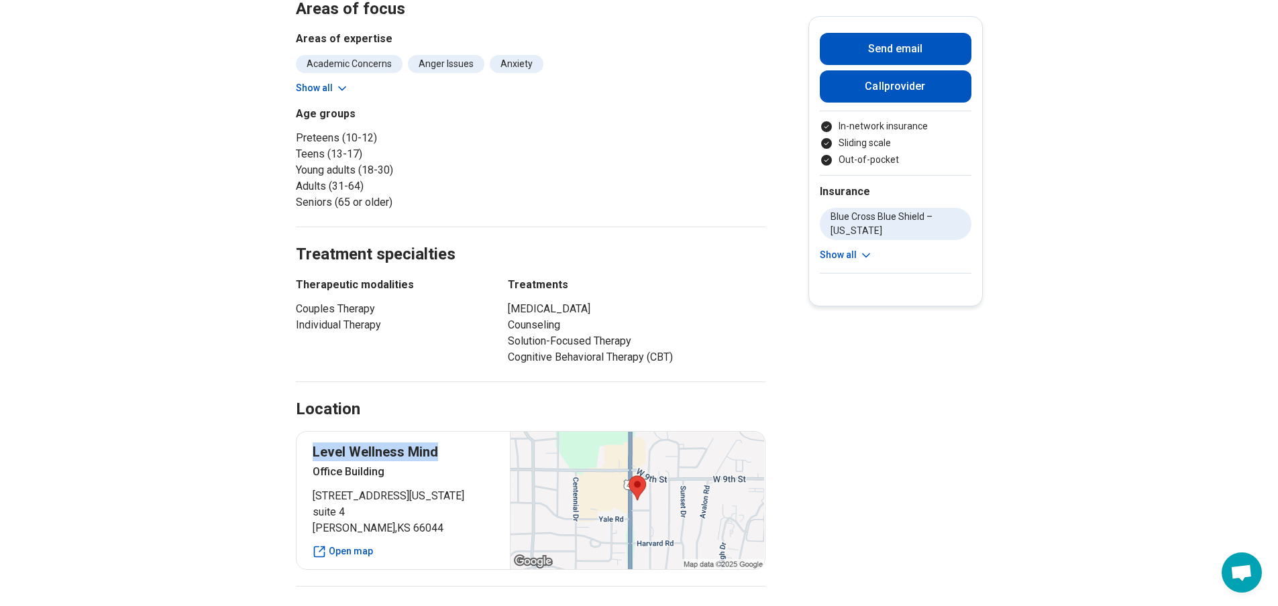
copy p "Level Wellness Mind"
click at [632, 277] on h3 "Treatments" at bounding box center [637, 285] width 258 height 16
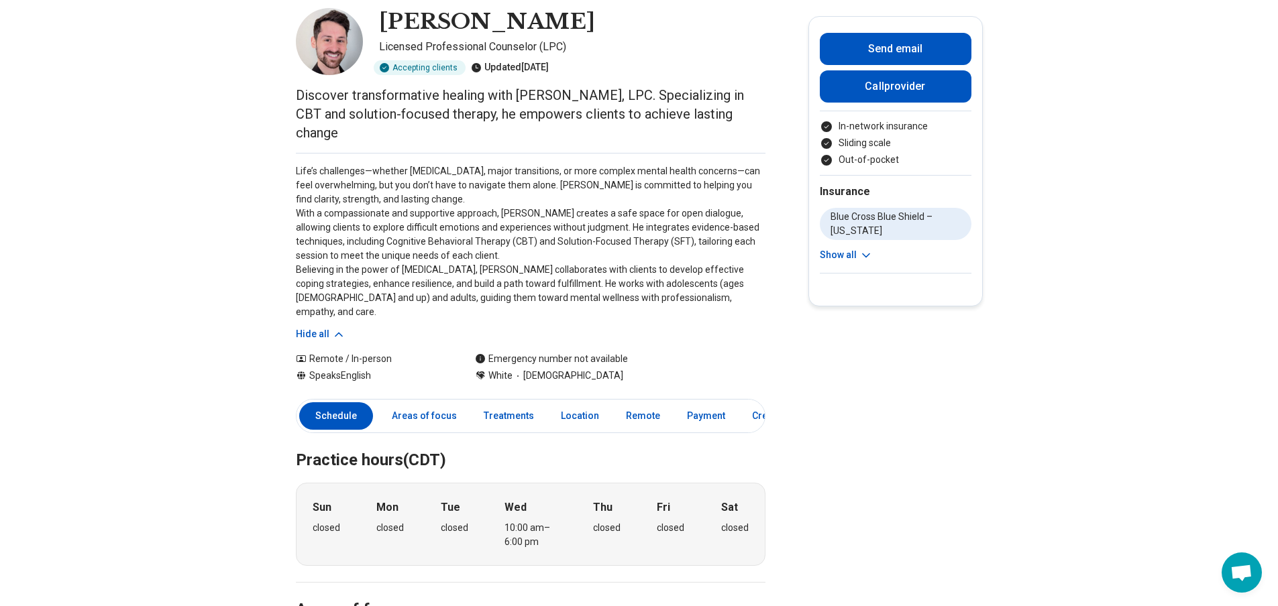
scroll to position [0, 0]
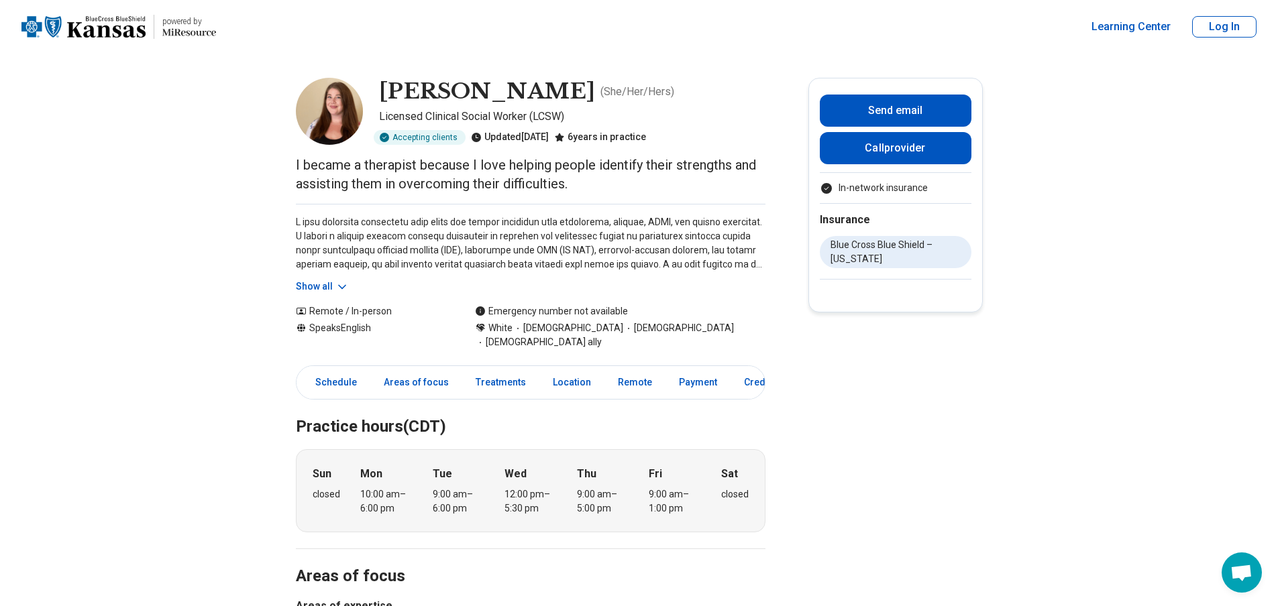
click at [317, 283] on button "Show all" at bounding box center [322, 287] width 53 height 14
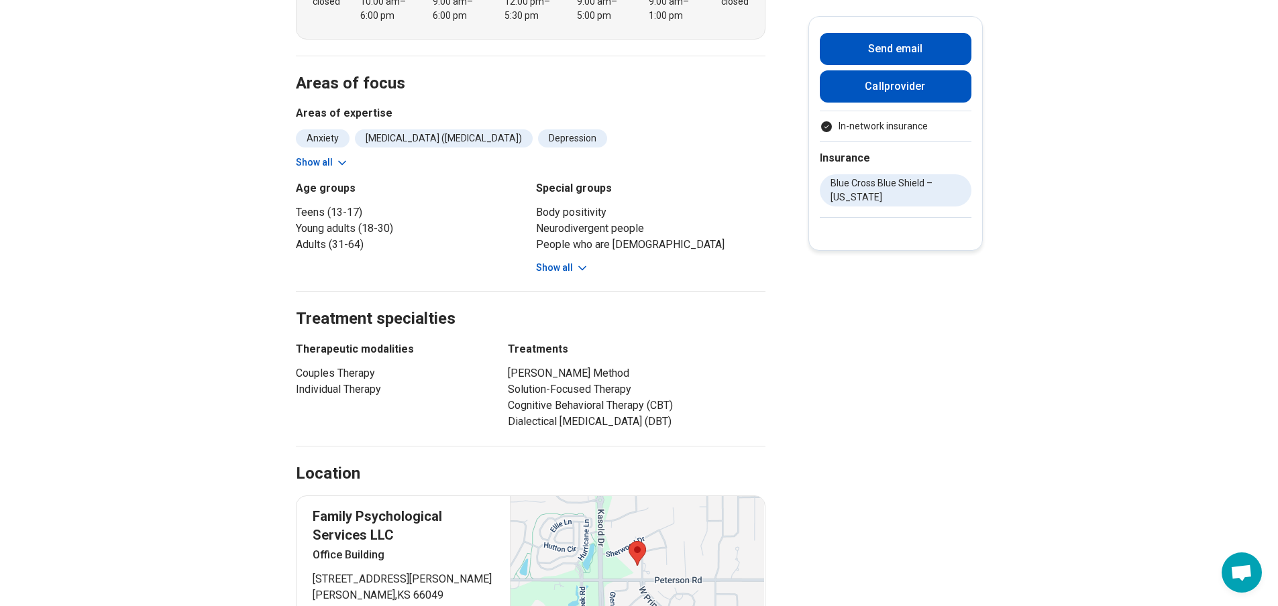
scroll to position [805, 0]
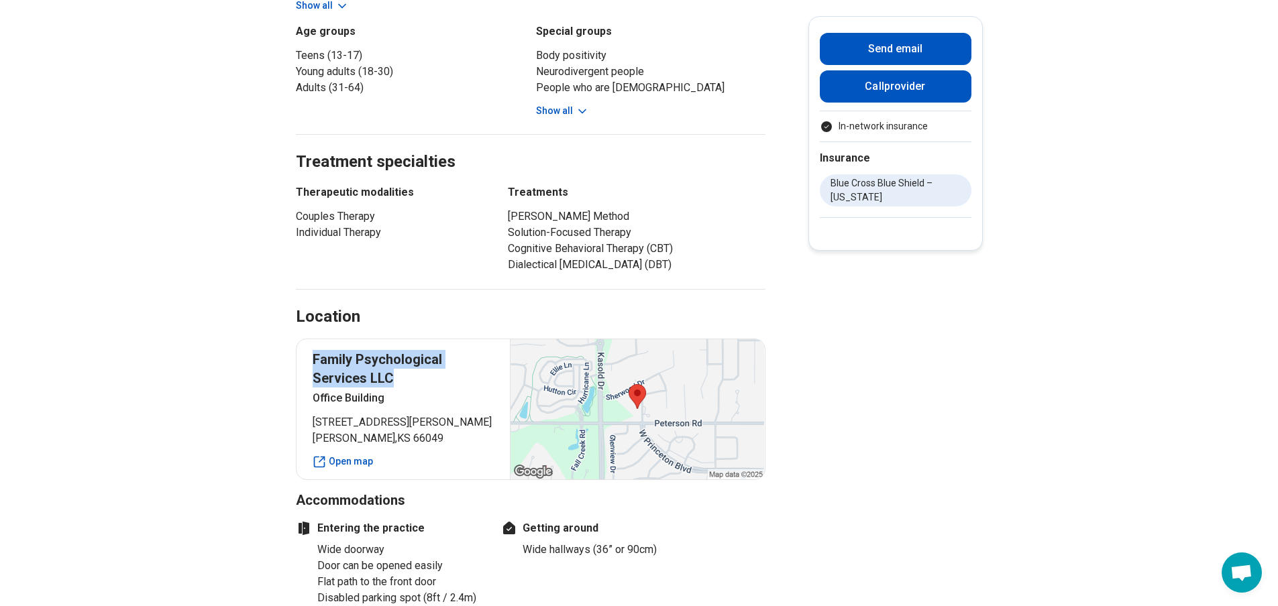
drag, startPoint x: 320, startPoint y: 340, endPoint x: 404, endPoint y: 362, distance: 87.4
click at [404, 362] on p "Family Psychological Services LLC" at bounding box center [404, 369] width 182 height 38
copy p "Family Psychological Services LLC"
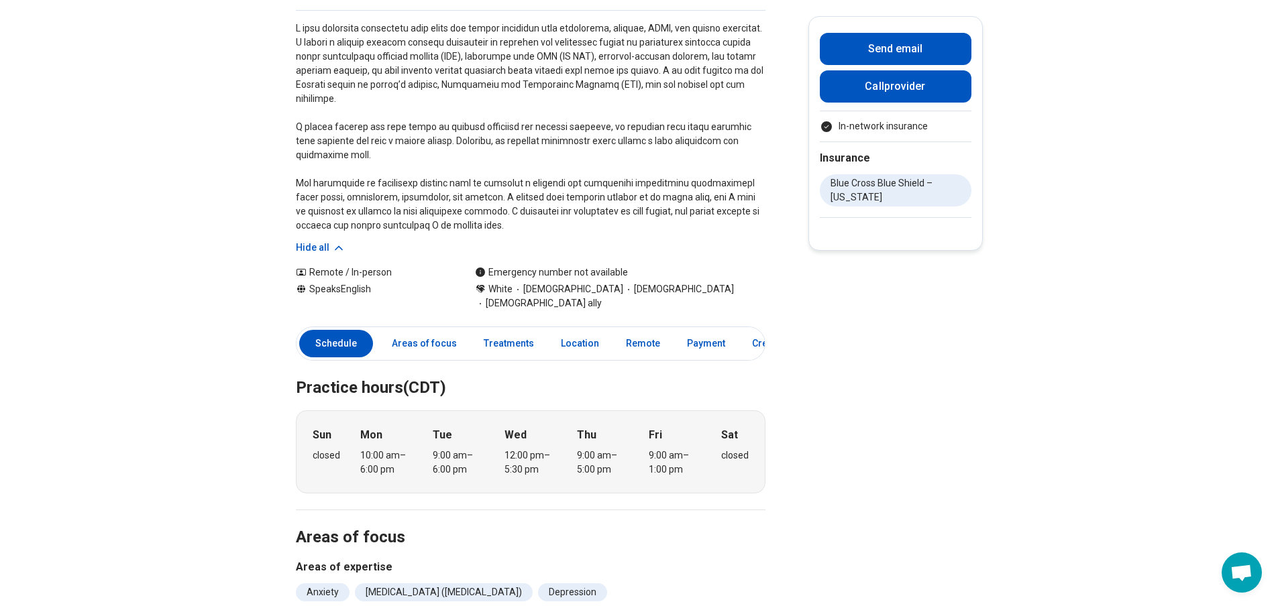
scroll to position [0, 0]
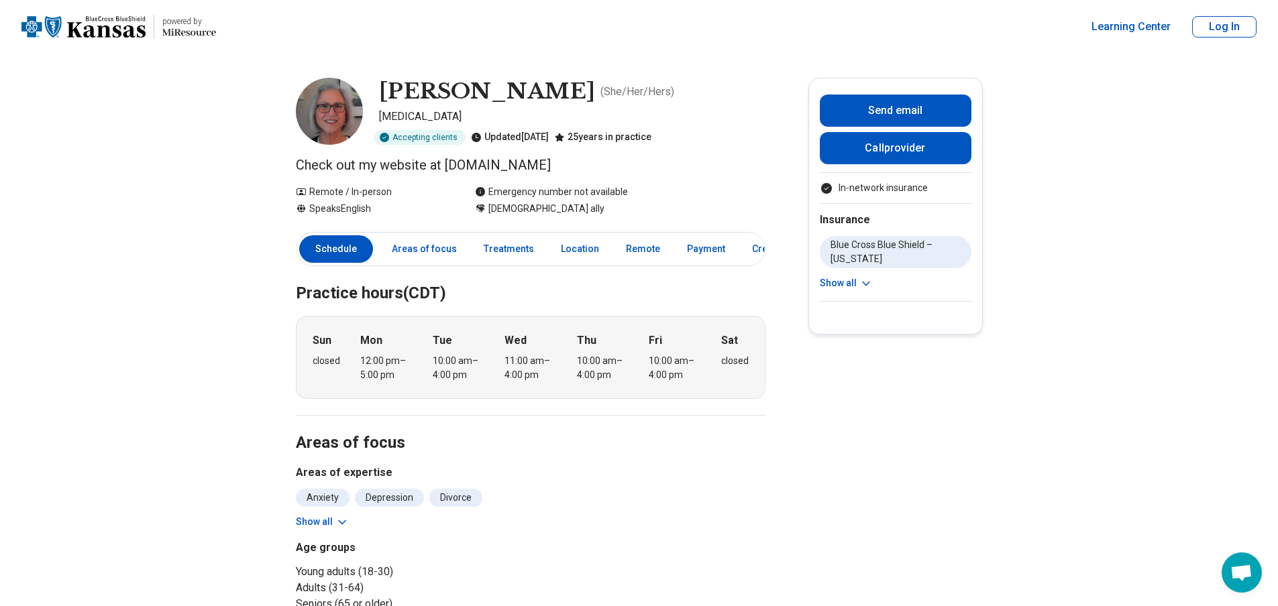
drag, startPoint x: 455, startPoint y: 160, endPoint x: 599, endPoint y: 160, distance: 144.2
click at [599, 160] on p "Check out my website at [DOMAIN_NAME]" at bounding box center [531, 165] width 470 height 19
copy p "[DOMAIN_NAME]"
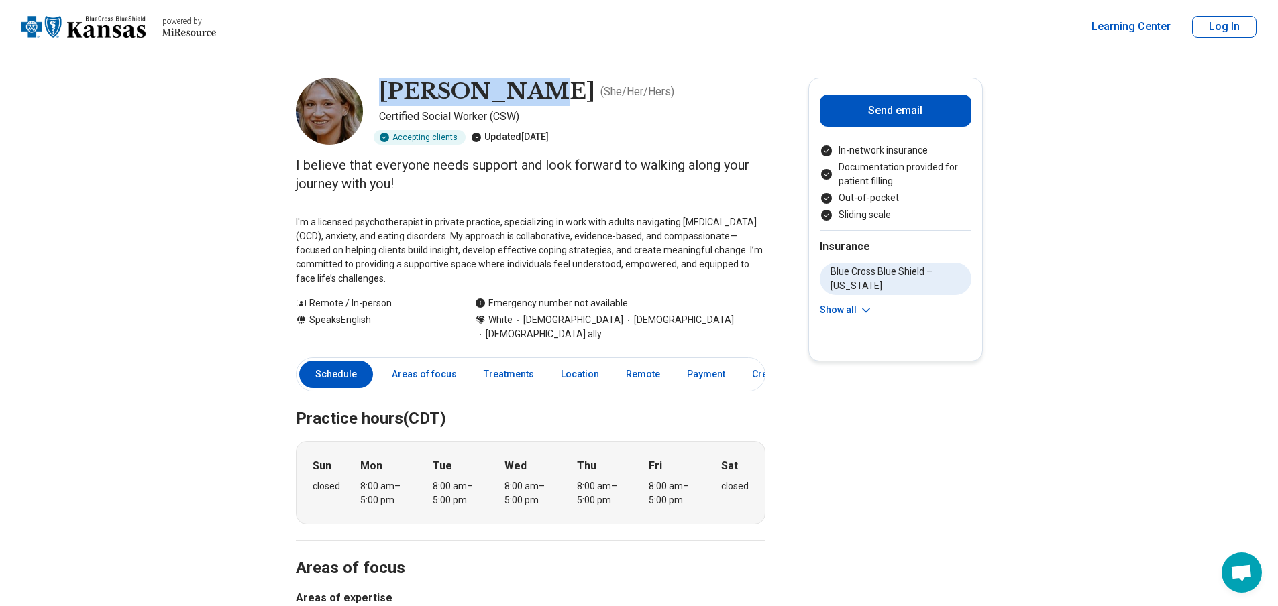
drag, startPoint x: 390, startPoint y: 87, endPoint x: 538, endPoint y: 84, distance: 148.3
click at [538, 84] on div "[PERSON_NAME] ( She/Her/Hers )" at bounding box center [572, 92] width 386 height 28
copy h1 "[PERSON_NAME]"
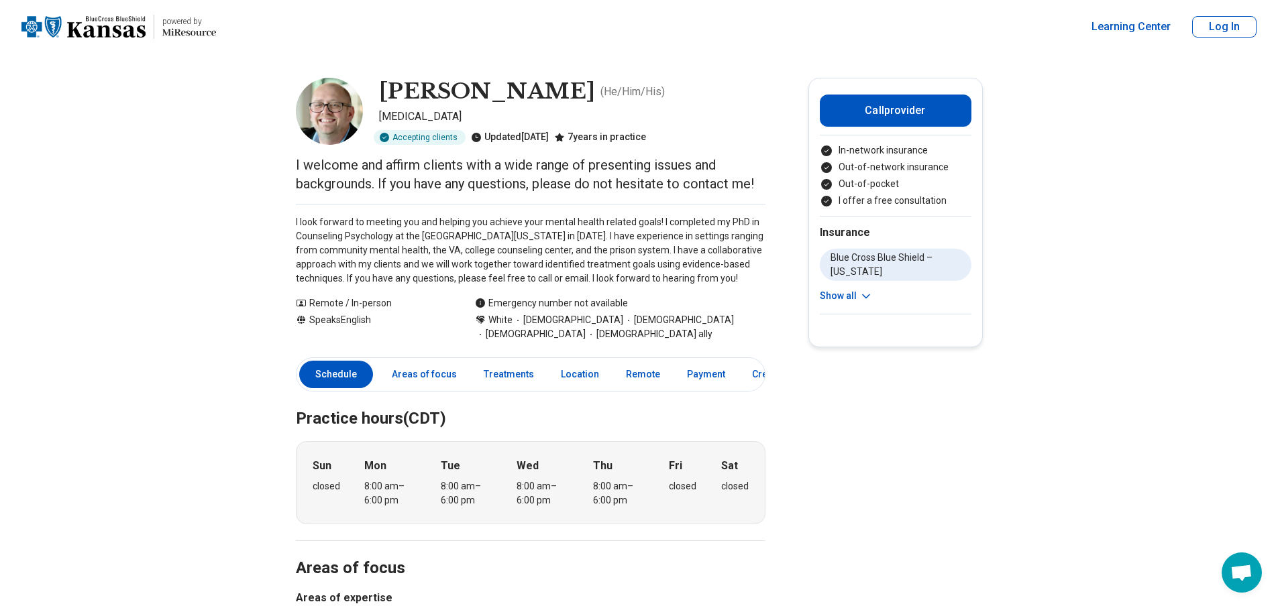
drag, startPoint x: 388, startPoint y: 94, endPoint x: 565, endPoint y: 90, distance: 176.4
click at [565, 90] on h1 "[PERSON_NAME]" at bounding box center [487, 92] width 216 height 28
copy h1 "[PERSON_NAME]"
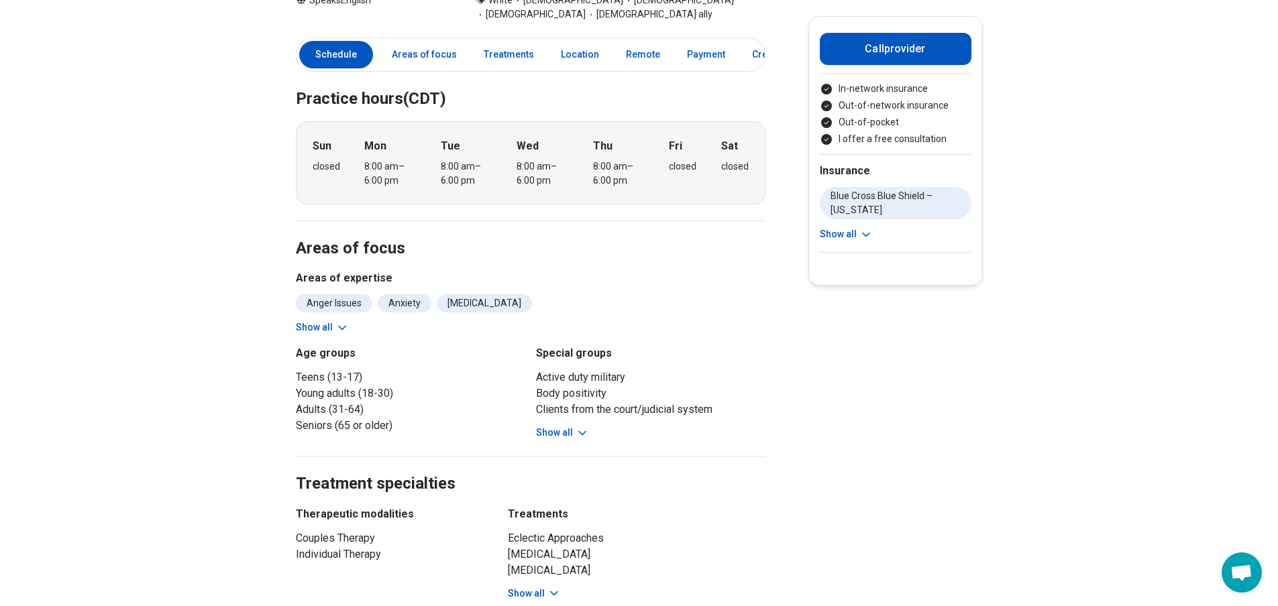
scroll to position [335, 0]
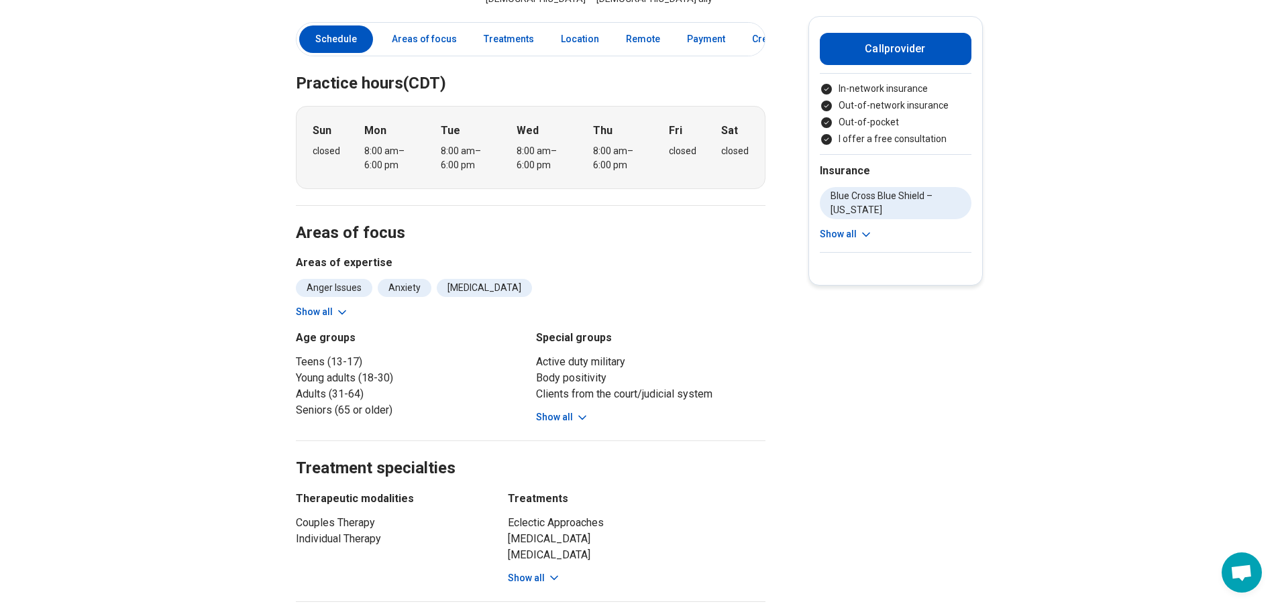
click at [331, 303] on div "Anger Issues Anxiety [MEDICAL_DATA] [MEDICAL_DATA] Divorce Grief and Loss Life …" at bounding box center [531, 299] width 470 height 40
click at [327, 311] on button "Show all" at bounding box center [322, 312] width 53 height 14
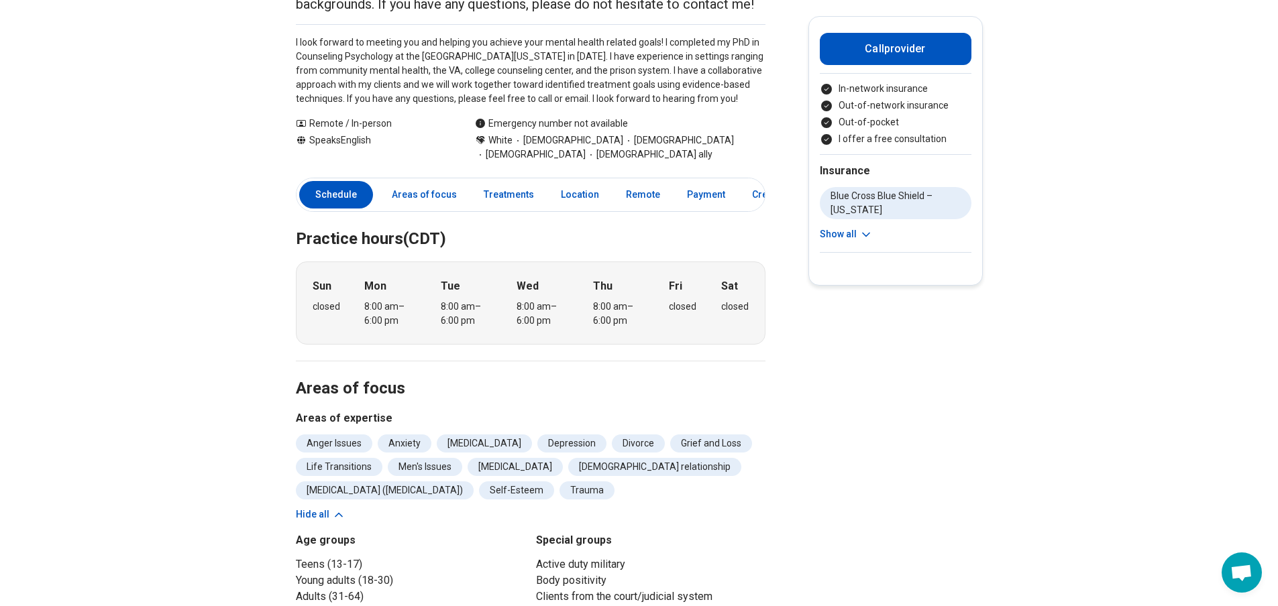
scroll to position [0, 0]
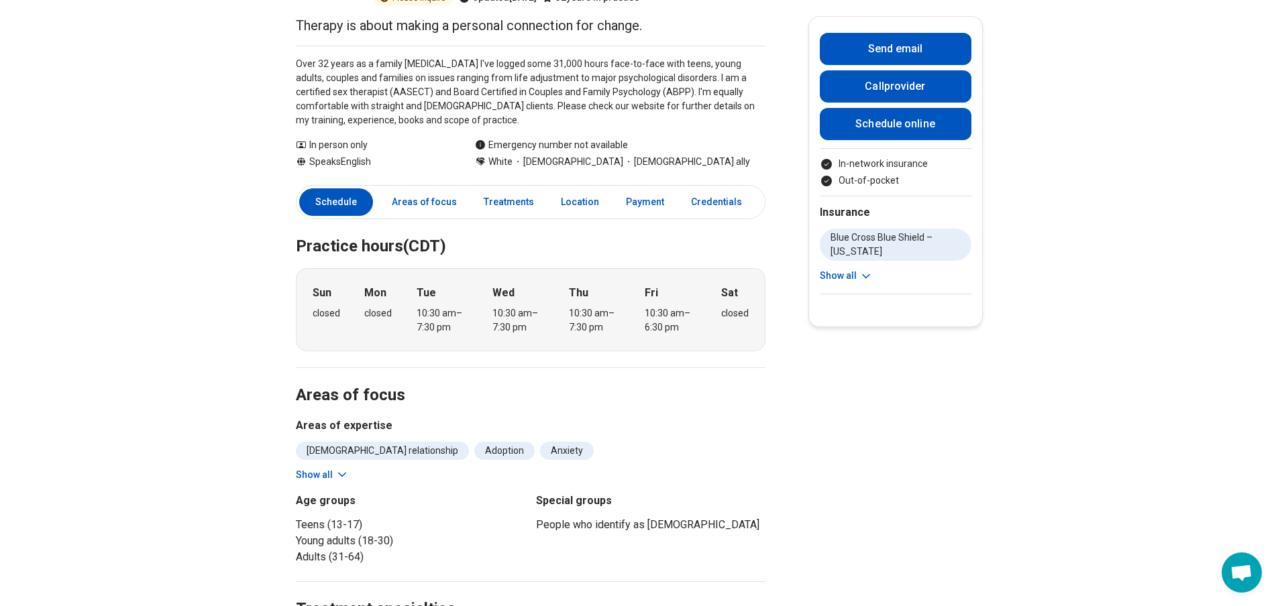
scroll to position [67, 0]
